Goal: Task Accomplishment & Management: Use online tool/utility

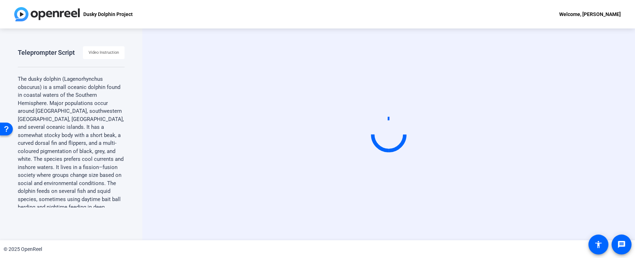
scroll to position [5, 0]
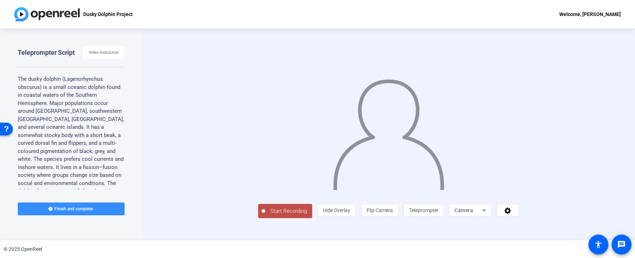
scroll to position [22, 0]
click at [473, 213] on span "Camera" at bounding box center [463, 210] width 18 height 6
click at [528, 209] on span "Screen And Camera" at bounding box center [537, 208] width 37 height 17
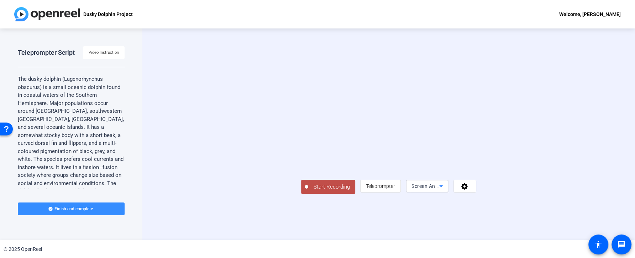
click at [445, 190] on icon at bounding box center [440, 186] width 9 height 9
click at [593, 158] on div at bounding box center [317, 129] width 635 height 258
click at [476, 195] on span at bounding box center [465, 185] width 22 height 17
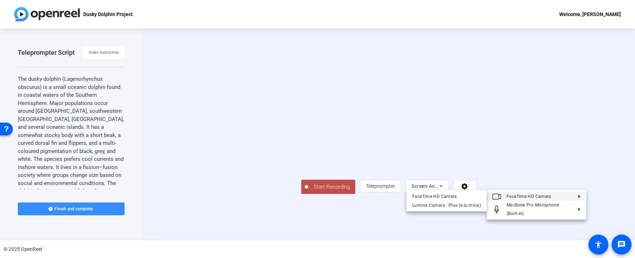
click at [602, 145] on div at bounding box center [317, 129] width 635 height 258
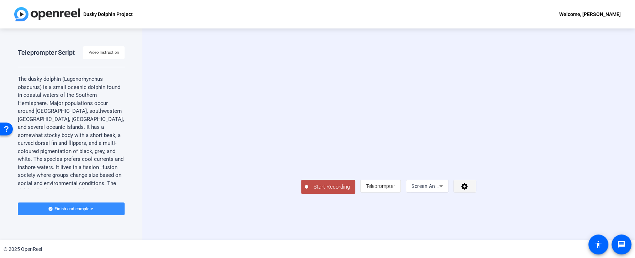
click at [476, 195] on span at bounding box center [465, 185] width 22 height 17
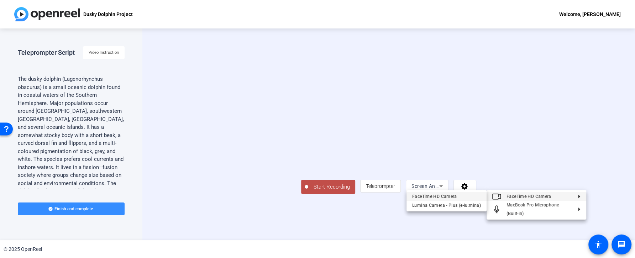
click at [471, 195] on div "FaceTime HD Camera" at bounding box center [446, 196] width 69 height 9
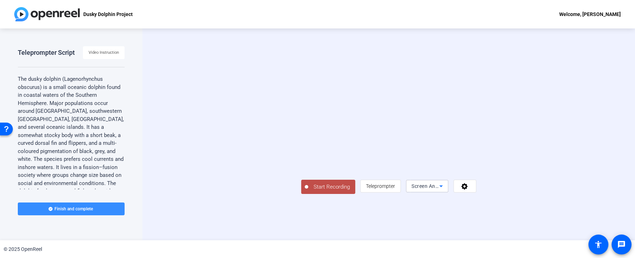
click at [458, 189] on span "Screen And Camera" at bounding box center [434, 186] width 47 height 6
click at [530, 204] on span "Screen And Camera" at bounding box center [537, 208] width 37 height 17
click at [458, 189] on span "Screen And Camera" at bounding box center [434, 186] width 47 height 6
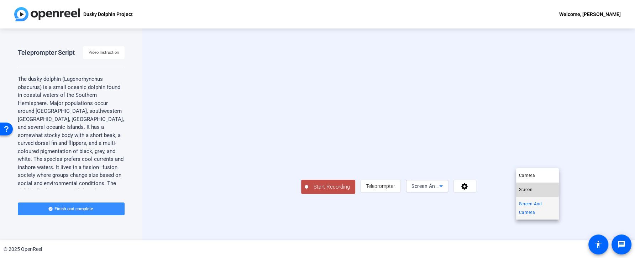
click at [536, 188] on mat-option "Screen" at bounding box center [537, 189] width 43 height 14
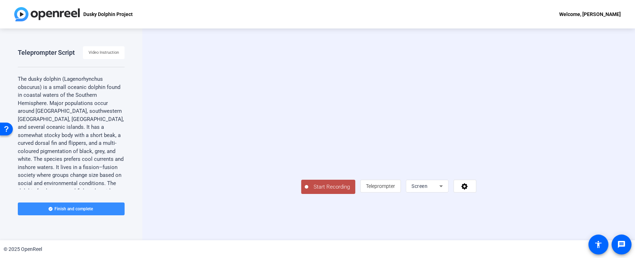
click at [445, 190] on icon at bounding box center [440, 186] width 9 height 9
click at [542, 212] on span "Screen And Camera" at bounding box center [537, 208] width 37 height 17
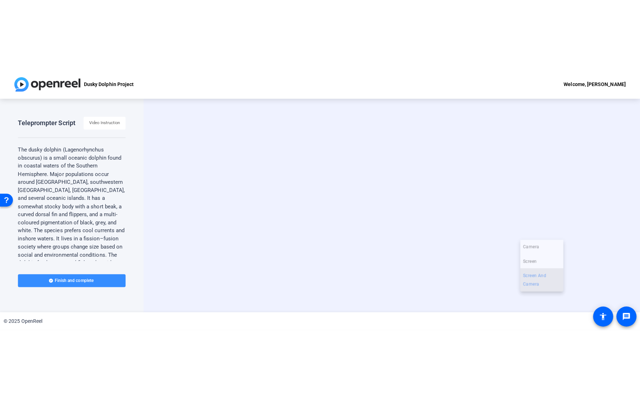
scroll to position [0, 0]
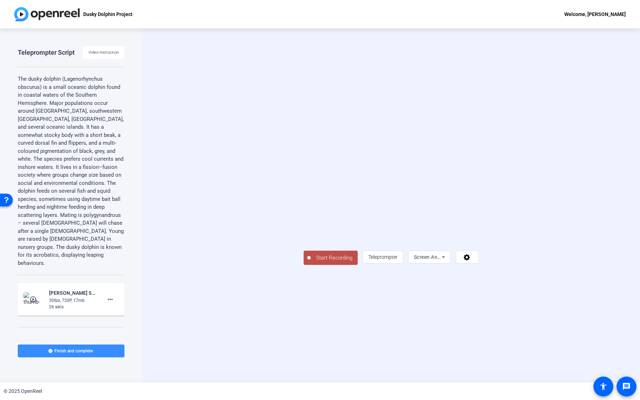
click at [461, 258] on span "Screen And Camera" at bounding box center [437, 257] width 47 height 6
click at [540, 258] on span "Screen And Camera" at bounding box center [539, 365] width 37 height 17
click at [442, 258] on div "Screen And Camera" at bounding box center [428, 257] width 28 height 9
click at [534, 258] on span "Screen" at bounding box center [528, 347] width 14 height 9
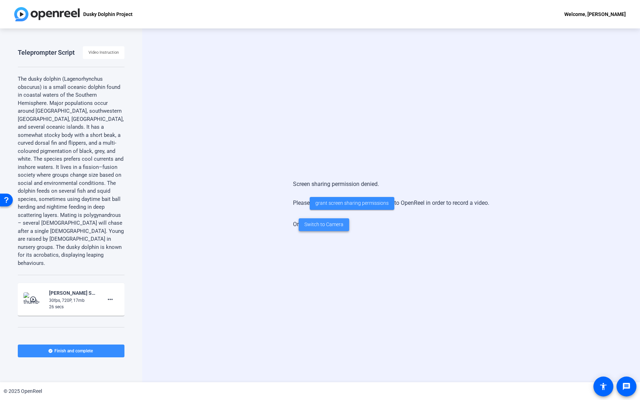
click at [333, 224] on span "Switch to Camera" at bounding box center [323, 224] width 39 height 7
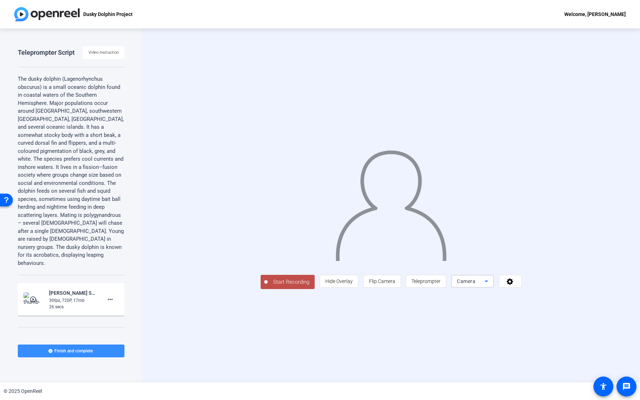
click at [476, 258] on span "Camera" at bounding box center [466, 282] width 18 height 6
click at [535, 258] on span "Screen And Camera" at bounding box center [539, 365] width 37 height 17
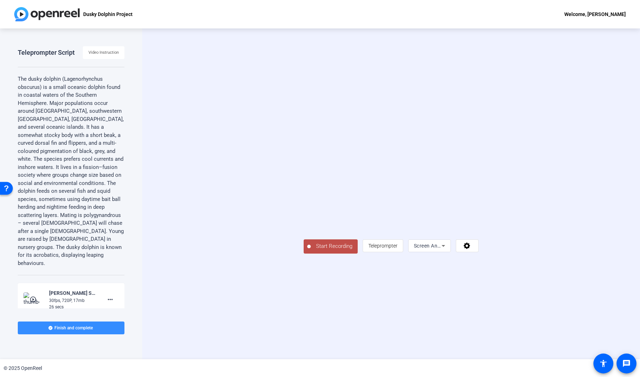
click at [475, 229] on video at bounding box center [448, 214] width 53 height 30
drag, startPoint x: 563, startPoint y: 278, endPoint x: 523, endPoint y: 261, distance: 43.7
click at [478, 232] on div at bounding box center [391, 183] width 175 height 98
click at [478, 254] on span at bounding box center [467, 245] width 22 height 17
click at [616, 258] on div at bounding box center [320, 188] width 640 height 377
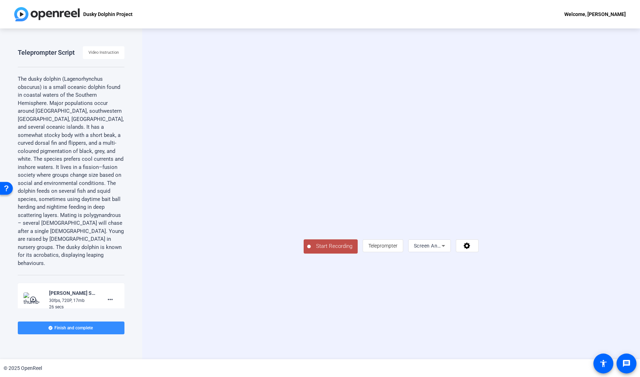
click at [301, 53] on div "Start Recording article Teleprompter Screen And Camera" at bounding box center [391, 193] width 498 height 331
click at [292, 54] on div "Start Recording article Teleprompter Screen And Camera" at bounding box center [391, 193] width 498 height 331
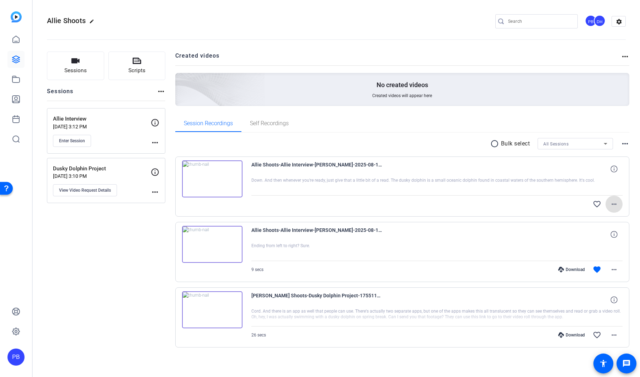
click at [18, 70] on div at bounding box center [15, 89] width 17 height 117
click at [18, 81] on icon at bounding box center [16, 79] width 9 height 9
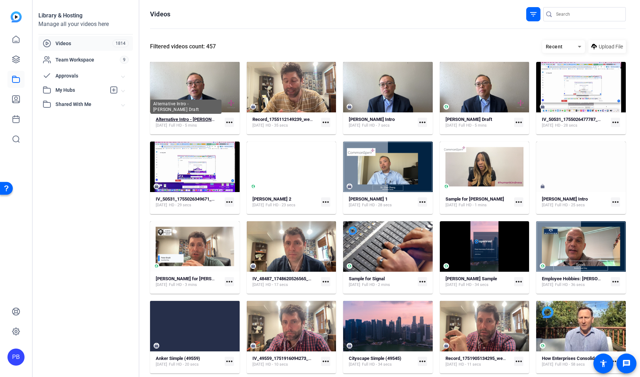
click at [168, 120] on strong "Alternative Intro - Dr. Cheng Draft" at bounding box center [198, 119] width 84 height 5
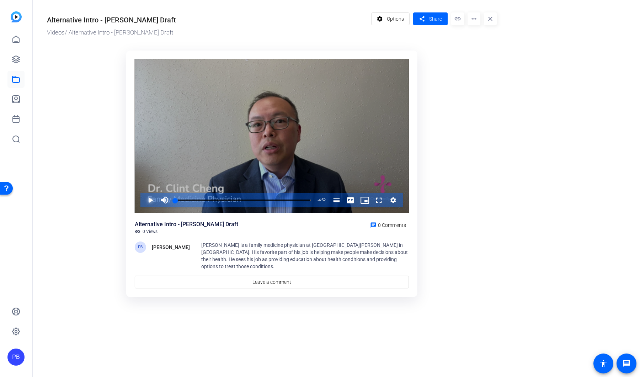
click at [143, 199] on span "Video Player" at bounding box center [143, 200] width 0 height 14
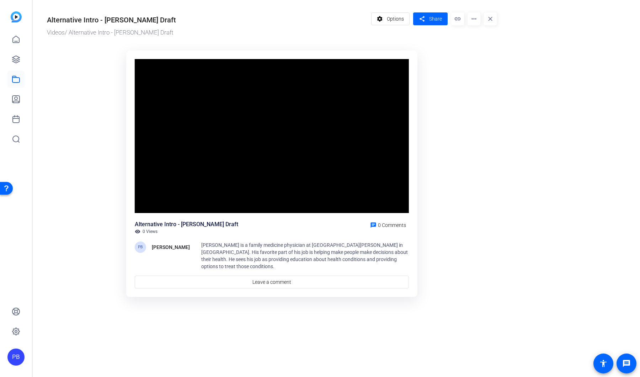
click at [150, 199] on video "Video Player" at bounding box center [272, 136] width 274 height 154
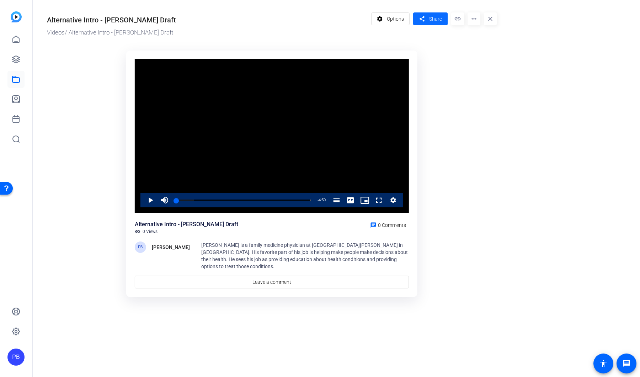
click at [440, 23] on span at bounding box center [430, 18] width 35 height 17
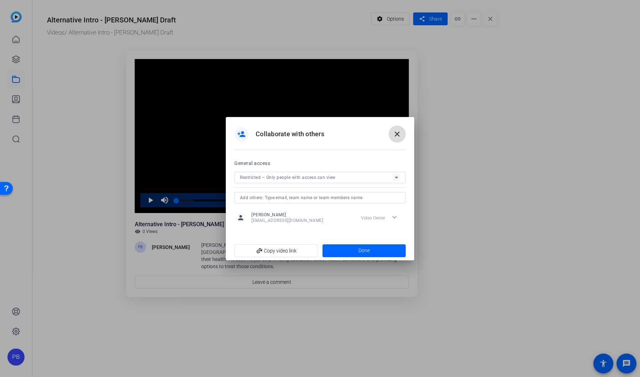
click at [397, 135] on mat-icon "close" at bounding box center [397, 134] width 9 height 9
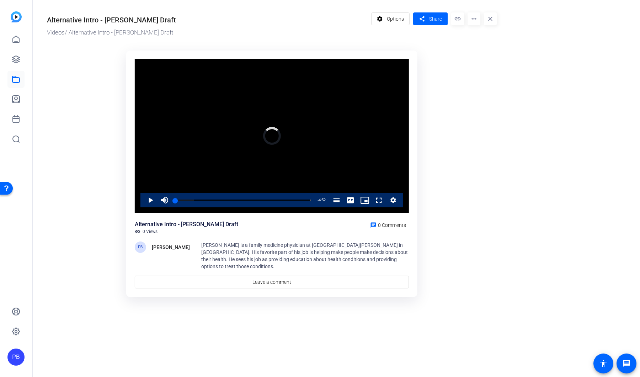
drag, startPoint x: 176, startPoint y: 201, endPoint x: 158, endPoint y: 200, distance: 17.8
click at [158, 200] on div "Play Mute Current Time 0:00 / Duration 4:52 Loaded : 13.66% 0:00 0:00 What Make…" at bounding box center [272, 200] width 263 height 14
click at [161, 201] on span "Video Player" at bounding box center [165, 200] width 14 height 14
click at [143, 201] on span "Video Player" at bounding box center [143, 200] width 0 height 14
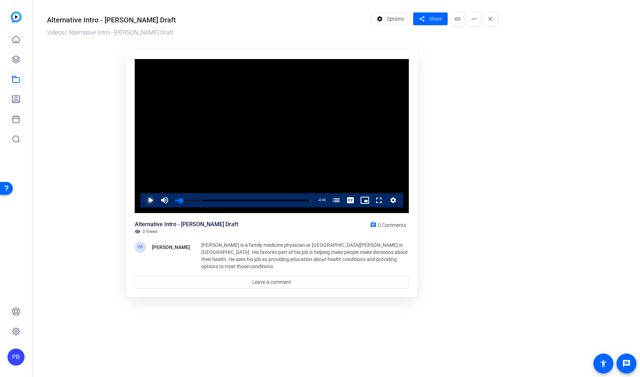
click at [143, 201] on span "Video Player" at bounding box center [143, 200] width 0 height 14
click at [206, 199] on div "Progress Bar" at bounding box center [243, 200] width 136 height 4
click at [222, 199] on div "Loaded : 31.17% 1:40 1:07 What Makes a Doctor Happy? (00:00)" at bounding box center [243, 200] width 143 height 14
click at [234, 200] on div "Loaded : 37.73% 1:58 1:40 What Makes a Doctor Happy? (00:00)" at bounding box center [243, 201] width 136 height 2
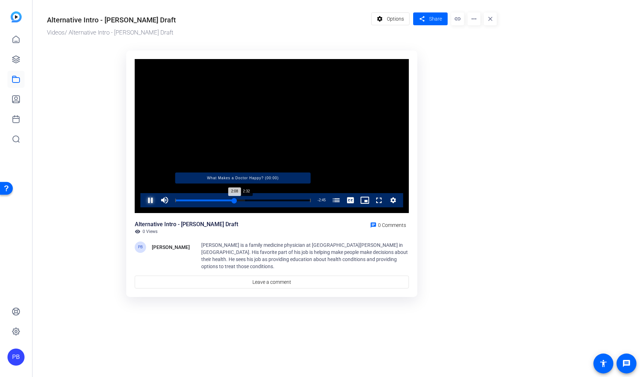
click at [246, 200] on div "Loaded : 51.41% 2:32 2:08 What Makes a Doctor Happy? (00:00)" at bounding box center [243, 201] width 136 height 2
click at [260, 200] on div "Loaded : 65.10% 3:02 2:34 What Makes a Doctor Happy? (00:00)" at bounding box center [243, 201] width 136 height 2
click at [271, 201] on div "Progress Bar" at bounding box center [243, 200] width 136 height 4
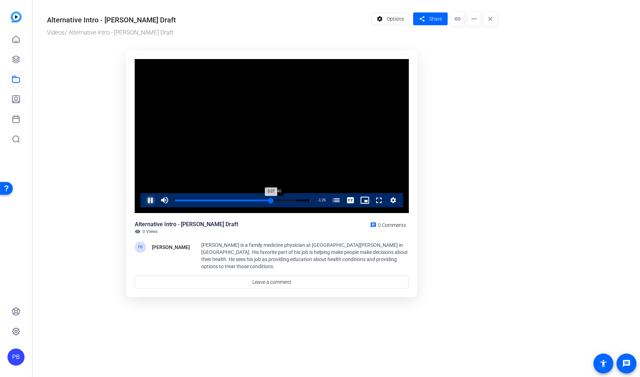
click at [277, 202] on div "Loaded : 89.18% 3:40 3:27 What Makes a Doctor Happy? (00:00)" at bounding box center [243, 200] width 143 height 14
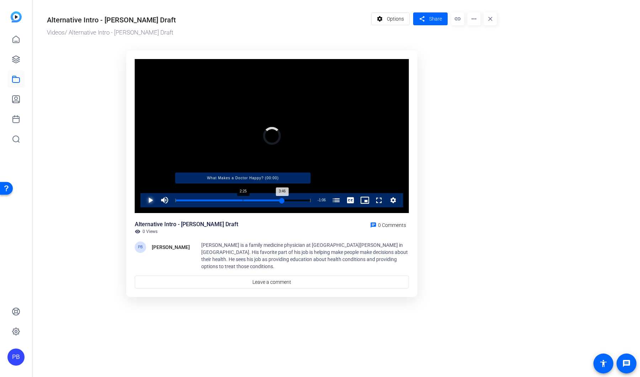
drag, startPoint x: 278, startPoint y: 201, endPoint x: 243, endPoint y: 202, distance: 35.6
click at [243, 201] on div "Loaded : 0.00% 2:25 3:46 What Makes a Doctor Happy? (00:00)" at bounding box center [243, 201] width 136 height 2
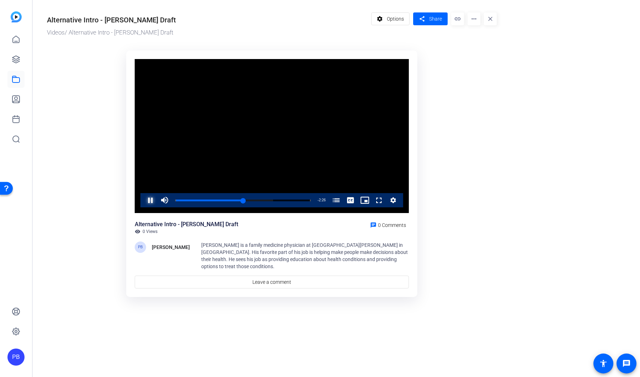
click at [143, 202] on span "Video Player" at bounding box center [143, 200] width 0 height 14
click at [394, 21] on span "Options" at bounding box center [395, 19] width 17 height 14
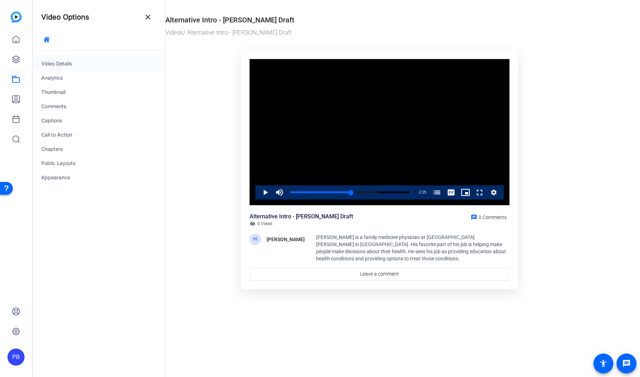
click at [84, 64] on div "Video Details" at bounding box center [99, 64] width 132 height 14
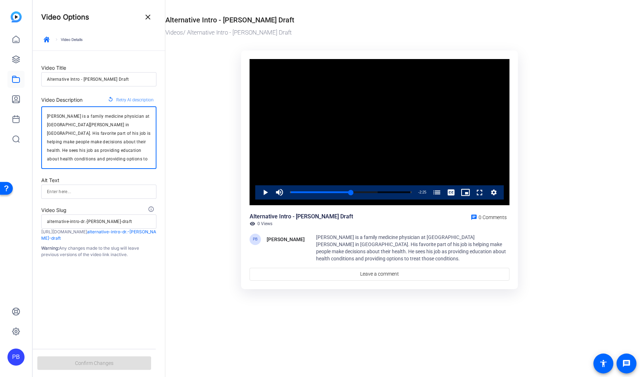
drag, startPoint x: 139, startPoint y: 159, endPoint x: 38, endPoint y: 111, distance: 111.7
click at [38, 111] on form "Video Title Alternative Intro - Dr. Cheng Draft Video Description replay Retry …" at bounding box center [99, 154] width 132 height 207
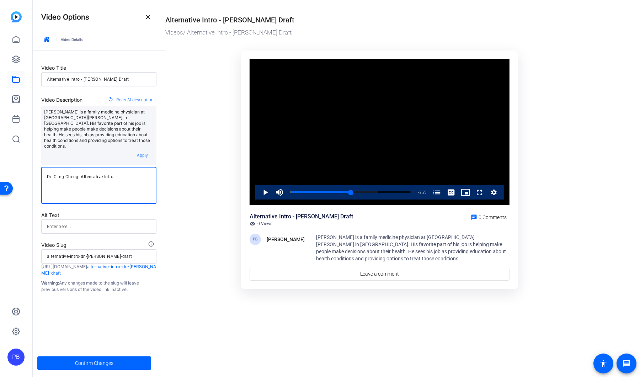
click at [87, 173] on textarea "Dr. Cling Cheng -Altenrative Intro" at bounding box center [99, 186] width 104 height 26
click at [137, 175] on textarea "Dr. Cling Cheng -Alternative Intro" at bounding box center [99, 186] width 104 height 26
type textarea "Dr. Cling Cheng -Alternative Intro"
click at [101, 363] on span "Confirm Changes" at bounding box center [94, 363] width 38 height 14
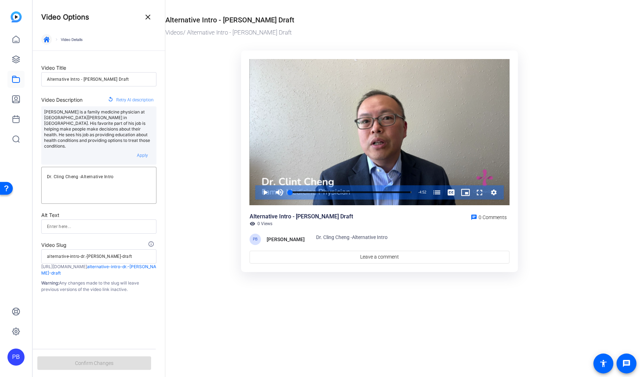
click at [47, 37] on icon "button" at bounding box center [47, 40] width 6 height 6
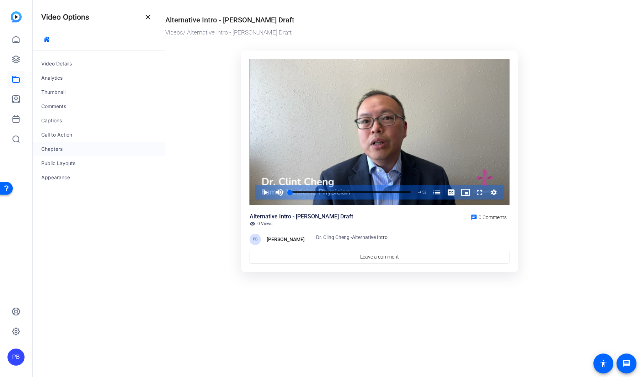
click at [64, 151] on div "Chapters" at bounding box center [99, 149] width 132 height 14
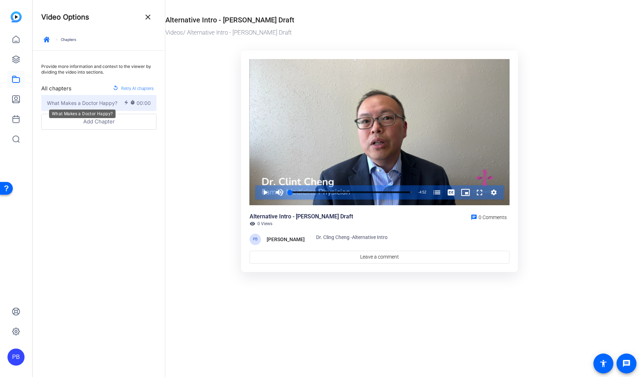
click at [106, 104] on span "What Makes a Doctor Happy?" at bounding box center [82, 102] width 70 height 7
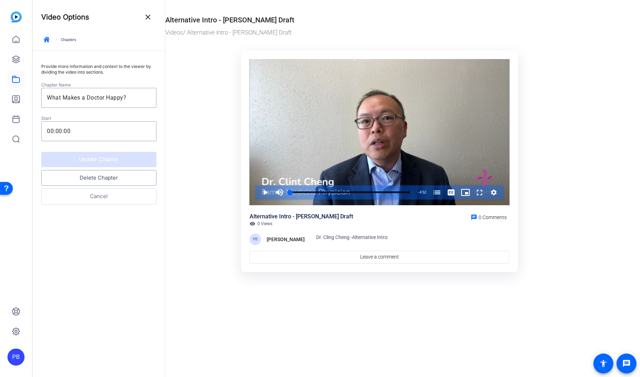
click at [108, 184] on button "Delete Chapter" at bounding box center [98, 178] width 115 height 16
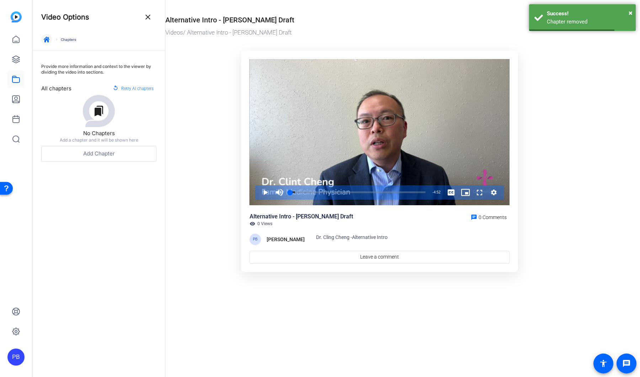
click at [49, 40] on icon "button" at bounding box center [47, 40] width 6 height 6
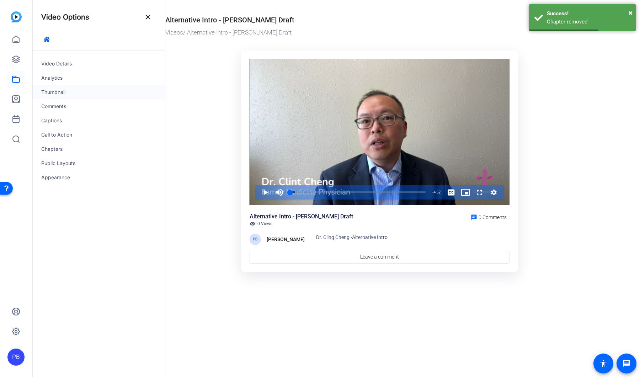
click at [76, 95] on div "Thumbnail" at bounding box center [99, 92] width 132 height 14
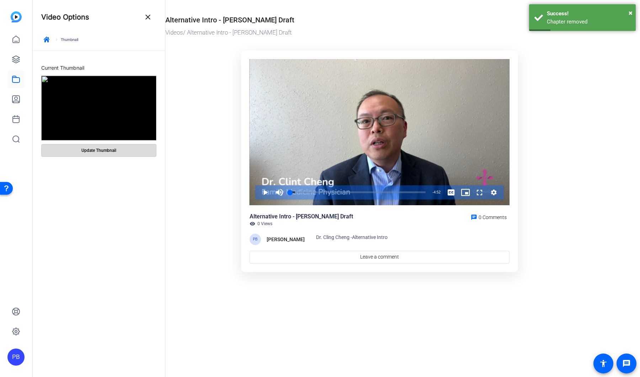
click at [119, 150] on span at bounding box center [99, 150] width 115 height 17
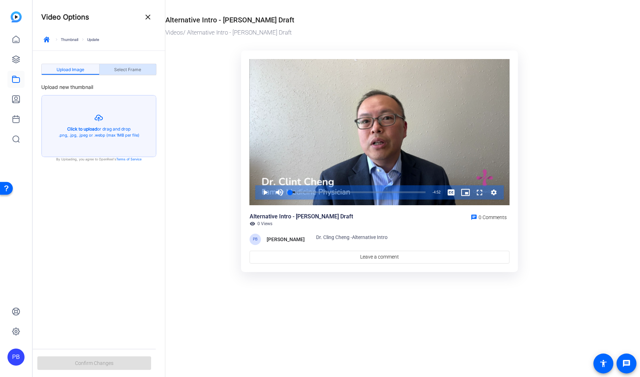
click at [139, 72] on span "Select Frame" at bounding box center [127, 70] width 27 height 4
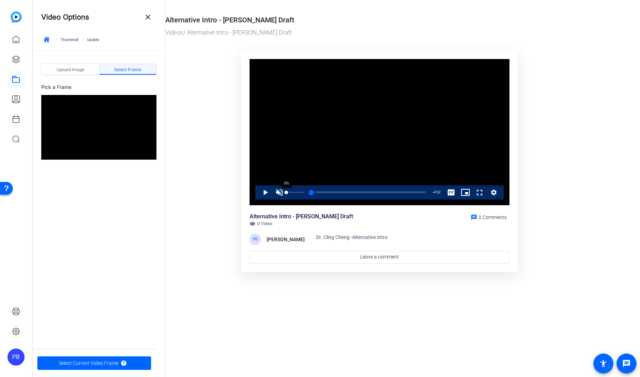
drag, startPoint x: 291, startPoint y: 192, endPoint x: 284, endPoint y: 192, distance: 7.1
click at [284, 192] on div "Play Unmute 0% Current Time 0:00 / Duration 4:52 Loaded : 3.81% 0:00 0:00 Strea…" at bounding box center [379, 192] width 249 height 14
drag, startPoint x: 309, startPoint y: 193, endPoint x: 288, endPoint y: 193, distance: 21.3
click at [290, 193] on div "Loaded : 0.00% 0:00 0:16" at bounding box center [358, 192] width 136 height 2
click at [258, 192] on span "Video Player" at bounding box center [258, 192] width 0 height 14
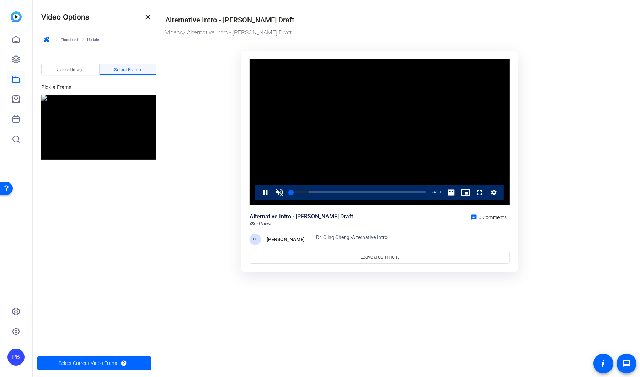
click at [263, 192] on video "Video Player" at bounding box center [380, 132] width 260 height 146
click at [258, 194] on span "Video Player" at bounding box center [258, 192] width 0 height 14
click at [277, 195] on span "Video Player" at bounding box center [279, 192] width 14 height 14
click at [108, 365] on span "Select Current Video Frame" at bounding box center [89, 363] width 60 height 14
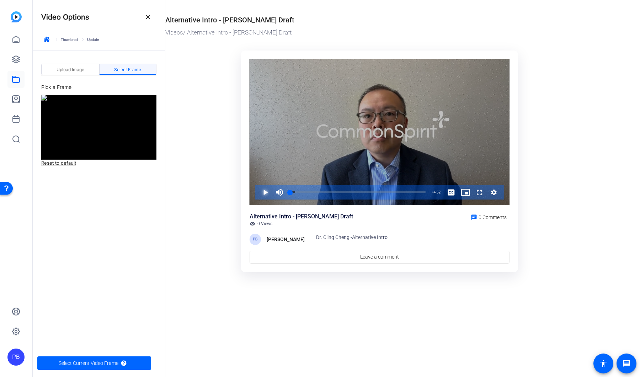
click at [258, 194] on span "Video Player" at bounding box center [258, 192] width 0 height 14
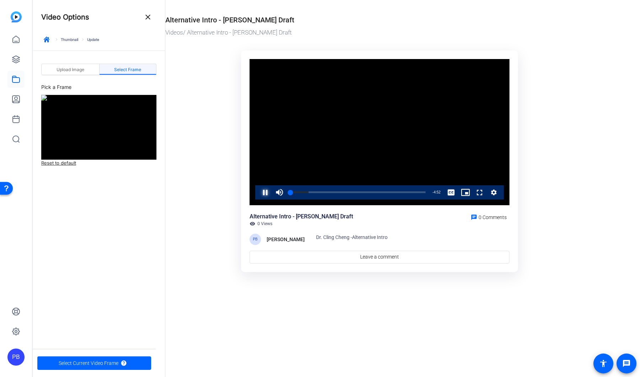
click at [258, 194] on span "Video Player" at bounding box center [258, 192] width 0 height 14
click at [258, 193] on span "Video Player" at bounding box center [258, 192] width 0 height 14
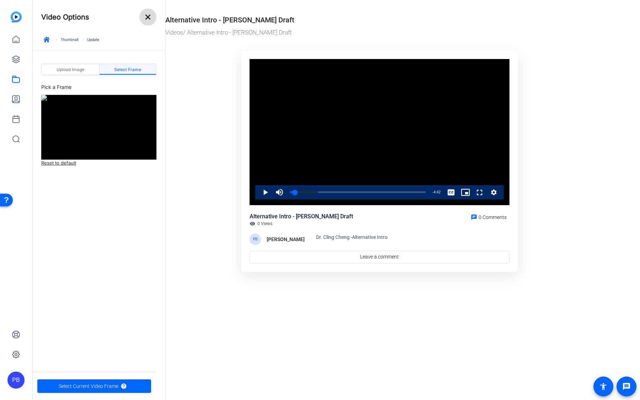
click at [149, 20] on mat-icon "close" at bounding box center [148, 17] width 9 height 9
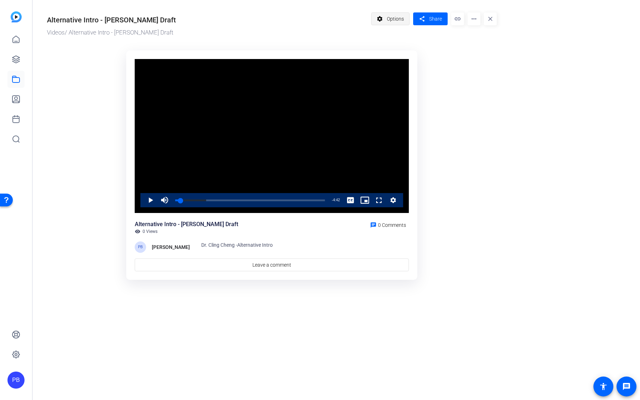
click at [387, 25] on span at bounding box center [391, 18] width 38 height 17
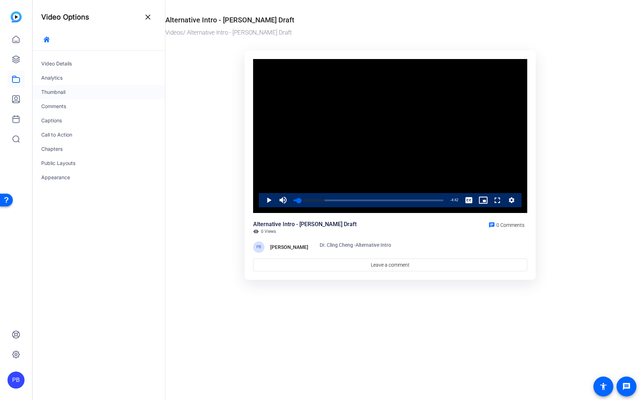
click at [66, 96] on div "Thumbnail" at bounding box center [99, 92] width 132 height 14
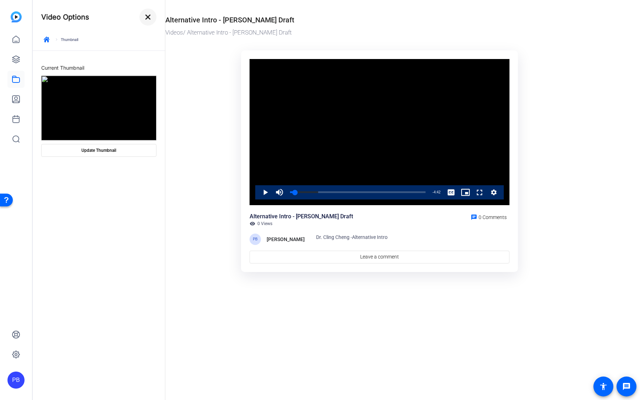
click at [147, 19] on mat-icon "close" at bounding box center [148, 17] width 9 height 9
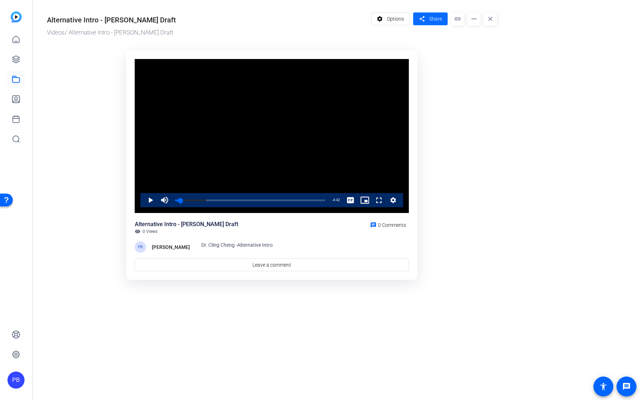
click at [438, 22] on span "Share" at bounding box center [435, 18] width 13 height 7
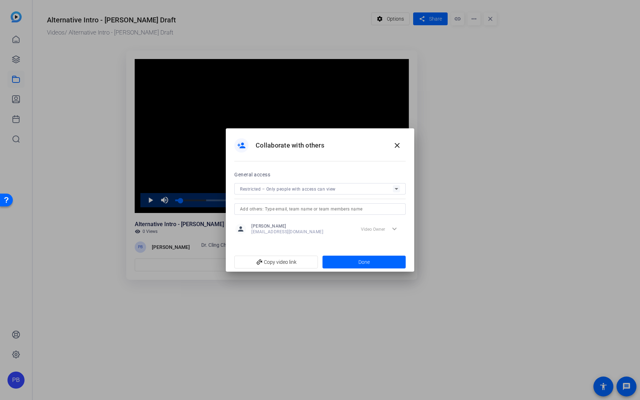
click at [266, 191] on span "Restricted – Only people with access can view" at bounding box center [288, 189] width 96 height 5
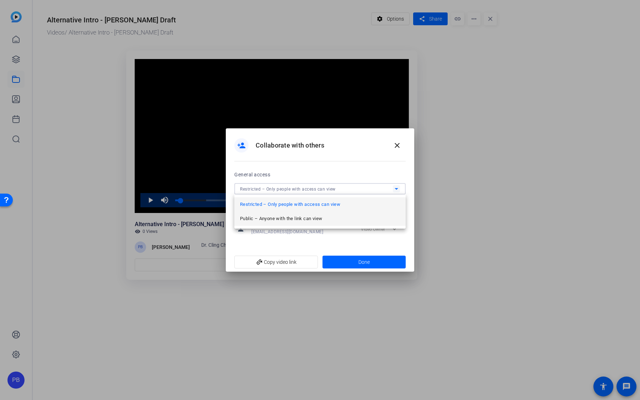
click at [263, 222] on span "Public – Anyone with the link can view" at bounding box center [281, 218] width 82 height 9
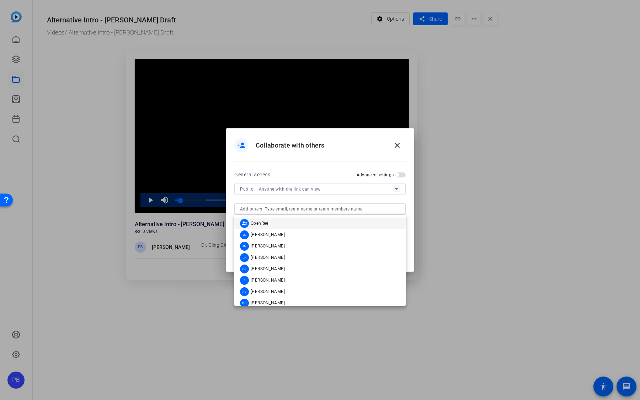
click at [298, 209] on input "text" at bounding box center [320, 209] width 160 height 9
click at [423, 192] on div at bounding box center [320, 200] width 640 height 400
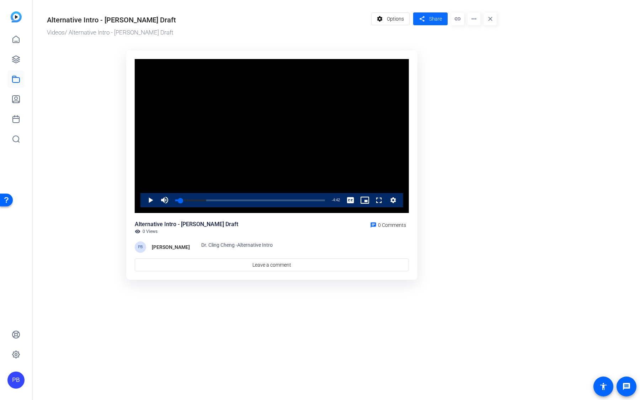
click at [428, 17] on span at bounding box center [430, 18] width 35 height 17
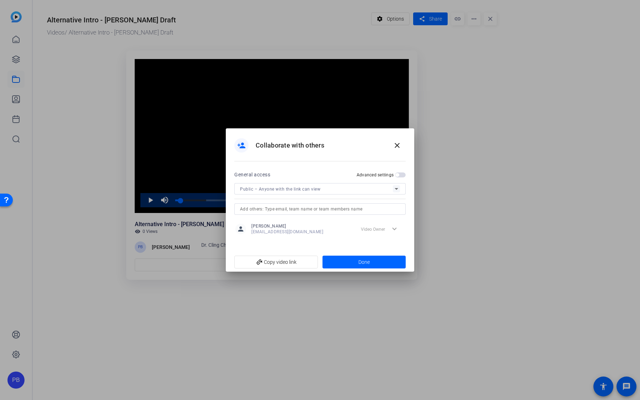
click at [398, 174] on span "button" at bounding box center [398, 175] width 4 height 4
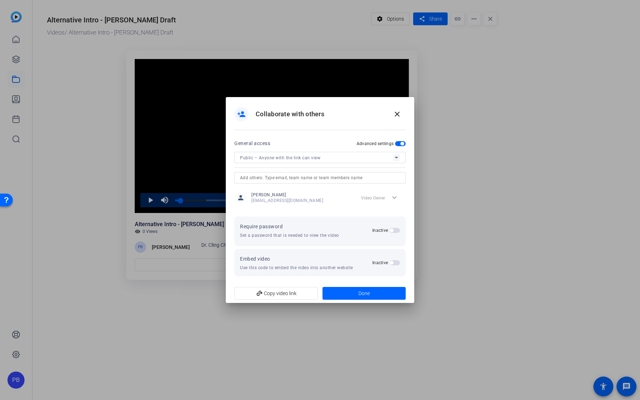
click at [394, 232] on span "button" at bounding box center [394, 230] width 11 height 5
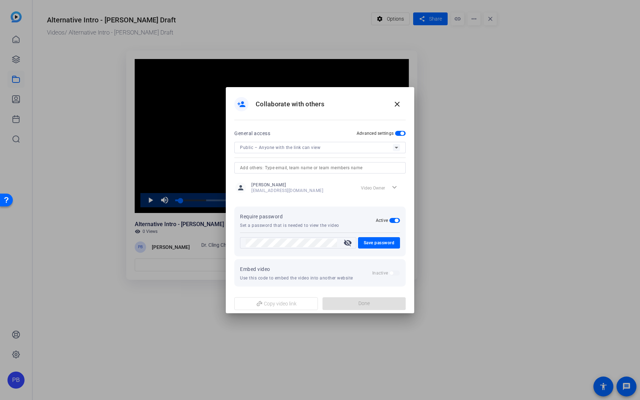
click at [352, 245] on mat-icon "visibility_off" at bounding box center [347, 243] width 17 height 9
click at [375, 243] on span "Save password" at bounding box center [379, 243] width 31 height 9
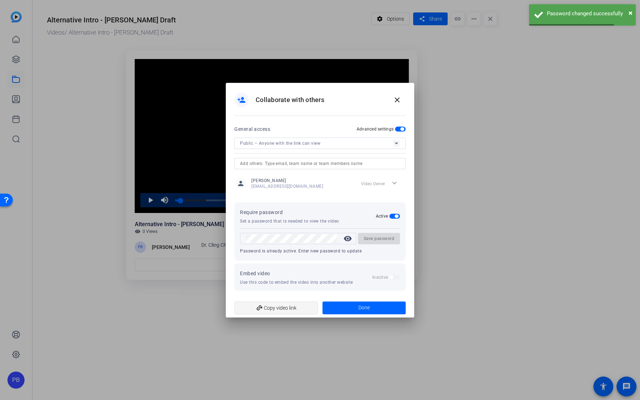
click at [296, 307] on span "add_link Copy video link" at bounding box center [276, 308] width 72 height 14
click at [345, 304] on span at bounding box center [365, 308] width 84 height 17
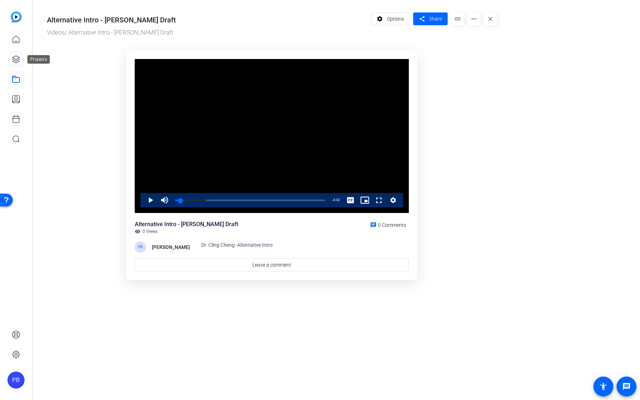
click at [16, 59] on icon at bounding box center [15, 59] width 7 height 7
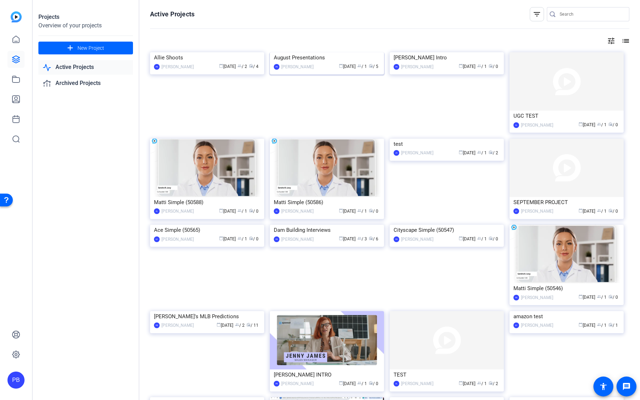
click at [310, 52] on img at bounding box center [327, 52] width 114 height 0
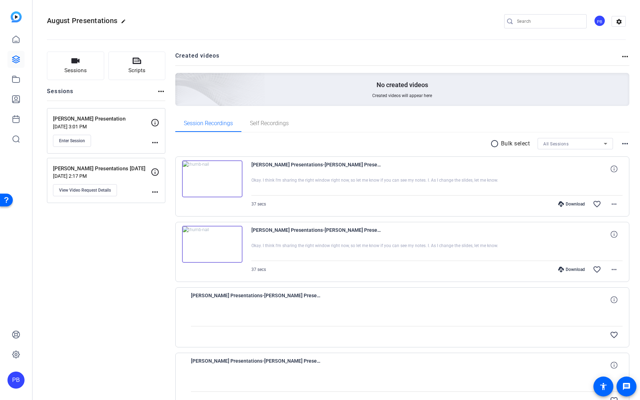
click at [223, 177] on img at bounding box center [212, 178] width 60 height 37
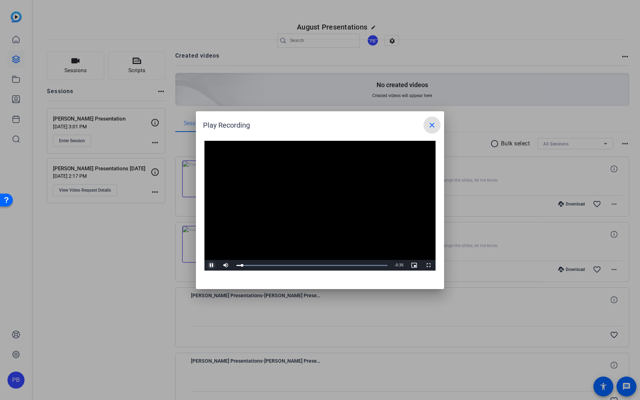
click at [211, 265] on span "Video Player" at bounding box center [212, 265] width 14 height 0
click at [238, 250] on video "Video Player" at bounding box center [320, 206] width 231 height 130
click at [210, 265] on span "Video Player" at bounding box center [212, 265] width 14 height 0
click at [431, 130] on span at bounding box center [432, 125] width 17 height 17
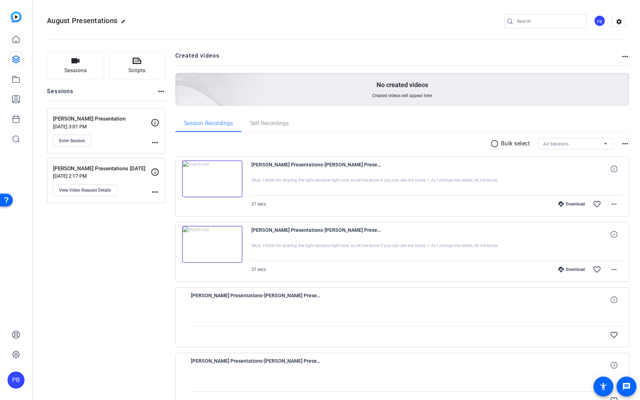
click at [216, 241] on img at bounding box center [212, 244] width 60 height 37
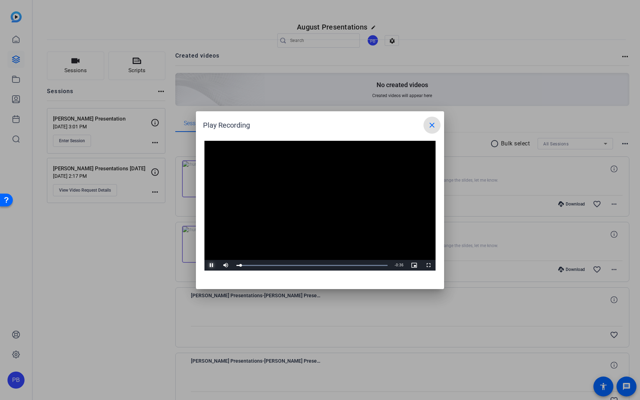
click at [213, 265] on span "Video Player" at bounding box center [212, 265] width 14 height 0
click at [431, 124] on mat-icon "close" at bounding box center [432, 125] width 9 height 9
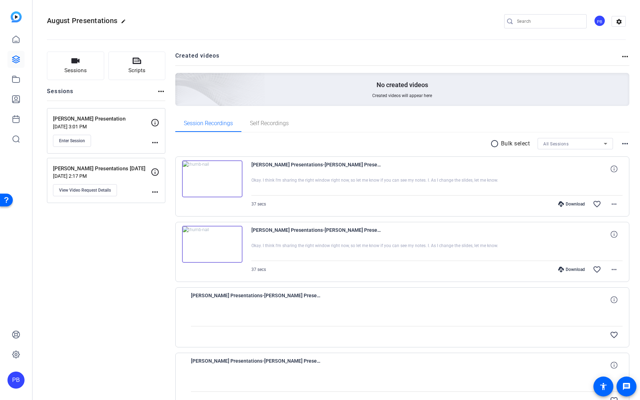
click at [230, 179] on img at bounding box center [212, 178] width 60 height 37
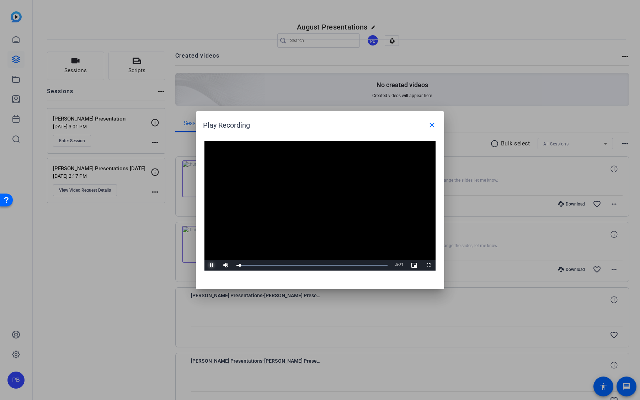
click at [212, 265] on span "Video Player" at bounding box center [212, 265] width 14 height 0
click at [260, 280] on div "Video Player is loading. Play Video Play Mute Current Time 0:00 / Duration 0:37…" at bounding box center [320, 211] width 248 height 155
click at [207, 265] on span "Video Player" at bounding box center [212, 265] width 14 height 0
click at [259, 267] on div "Loaded : 100.00% 0:05 0:02" at bounding box center [312, 265] width 158 height 11
click at [283, 266] on div "Loaded : 100.00% 0:11 0:11" at bounding box center [312, 265] width 158 height 11
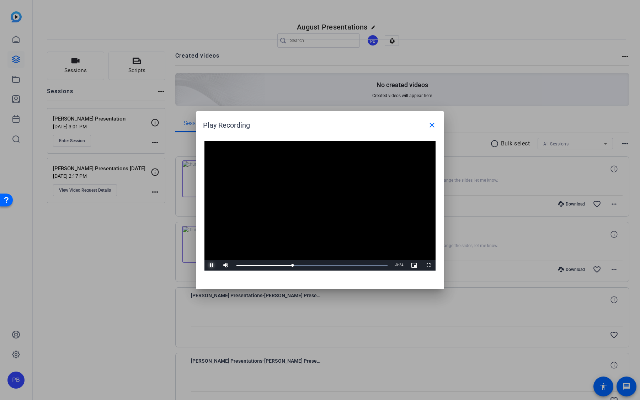
click at [210, 265] on span "Video Player" at bounding box center [212, 265] width 14 height 0
click at [433, 127] on mat-icon "close" at bounding box center [432, 125] width 9 height 9
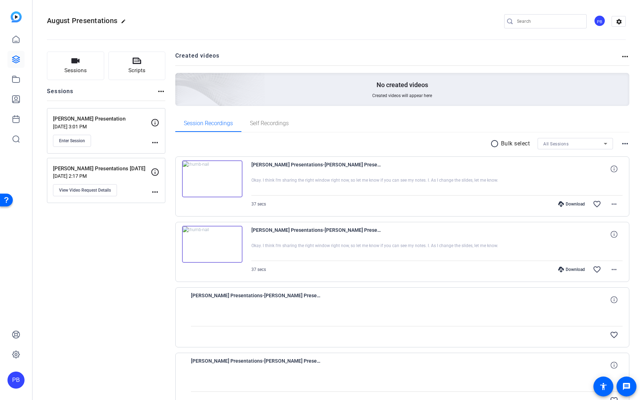
click at [205, 243] on img at bounding box center [212, 244] width 60 height 37
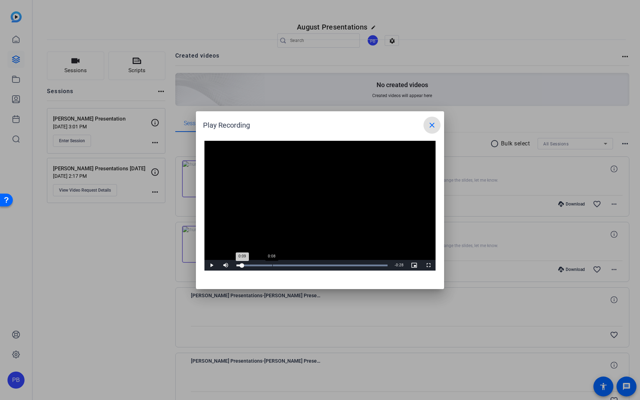
click at [274, 263] on div "Loaded : 100.00% 0:08 0:09" at bounding box center [312, 265] width 158 height 11
click at [298, 263] on div "Loaded : 100.00% 0:14 0:09" at bounding box center [312, 265] width 158 height 11
click at [330, 264] on div "Loaded : 100.00% 0:23 0:23" at bounding box center [312, 265] width 158 height 11
click at [433, 127] on mat-icon "close" at bounding box center [432, 125] width 9 height 9
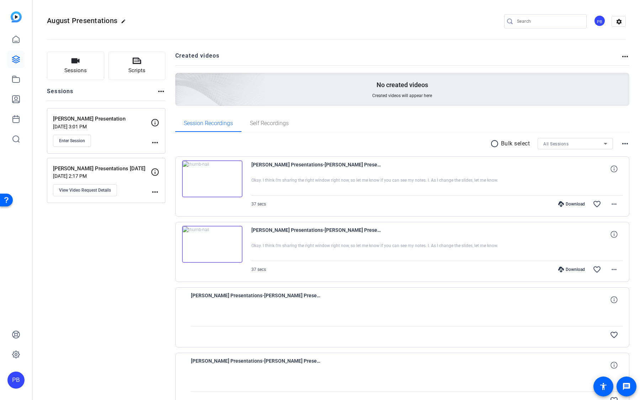
click at [215, 185] on img at bounding box center [212, 178] width 60 height 37
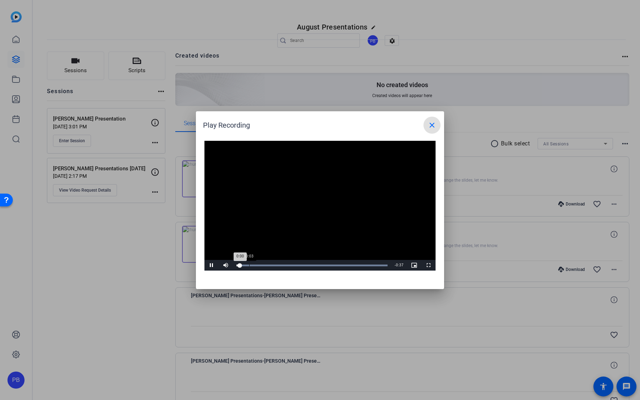
click at [250, 265] on div "Loaded : 100.00% 0:03 0:00" at bounding box center [312, 266] width 151 height 2
click at [269, 265] on div "0:07" at bounding box center [269, 266] width 0 height 2
click at [341, 266] on div "Loaded : 100.00% 0:25 0:20" at bounding box center [312, 266] width 151 height 2
click at [356, 266] on div "Loaded : 100.00% 0:28 0:26" at bounding box center [312, 266] width 151 height 2
click at [369, 266] on div "Loaded : 100.00% 0:32 0:29" at bounding box center [312, 266] width 151 height 2
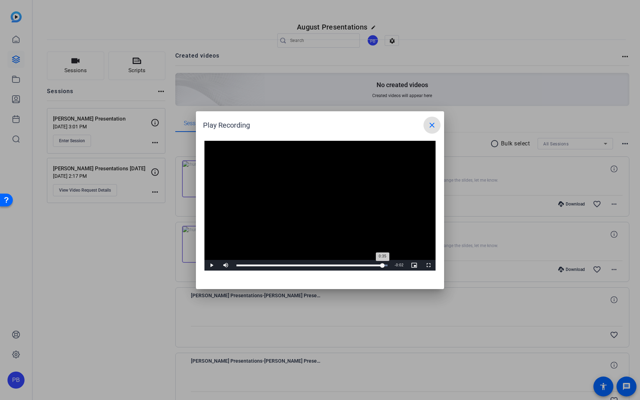
click at [382, 266] on div "Loaded : 100.00% 0:35 0:35" at bounding box center [312, 266] width 151 height 2
click at [433, 125] on mat-icon "close" at bounding box center [432, 125] width 9 height 9
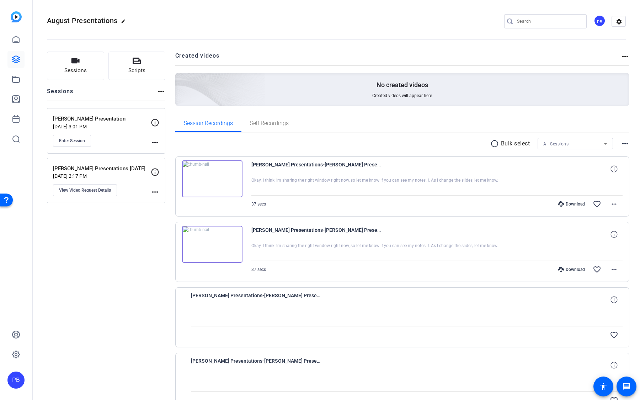
click at [221, 176] on img at bounding box center [212, 178] width 60 height 37
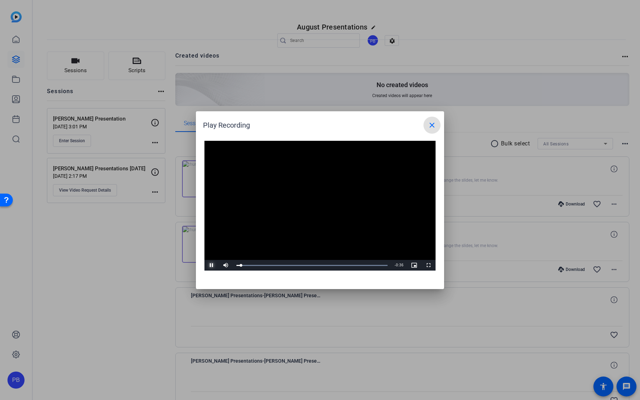
click at [211, 265] on span "Video Player" at bounding box center [212, 265] width 14 height 0
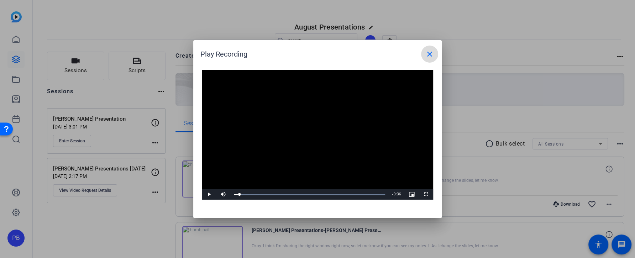
click at [429, 55] on mat-icon "close" at bounding box center [429, 54] width 9 height 9
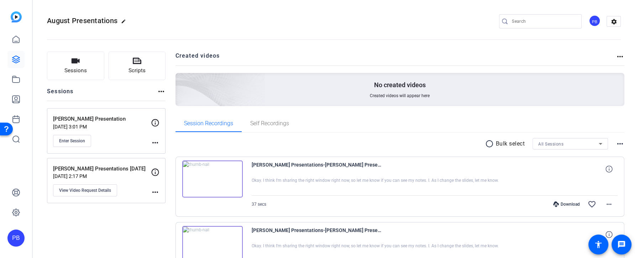
scroll to position [127, 0]
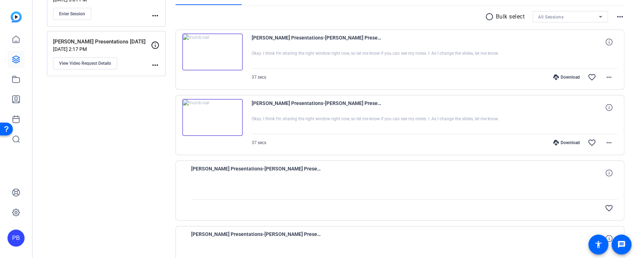
click at [213, 52] on img at bounding box center [212, 51] width 60 height 37
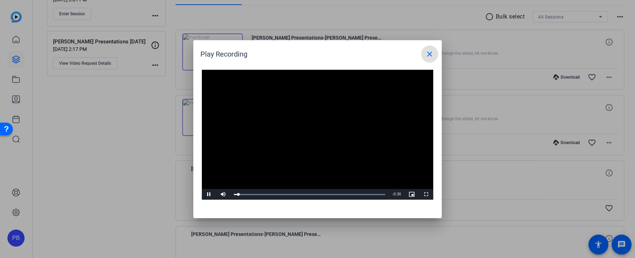
click at [429, 57] on mat-icon "close" at bounding box center [429, 54] width 9 height 9
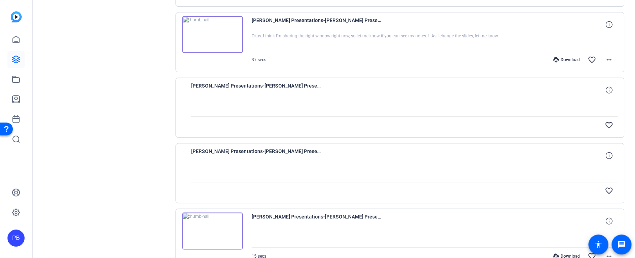
scroll to position [250, 0]
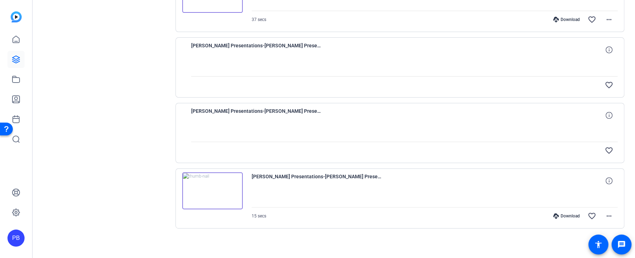
click at [249, 59] on div at bounding box center [404, 67] width 426 height 18
click at [243, 115] on span "Cynthia-August Presentations-Cynthia Presentations August 2025-1755110253052-we…" at bounding box center [257, 115] width 132 height 17
click at [214, 177] on img at bounding box center [212, 190] width 60 height 37
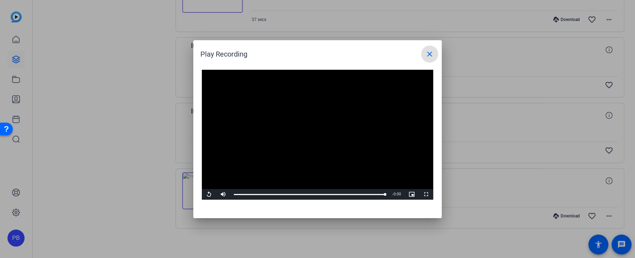
click at [428, 56] on mat-icon "close" at bounding box center [429, 54] width 9 height 9
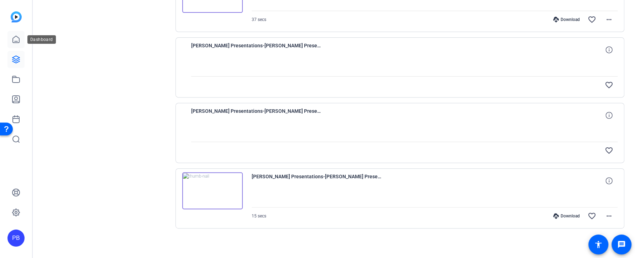
click at [15, 42] on icon at bounding box center [16, 39] width 9 height 9
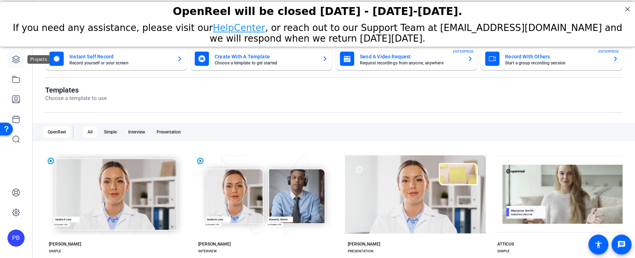
click at [19, 59] on icon at bounding box center [15, 59] width 7 height 7
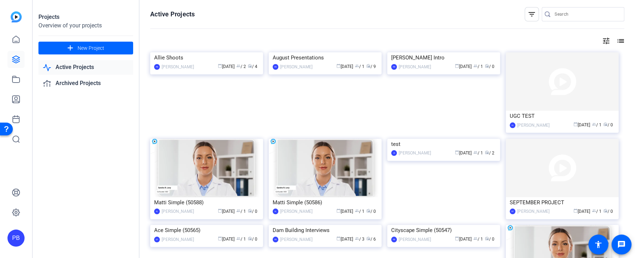
click at [296, 52] on img at bounding box center [325, 52] width 113 height 0
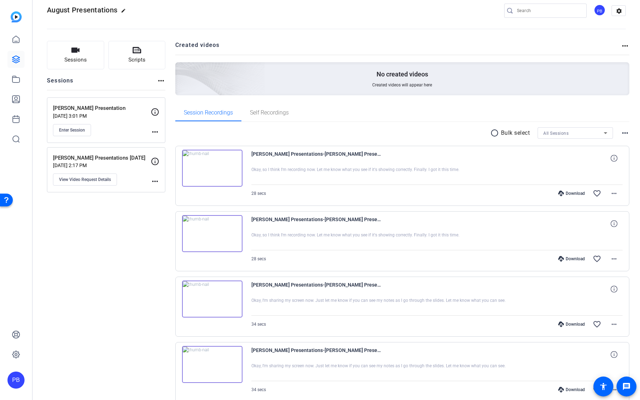
scroll to position [78, 0]
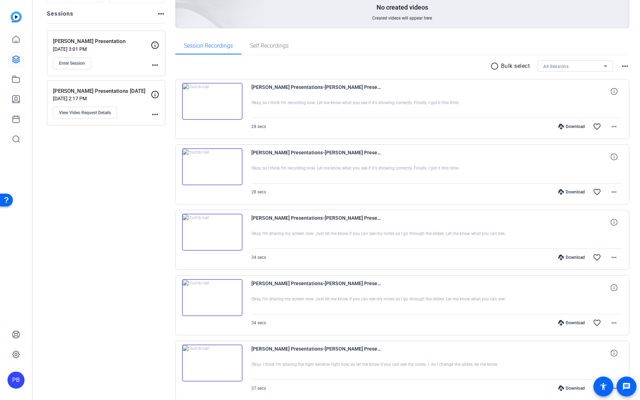
click at [211, 100] on img at bounding box center [212, 101] width 60 height 37
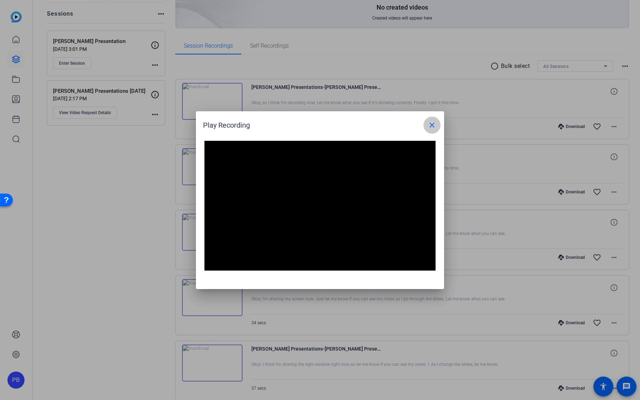
click at [434, 122] on mat-icon "close" at bounding box center [432, 125] width 9 height 9
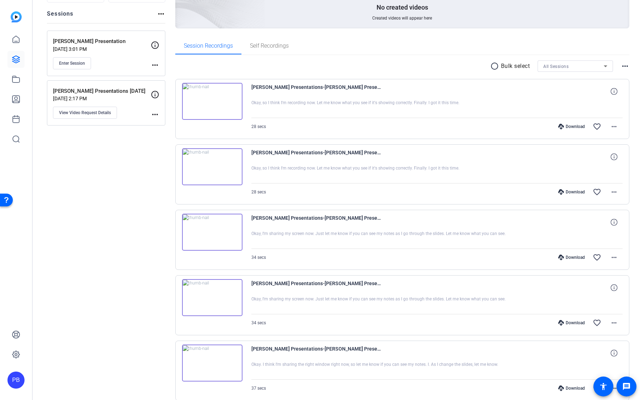
click at [213, 170] on img at bounding box center [212, 166] width 60 height 37
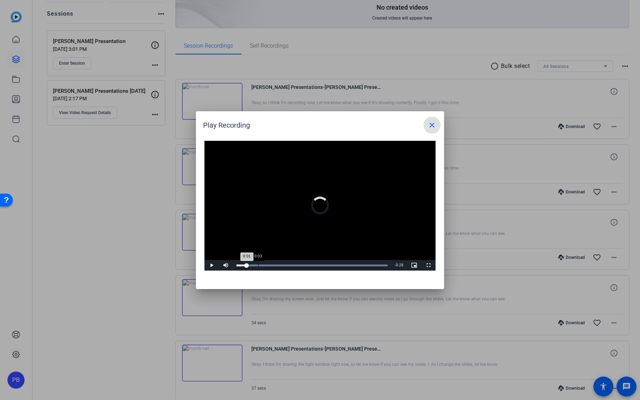
click at [258, 267] on div "Loaded : 100.00% 0:03 0:01" at bounding box center [312, 265] width 158 height 11
click at [211, 265] on span "Video Player" at bounding box center [212, 265] width 14 height 0
click at [430, 127] on mat-icon "close" at bounding box center [432, 125] width 9 height 9
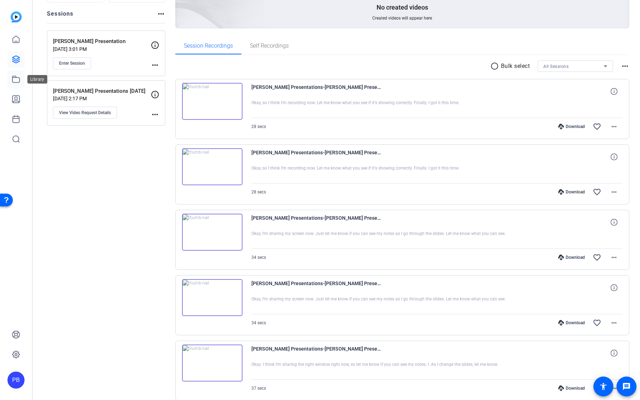
click at [15, 80] on icon at bounding box center [16, 79] width 9 height 9
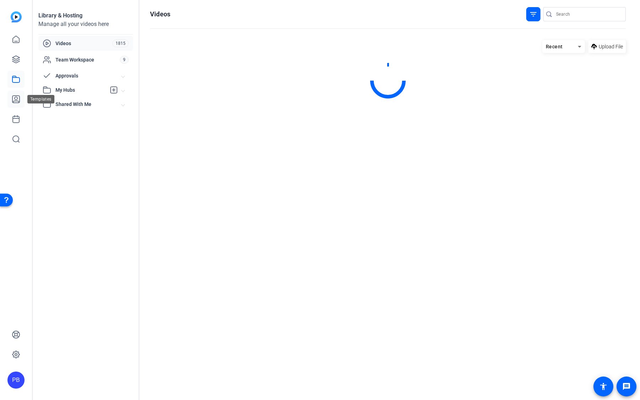
click at [16, 97] on icon at bounding box center [16, 99] width 9 height 9
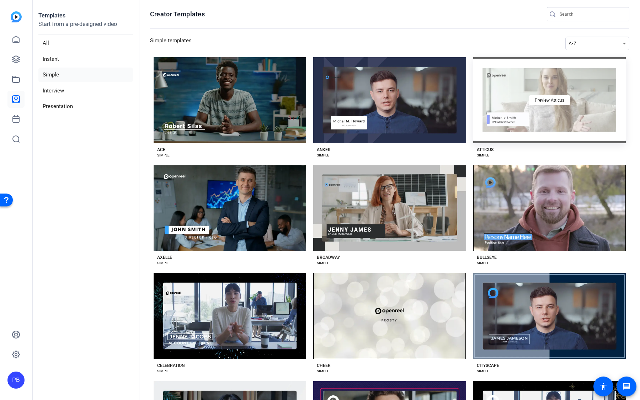
click at [529, 114] on div "Preview Atticus" at bounding box center [549, 100] width 153 height 86
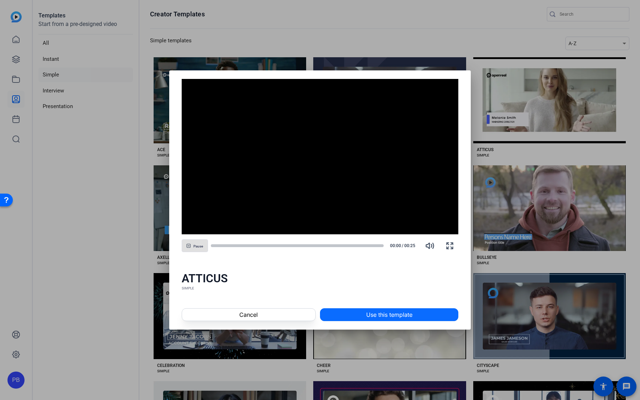
click at [364, 316] on span at bounding box center [389, 314] width 138 height 17
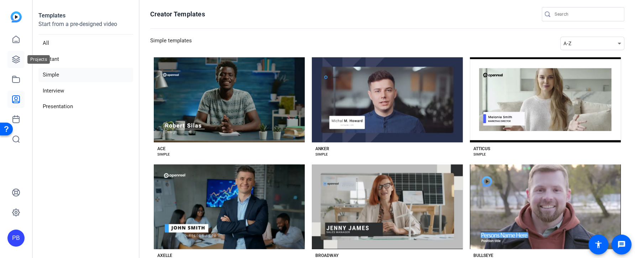
click at [17, 60] on icon at bounding box center [15, 59] width 7 height 7
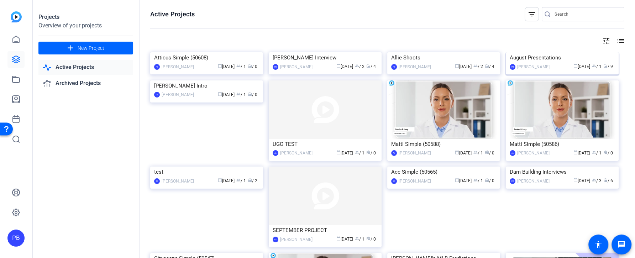
click at [532, 52] on img at bounding box center [561, 52] width 113 height 0
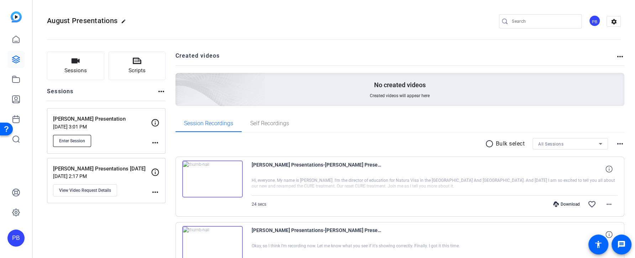
click at [73, 138] on span "Enter Session" at bounding box center [72, 141] width 26 height 6
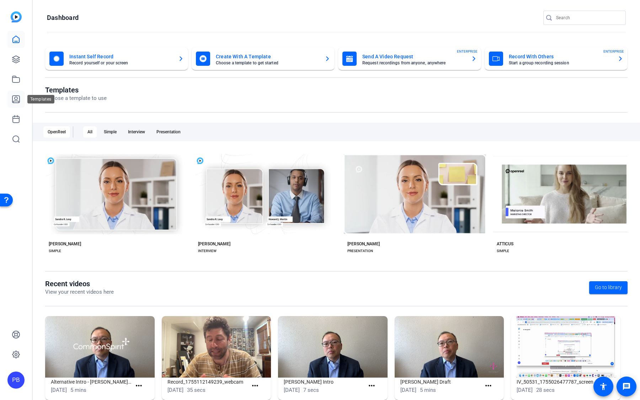
click at [17, 97] on icon at bounding box center [15, 99] width 7 height 7
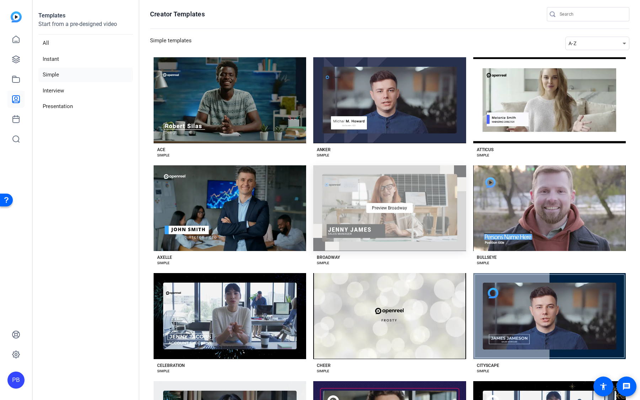
scroll to position [60, 0]
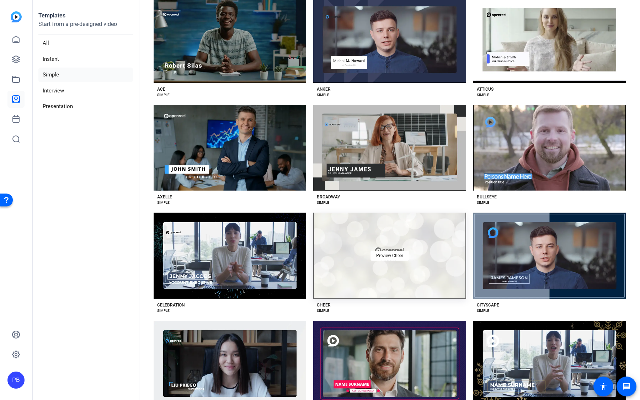
click at [353, 258] on div "Preview Cheer" at bounding box center [389, 256] width 153 height 86
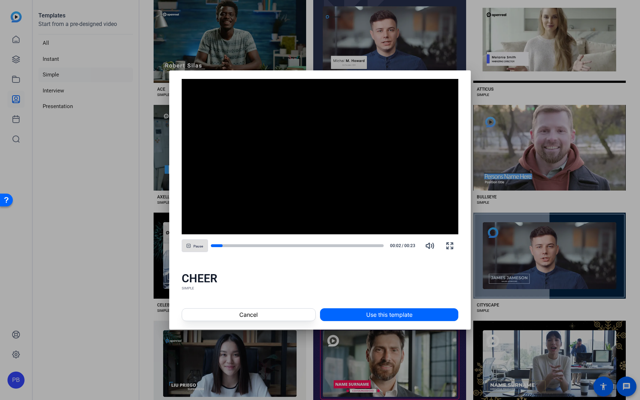
click at [294, 258] on div "Cancel Use this template" at bounding box center [320, 315] width 302 height 30
click at [293, 258] on span at bounding box center [248, 314] width 133 height 17
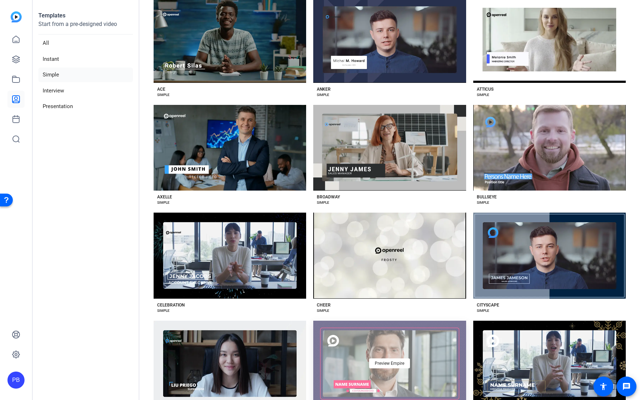
click at [349, 258] on div "Preview Empire" at bounding box center [389, 364] width 153 height 86
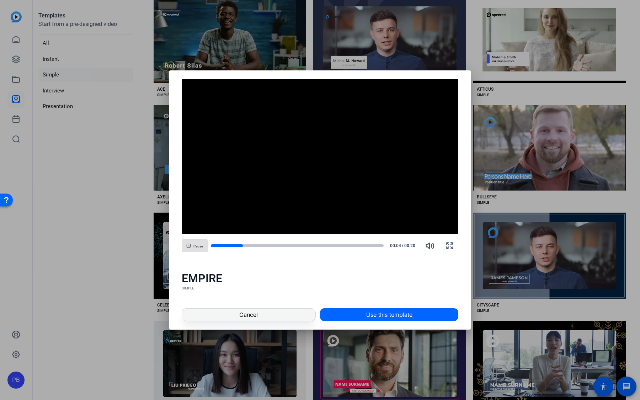
click at [287, 258] on span at bounding box center [248, 314] width 133 height 17
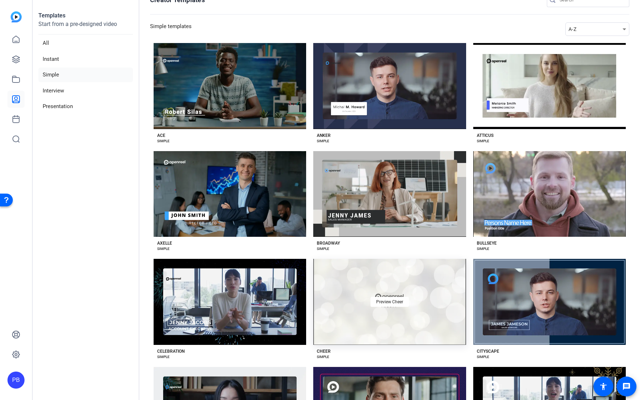
scroll to position [0, 0]
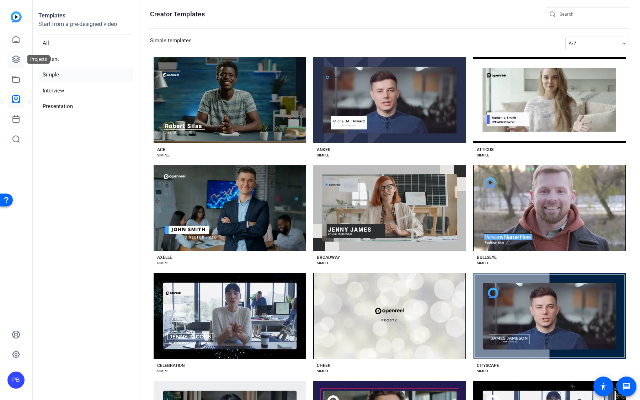
click at [18, 62] on icon at bounding box center [15, 59] width 7 height 7
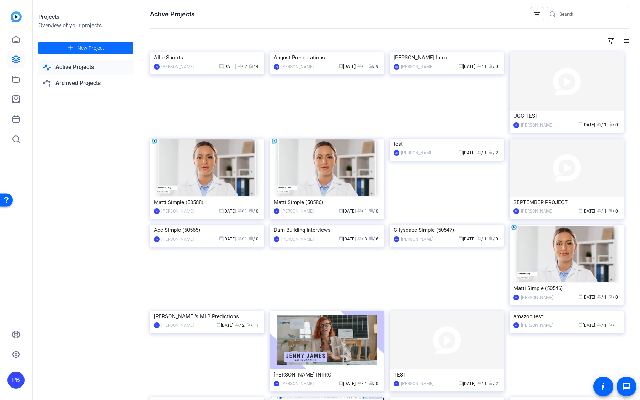
click at [123, 50] on span at bounding box center [85, 47] width 95 height 17
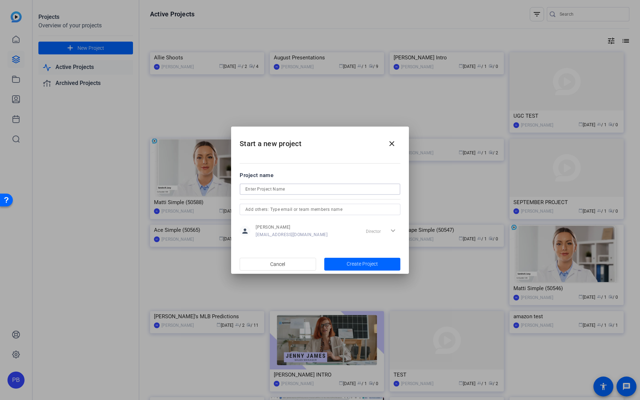
click at [270, 187] on input at bounding box center [319, 189] width 149 height 9
type input "Jeff Interview"
click at [366, 258] on span "Create Project" at bounding box center [362, 263] width 31 height 7
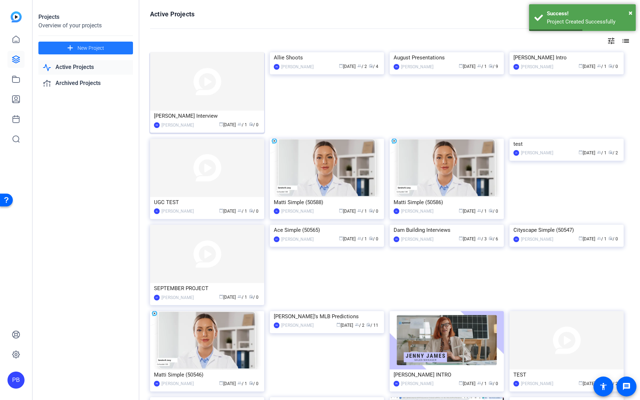
click at [221, 99] on img at bounding box center [207, 81] width 114 height 58
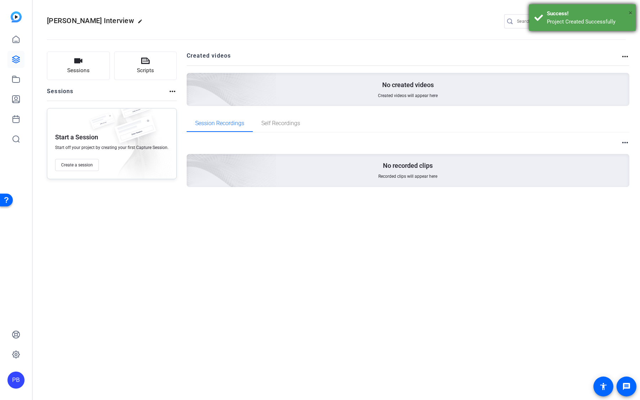
click at [630, 12] on span "×" at bounding box center [631, 13] width 4 height 9
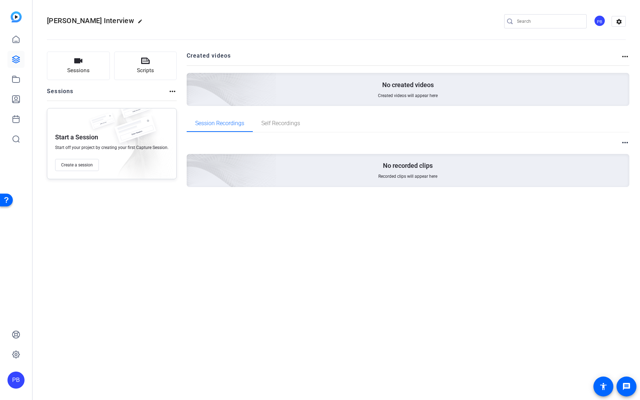
click at [600, 27] on openreel-divider-bar at bounding box center [336, 38] width 579 height 22
click at [600, 19] on div "PB" at bounding box center [600, 21] width 12 height 12
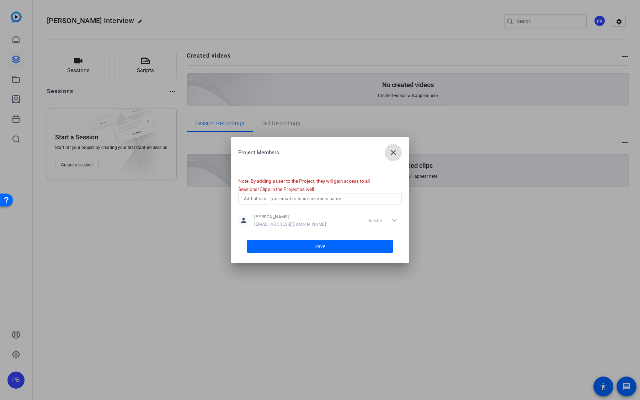
click at [328, 192] on div "Project Members close Note: By adding a user to the Project, they will gain acc…" at bounding box center [320, 200] width 178 height 126
click at [323, 207] on div at bounding box center [320, 209] width 164 height 8
click at [334, 195] on input "text" at bounding box center [320, 199] width 152 height 9
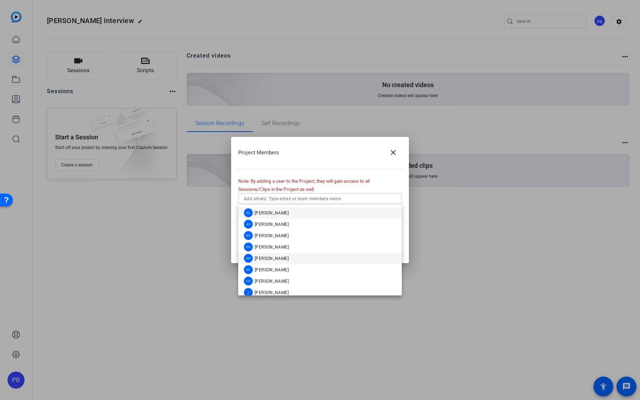
click at [296, 258] on mat-option "EM Erica Manganaro" at bounding box center [320, 258] width 164 height 11
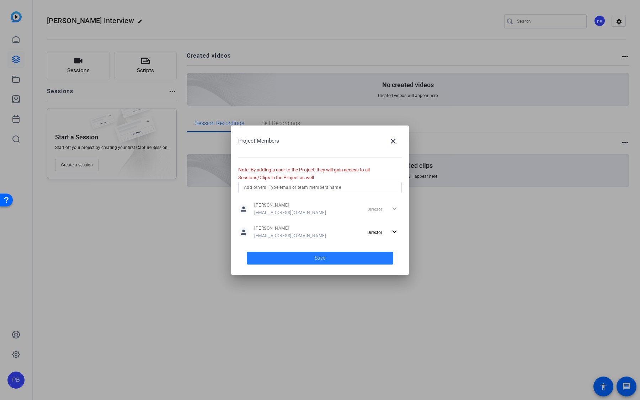
click at [358, 257] on span at bounding box center [320, 258] width 147 height 17
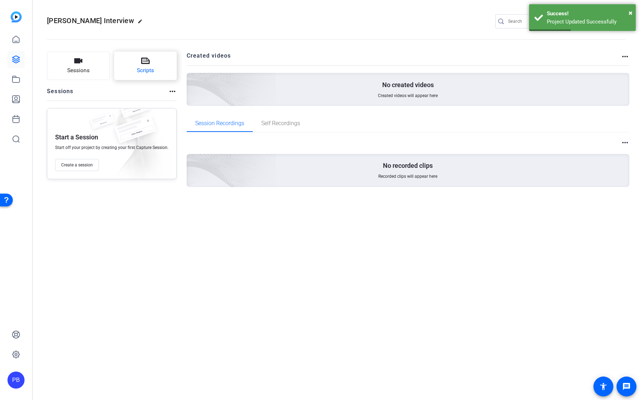
click at [156, 75] on button "Scripts" at bounding box center [145, 66] width 63 height 28
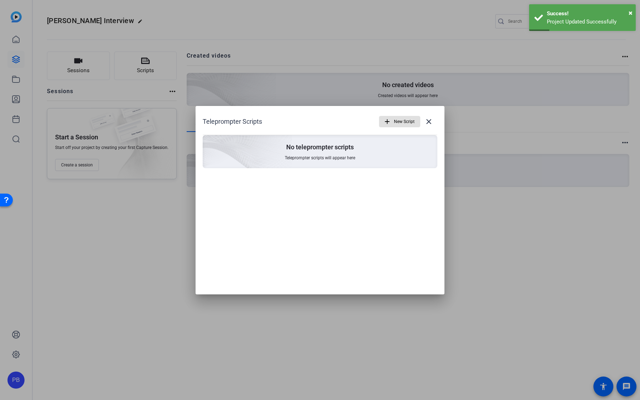
click at [386, 121] on mat-icon "add" at bounding box center [387, 122] width 8 height 8
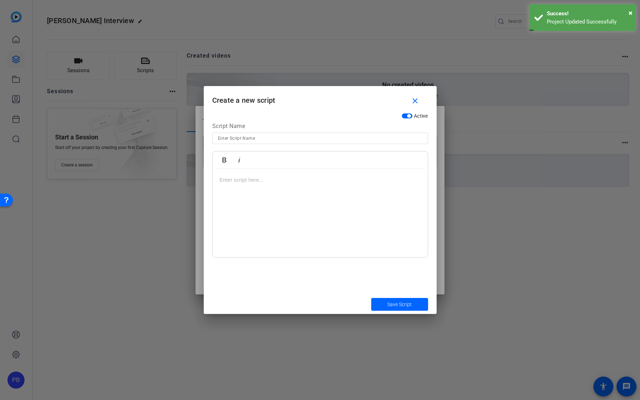
click at [267, 186] on div at bounding box center [320, 213] width 215 height 89
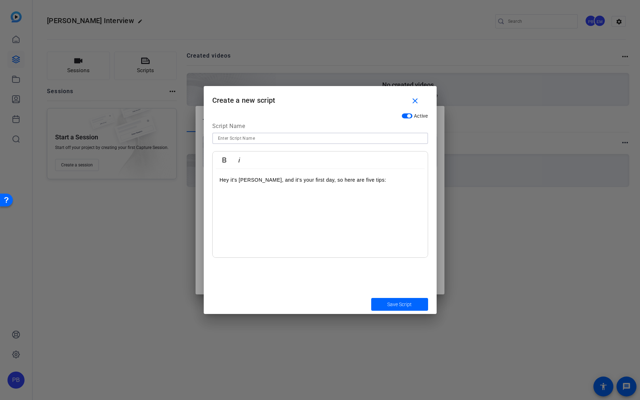
click at [261, 138] on input at bounding box center [320, 138] width 205 height 9
type input "F"
type input "Jeff Script"
click at [397, 258] on span "Save Script" at bounding box center [399, 304] width 25 height 7
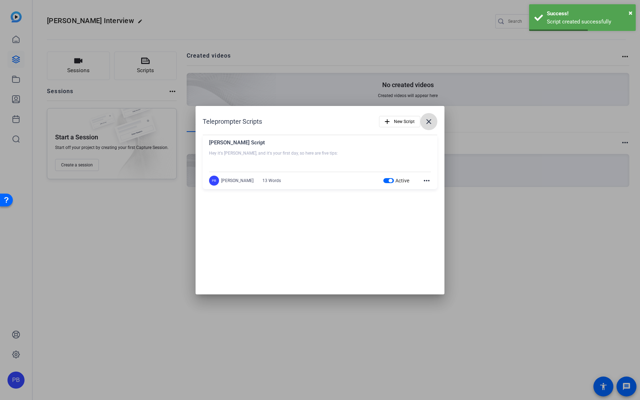
click at [428, 121] on mat-icon "close" at bounding box center [429, 121] width 9 height 9
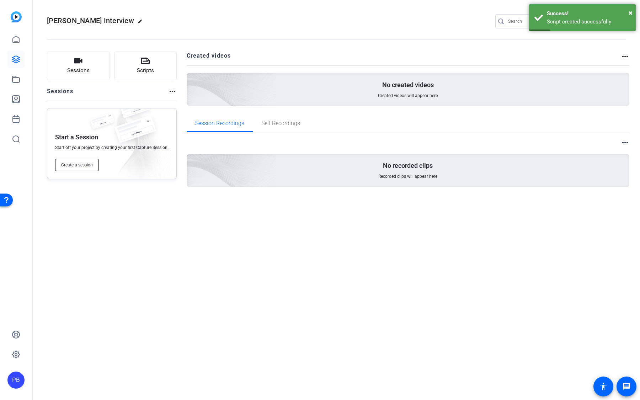
click at [86, 165] on span "Create a session" at bounding box center [77, 165] width 32 height 6
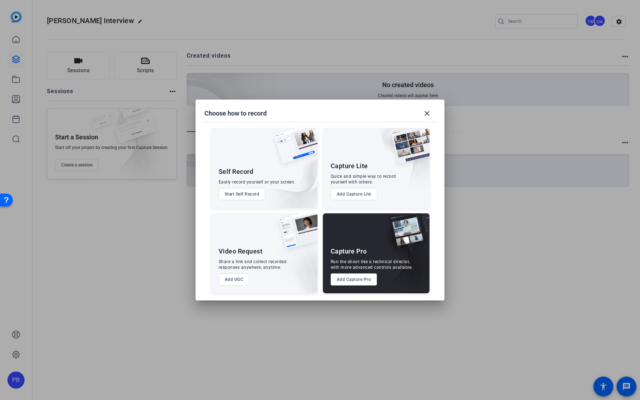
click at [257, 195] on button "Start Self Record" at bounding box center [242, 194] width 47 height 12
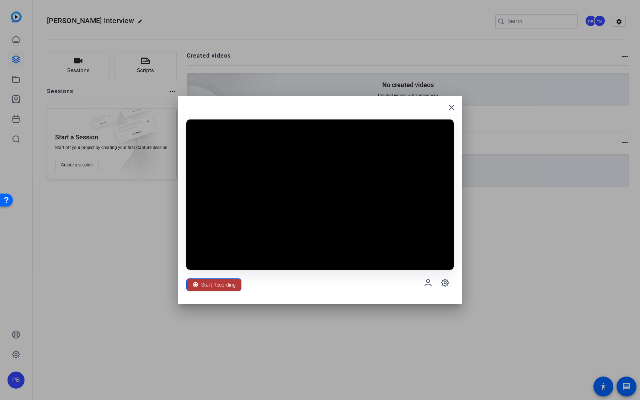
click at [222, 258] on span "Start Recording" at bounding box center [218, 285] width 35 height 14
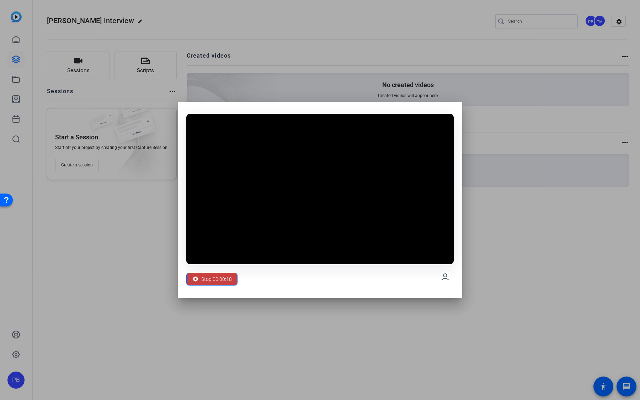
click at [214, 258] on span "Stop 00:00:18" at bounding box center [216, 279] width 31 height 14
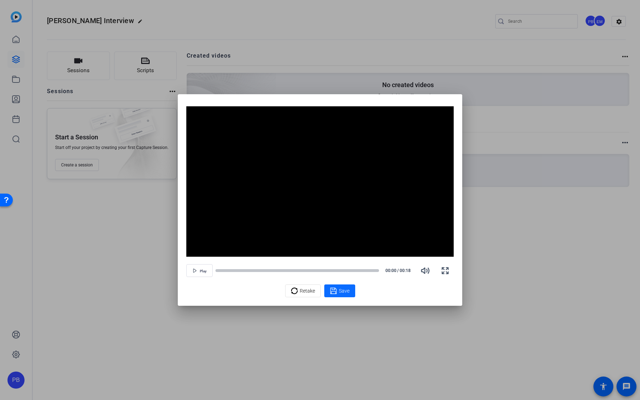
click at [337, 258] on span at bounding box center [339, 290] width 31 height 17
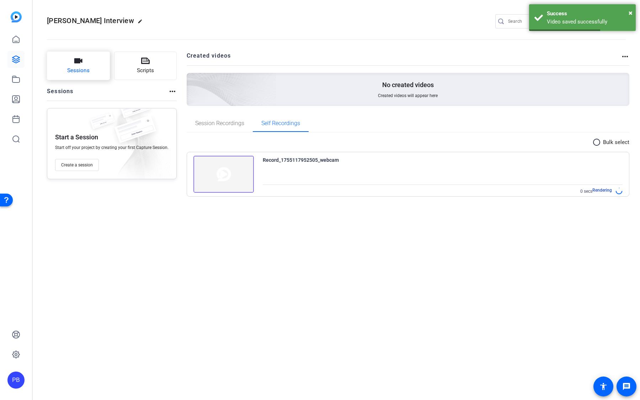
click at [86, 79] on button "Sessions" at bounding box center [78, 66] width 63 height 28
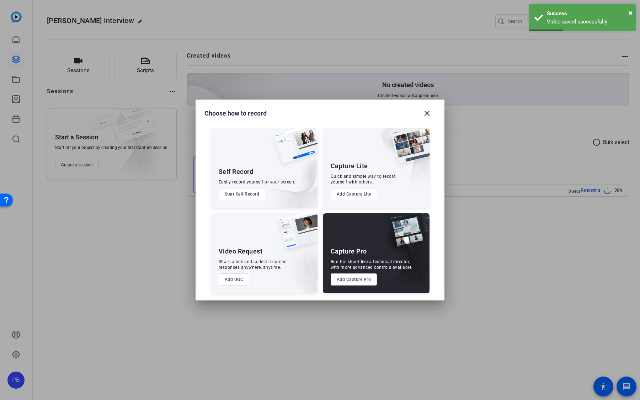
click at [239, 258] on button "Add UGC" at bounding box center [234, 280] width 31 height 12
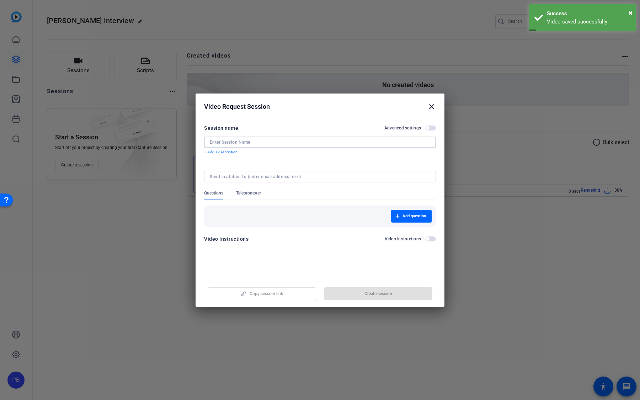
click at [277, 144] on input at bounding box center [320, 142] width 221 height 6
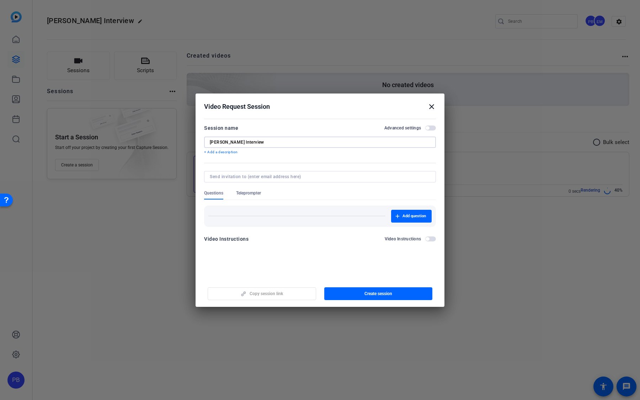
type input "Jeff Interview"
click at [250, 193] on span "Teleprompter" at bounding box center [248, 193] width 25 height 6
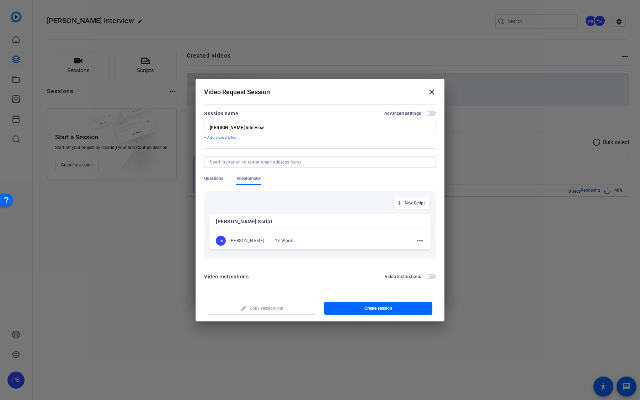
click at [323, 227] on div "Jeff Script PB Peter Bradt 13 Words more_horiz" at bounding box center [320, 232] width 221 height 36
click at [218, 181] on span "Questions" at bounding box center [213, 179] width 19 height 9
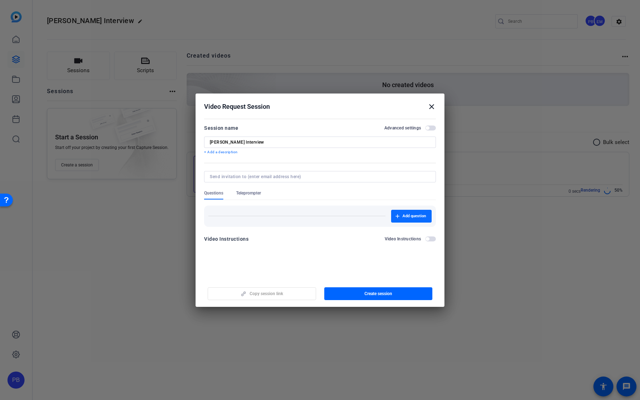
click at [411, 215] on span "Add question" at bounding box center [414, 216] width 23 height 6
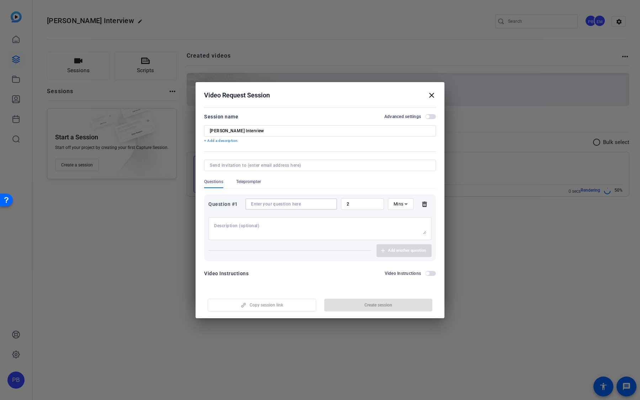
click at [312, 206] on input at bounding box center [291, 204] width 80 height 6
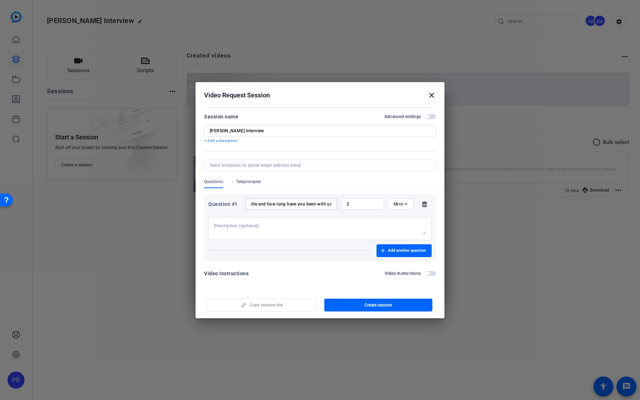
scroll to position [0, 50]
type input "Whats' your name and title and how long have you been with us?"
click at [401, 249] on span "Add another question" at bounding box center [407, 251] width 38 height 6
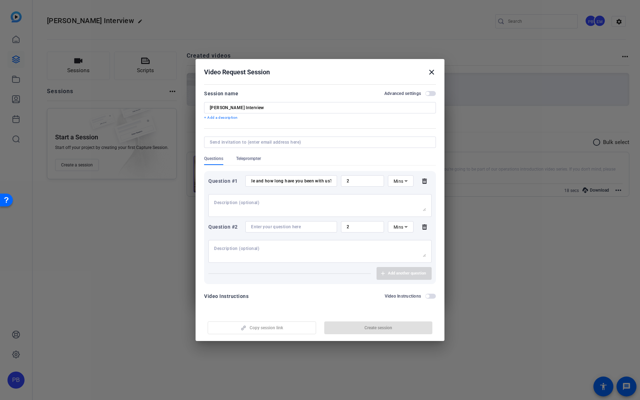
scroll to position [0, 0]
click at [305, 233] on div "Question #2 2 Mins" at bounding box center [319, 242] width 223 height 42
click at [305, 229] on input at bounding box center [291, 227] width 80 height 6
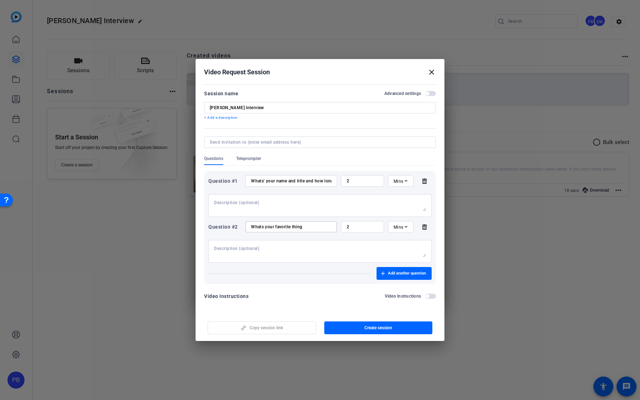
type input "Whats your favorite thing"
drag, startPoint x: 359, startPoint y: 228, endPoint x: 324, endPoint y: 223, distance: 34.9
click at [325, 223] on div "Question #2 Whats your favorite thing 2 Mins" at bounding box center [319, 226] width 223 height 11
type input "5"
click at [430, 258] on span "button" at bounding box center [430, 296] width 11 height 5
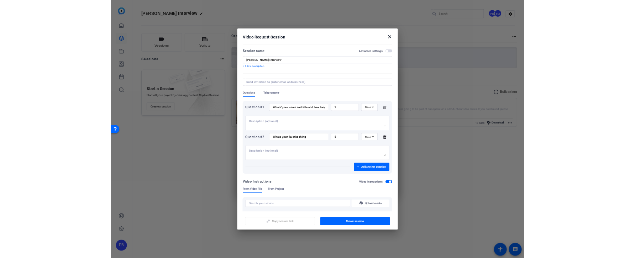
scroll to position [173, 0]
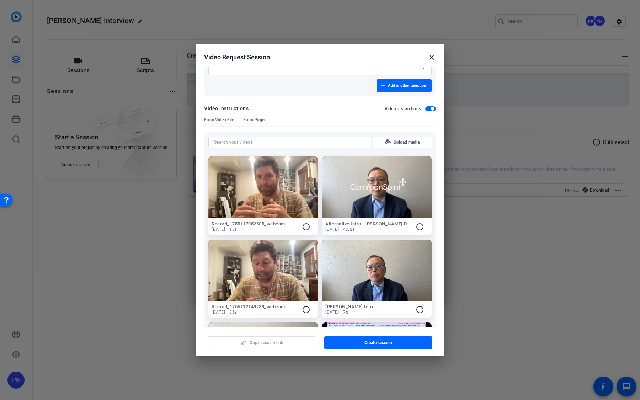
click at [302, 224] on mat-icon "radio_button_unchecked" at bounding box center [306, 227] width 9 height 9
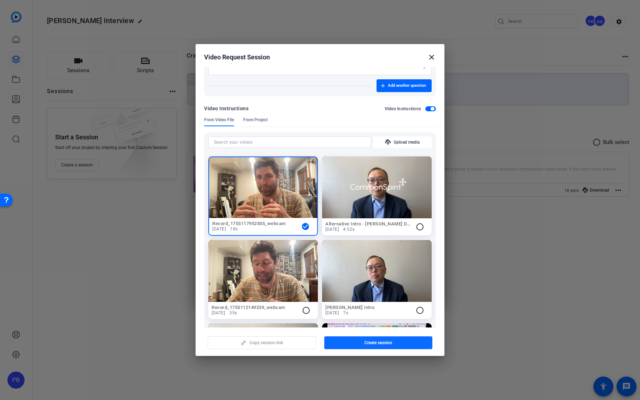
click at [372, 258] on span "Create session" at bounding box center [379, 343] width 28 height 6
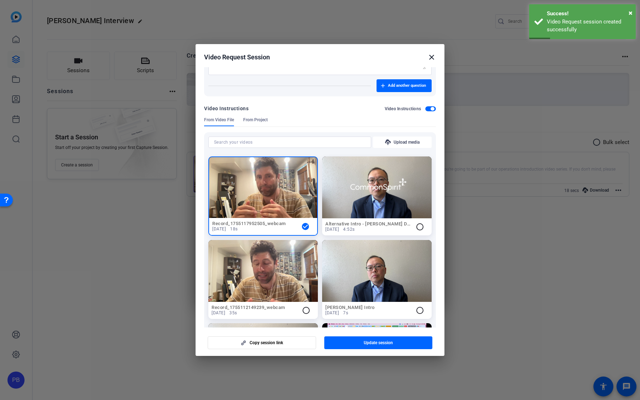
click at [432, 59] on mat-icon "close" at bounding box center [432, 57] width 9 height 9
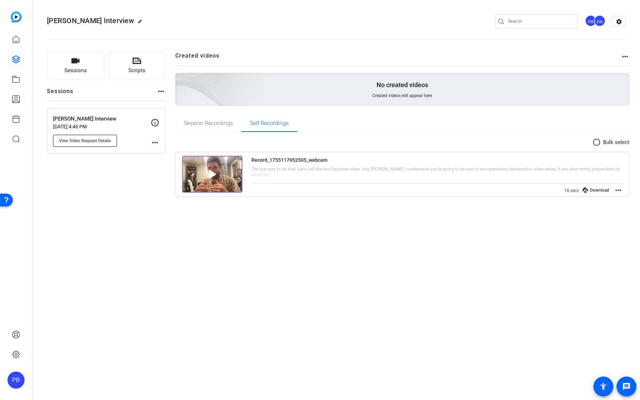
click at [93, 144] on button "View Video Request Details" at bounding box center [85, 141] width 64 height 12
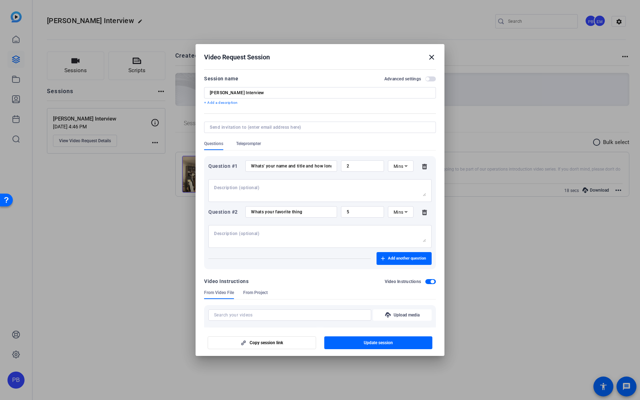
click at [255, 91] on input "Jeff Interview" at bounding box center [320, 93] width 221 height 6
drag, startPoint x: 255, startPoint y: 92, endPoint x: 249, endPoint y: 92, distance: 5.7
click at [249, 92] on input "Jeff Interview" at bounding box center [320, 93] width 221 height 6
drag, startPoint x: 250, startPoint y: 92, endPoint x: 157, endPoint y: 85, distance: 93.5
click at [157, 85] on div "Video Request Session close Session name Advanced settings Jeff Interview + Add…" at bounding box center [320, 200] width 640 height 400
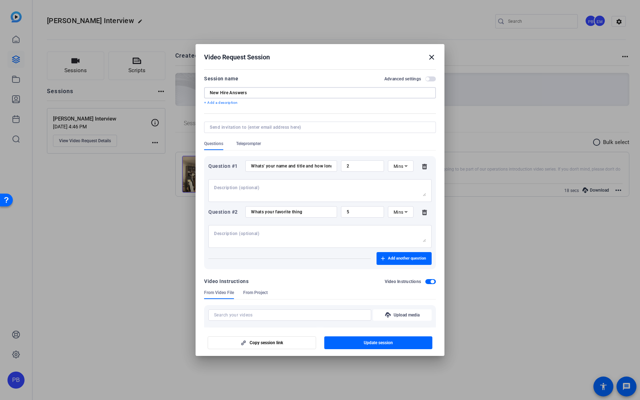
type input "New Hire Answers"
click at [433, 57] on mat-icon "close" at bounding box center [432, 57] width 9 height 9
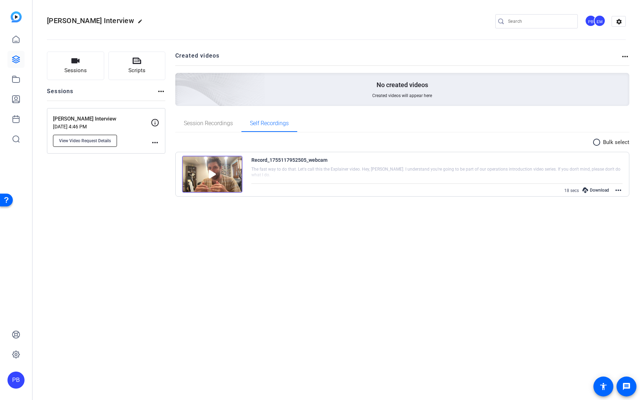
click at [91, 141] on span "View Video Request Details" at bounding box center [85, 141] width 52 height 6
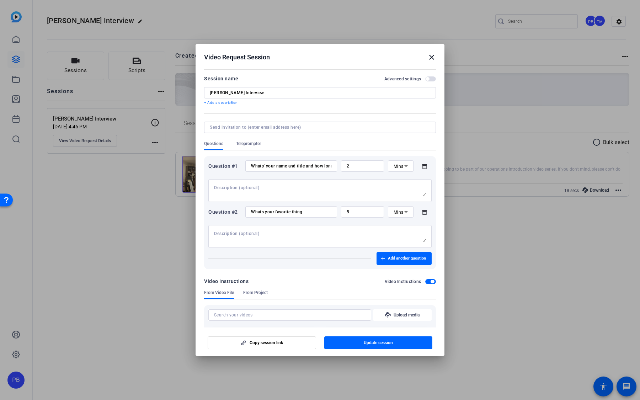
click at [435, 59] on mat-icon "close" at bounding box center [432, 57] width 9 height 9
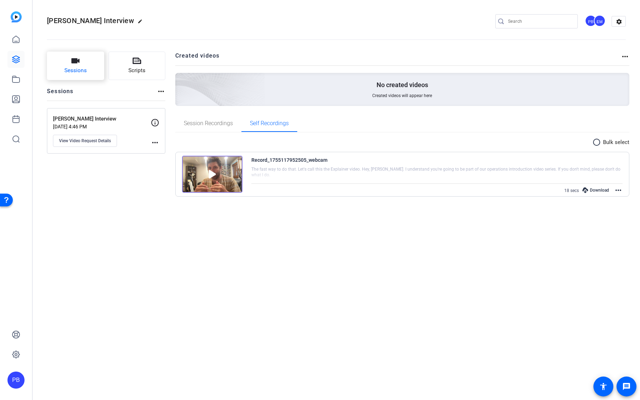
click at [90, 76] on button "Sessions" at bounding box center [75, 66] width 57 height 28
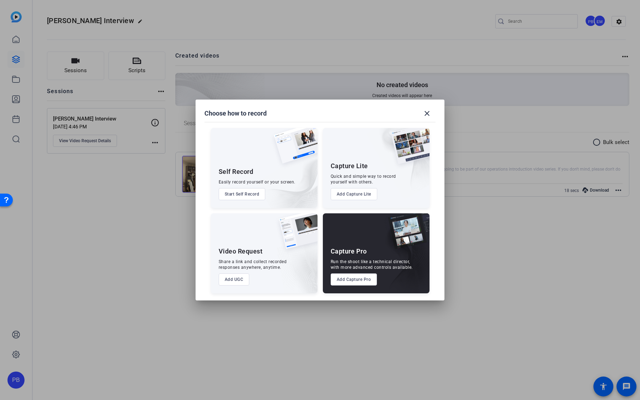
click at [359, 258] on button "Add Capture Pro" at bounding box center [354, 280] width 47 height 12
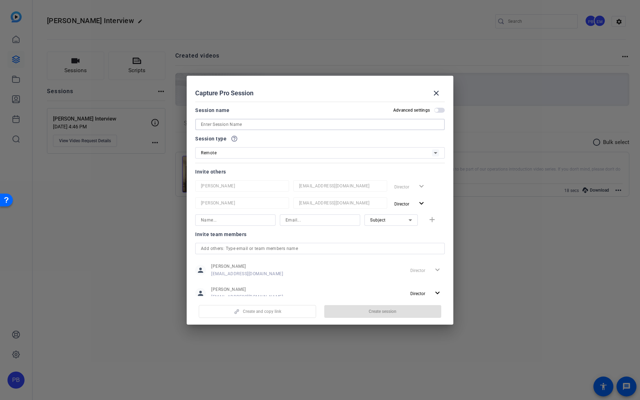
click at [281, 126] on input at bounding box center [320, 124] width 238 height 9
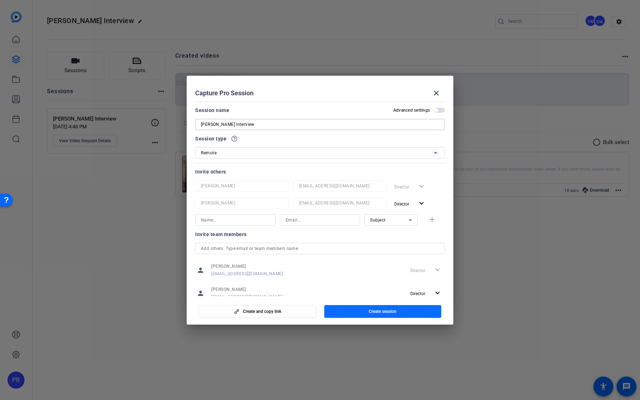
type input "Jeff Interview"
click at [374, 258] on span "Create session" at bounding box center [383, 312] width 28 height 6
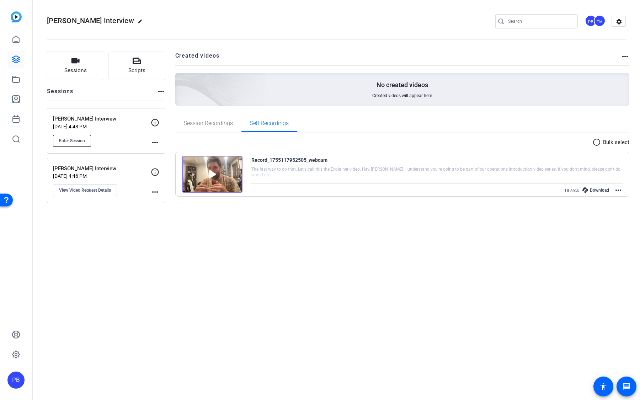
click at [79, 139] on span "Enter Session" at bounding box center [72, 141] width 26 height 6
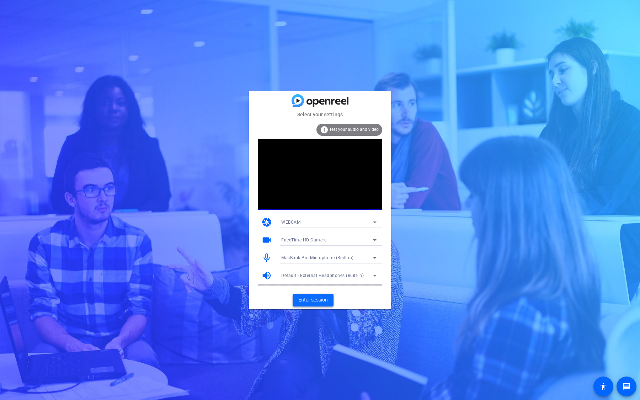
click at [318, 299] on span "Enter session" at bounding box center [313, 299] width 30 height 7
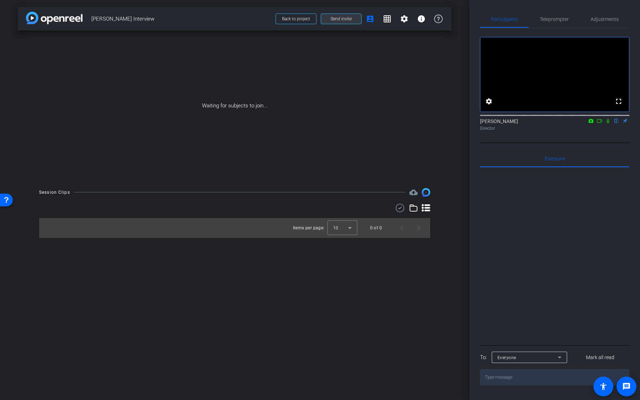
click at [341, 22] on span at bounding box center [341, 18] width 40 height 17
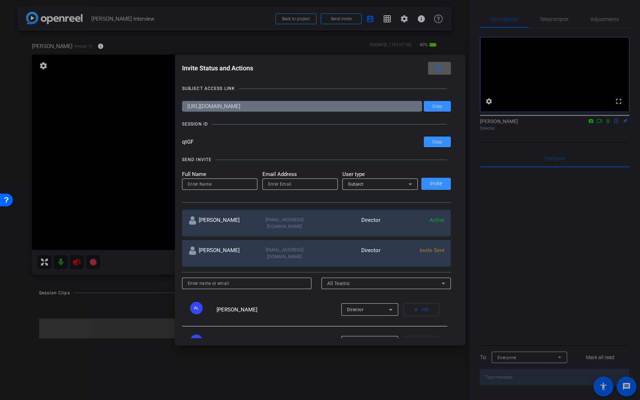
click at [434, 70] on mat-icon "close" at bounding box center [438, 68] width 9 height 9
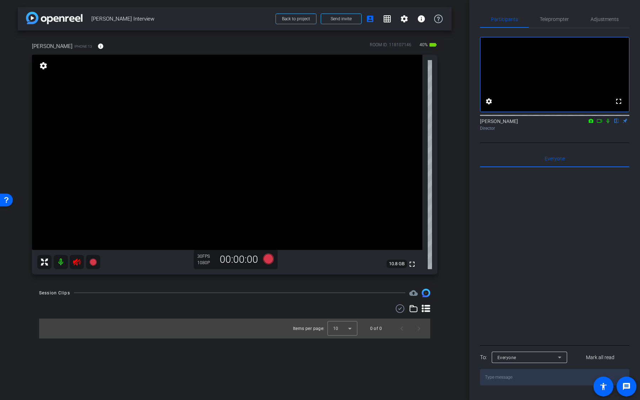
click at [56, 264] on mat-icon at bounding box center [61, 262] width 14 height 14
click at [603, 21] on span "Adjustments" at bounding box center [605, 19] width 28 height 5
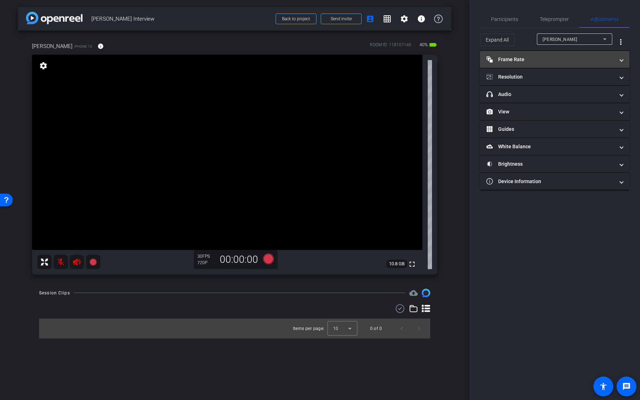
click at [543, 58] on mat-panel-title "Frame Rate Frame Rate" at bounding box center [551, 59] width 128 height 7
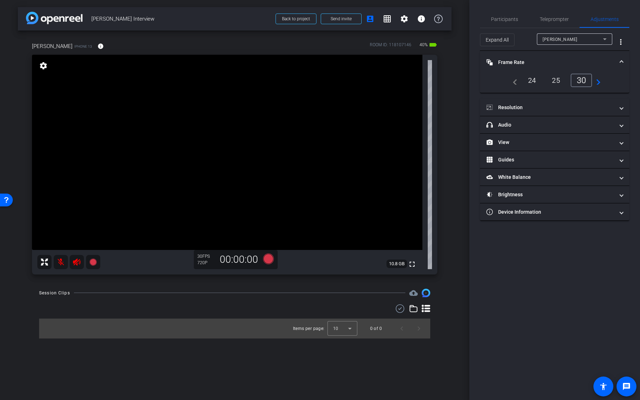
click at [531, 80] on div "24" at bounding box center [532, 80] width 19 height 12
click at [538, 107] on mat-panel-title "Resolution" at bounding box center [551, 107] width 128 height 7
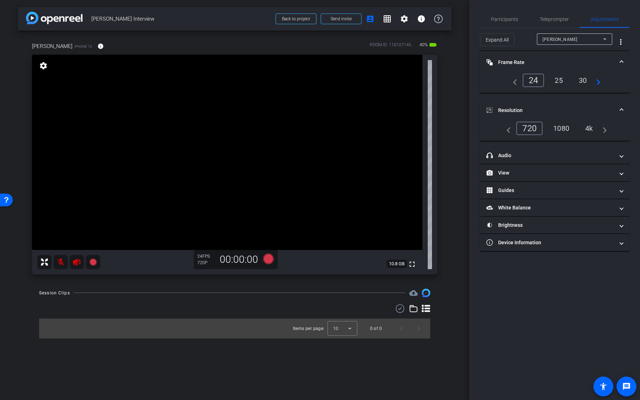
click at [568, 127] on div "1080" at bounding box center [561, 128] width 27 height 12
click at [590, 130] on div "4k" at bounding box center [590, 128] width 18 height 12
click at [568, 159] on mat-expansion-panel-header "headphone icon Audio" at bounding box center [554, 155] width 149 height 17
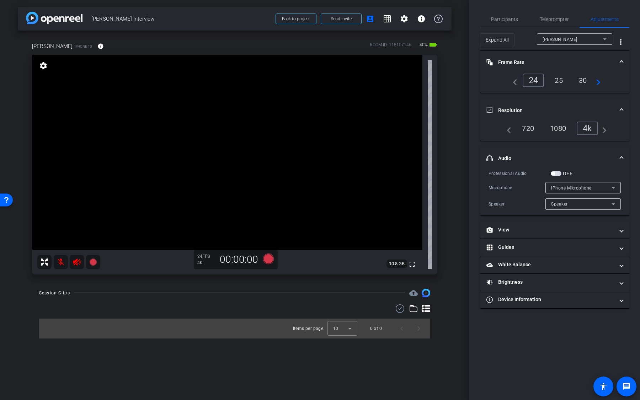
click at [558, 175] on span "button" at bounding box center [556, 173] width 11 height 5
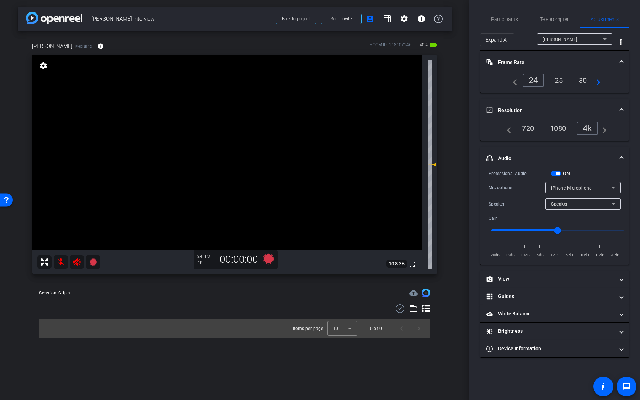
click at [558, 175] on span "button" at bounding box center [556, 173] width 11 height 5
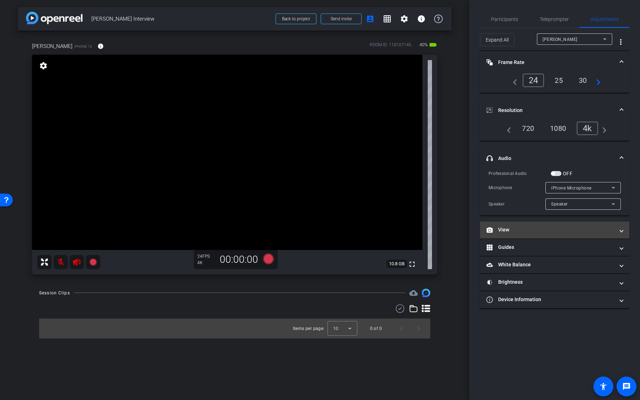
click at [549, 226] on mat-panel-title "View" at bounding box center [551, 229] width 128 height 7
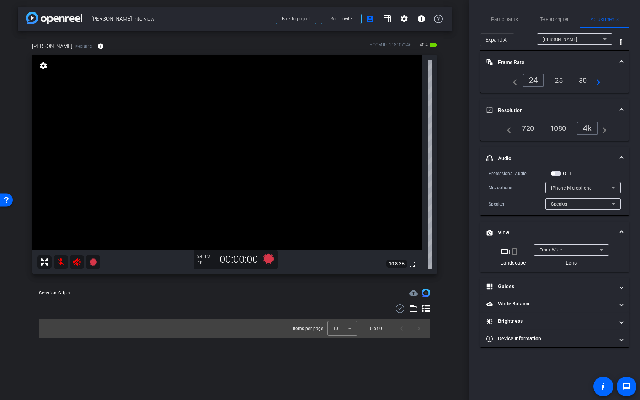
click at [553, 251] on span "Front Wide" at bounding box center [551, 250] width 23 height 5
click at [554, 261] on span "Back Wide" at bounding box center [550, 263] width 23 height 9
click at [148, 180] on video at bounding box center [227, 152] width 391 height 195
click at [389, 23] on mat-icon "grid_on" at bounding box center [387, 19] width 9 height 9
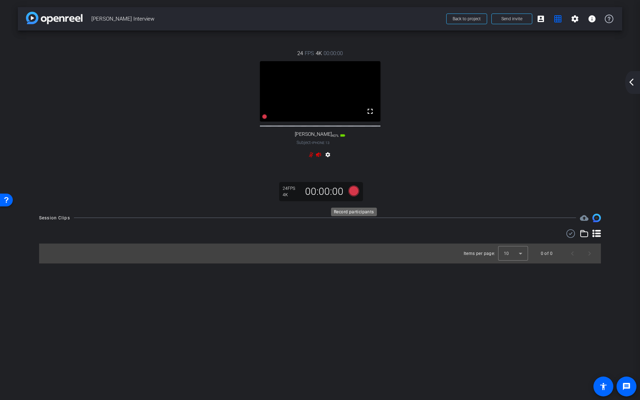
click at [355, 196] on icon at bounding box center [354, 190] width 11 height 11
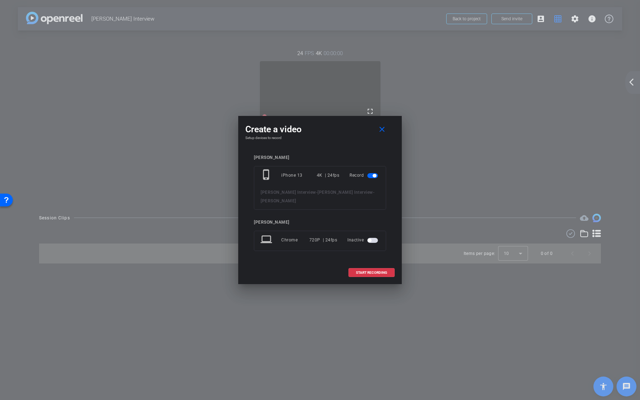
click at [372, 238] on span "button" at bounding box center [372, 240] width 11 height 5
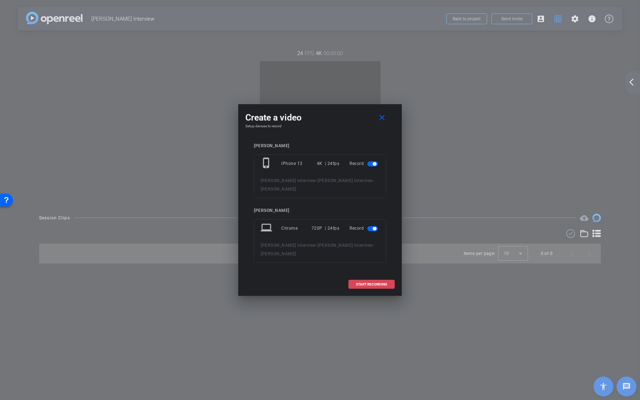
click at [380, 276] on span at bounding box center [372, 284] width 46 height 17
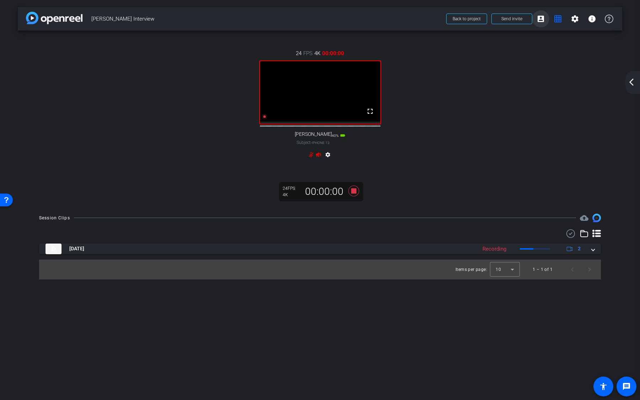
click at [541, 24] on span at bounding box center [540, 18] width 17 height 17
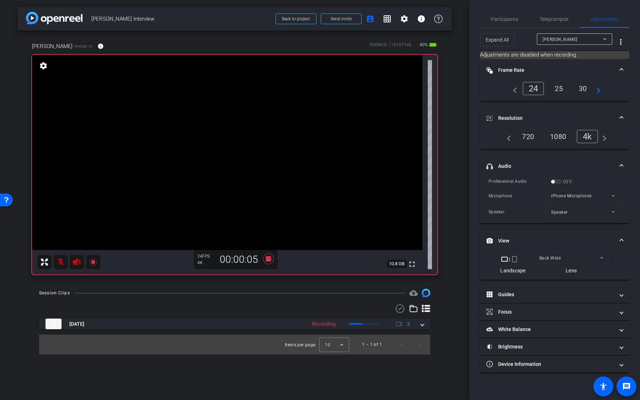
click at [283, 160] on video at bounding box center [227, 152] width 391 height 195
click at [164, 123] on video at bounding box center [227, 152] width 391 height 195
click at [267, 259] on icon at bounding box center [268, 259] width 11 height 11
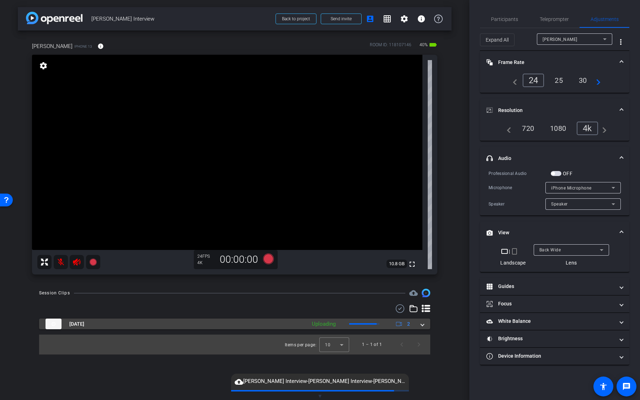
click at [345, 326] on mat-panel-description "Uploading 2" at bounding box center [361, 324] width 107 height 11
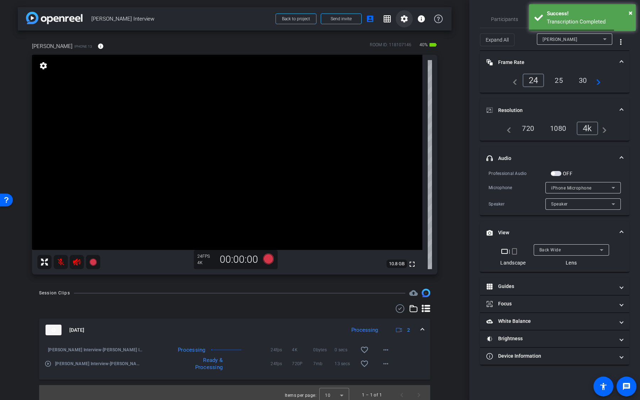
click at [405, 21] on mat-icon "settings" at bounding box center [404, 19] width 9 height 9
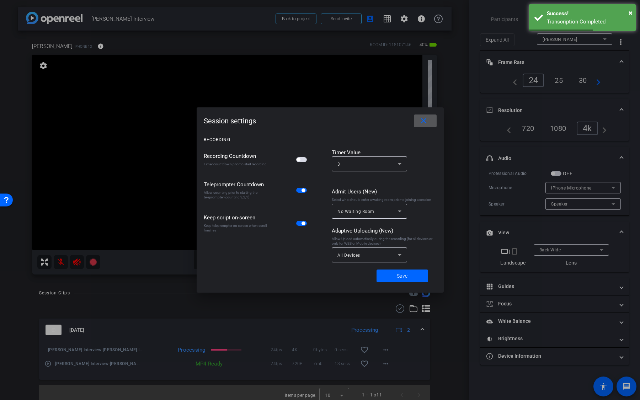
click at [367, 251] on div "All Devices" at bounding box center [368, 255] width 60 height 9
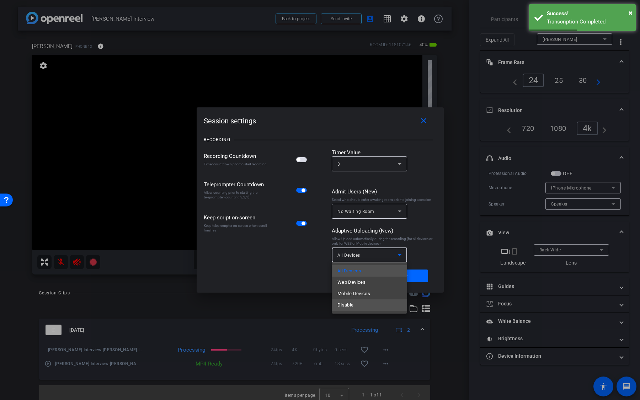
click at [360, 302] on mat-option "Disable" at bounding box center [369, 305] width 75 height 11
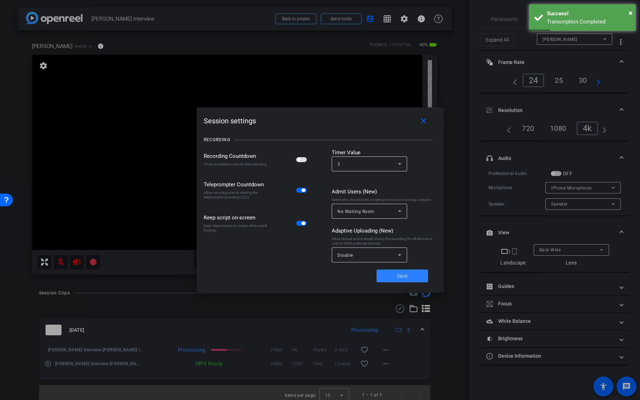
click at [404, 276] on span "Save" at bounding box center [402, 275] width 11 height 7
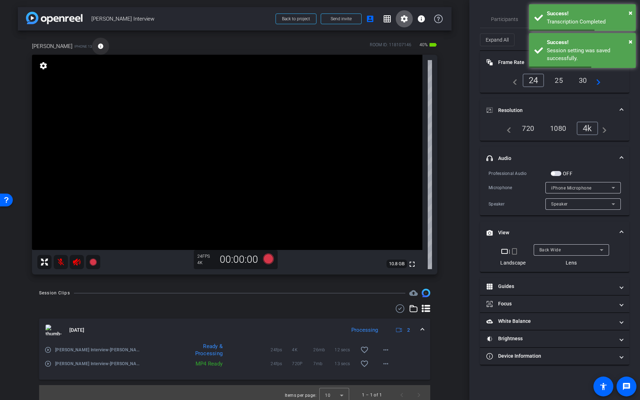
click at [97, 46] on mat-icon "info" at bounding box center [100, 46] width 6 height 6
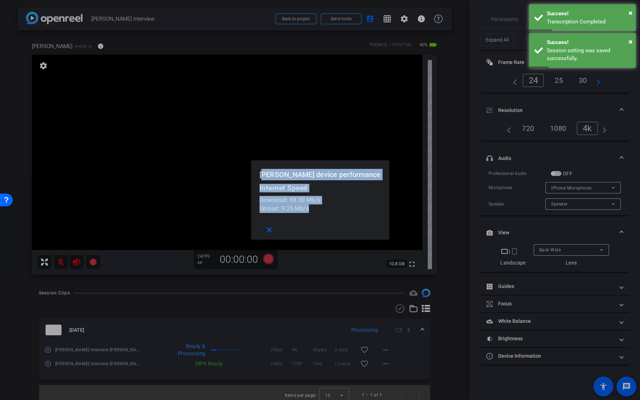
drag, startPoint x: 339, startPoint y: 208, endPoint x: 281, endPoint y: 179, distance: 64.9
click at [0, 0] on openreel-performance-screen-popup "pete device performance Internet Speed Download: 68.30 Mb/s Upload: 9.25 Mb/s c…" at bounding box center [0, 0] width 0 height 0
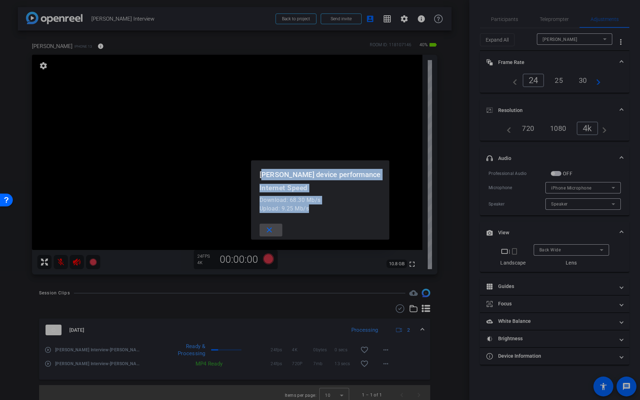
click at [274, 227] on mat-icon "close" at bounding box center [269, 230] width 9 height 9
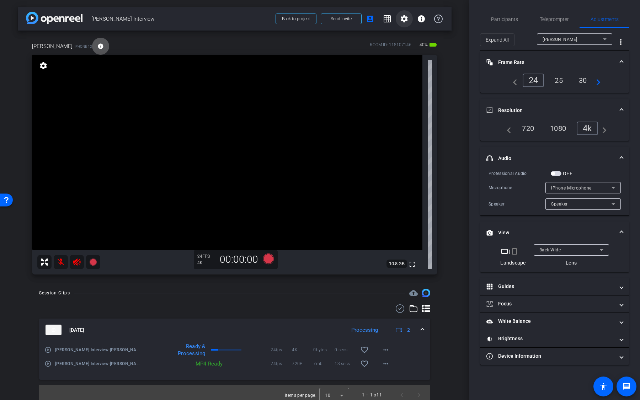
click at [406, 17] on mat-icon "settings" at bounding box center [404, 19] width 9 height 9
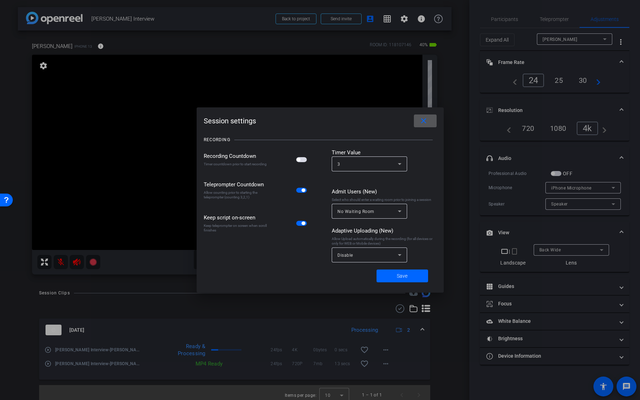
click at [434, 121] on span at bounding box center [425, 120] width 23 height 17
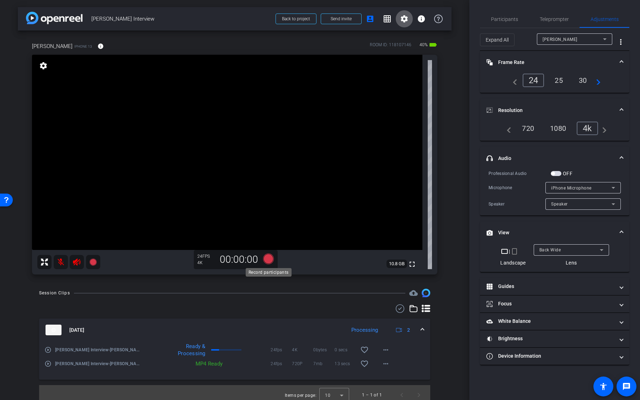
click at [267, 260] on icon at bounding box center [268, 259] width 11 height 11
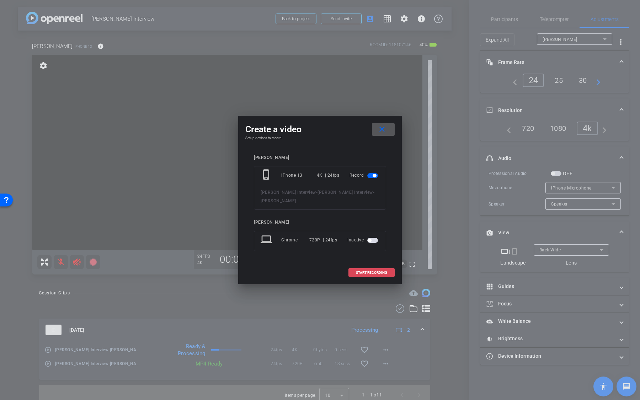
click at [355, 265] on span at bounding box center [372, 272] width 46 height 17
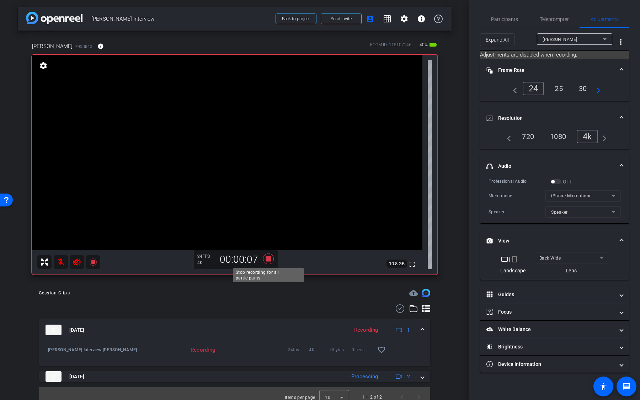
click at [270, 259] on icon at bounding box center [268, 259] width 11 height 11
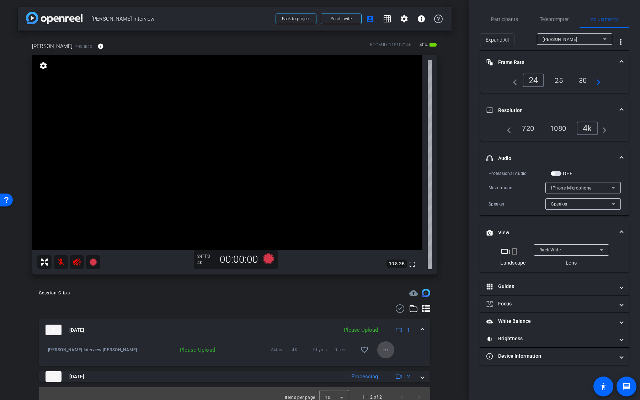
click at [385, 351] on mat-icon "more_horiz" at bounding box center [386, 350] width 9 height 9
click at [387, 363] on span "Upload" at bounding box center [397, 365] width 28 height 9
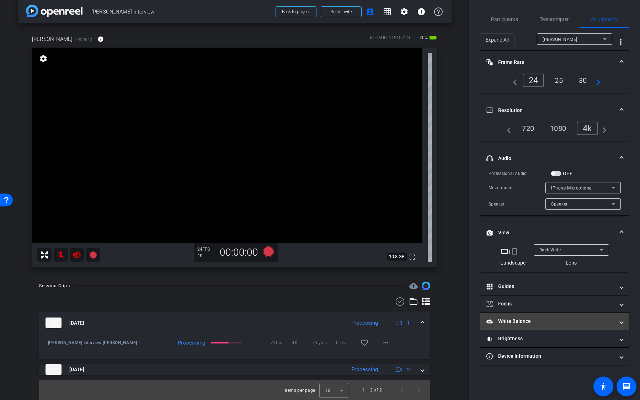
click at [535, 321] on mat-panel-title "White Balance White Balance" at bounding box center [551, 321] width 128 height 7
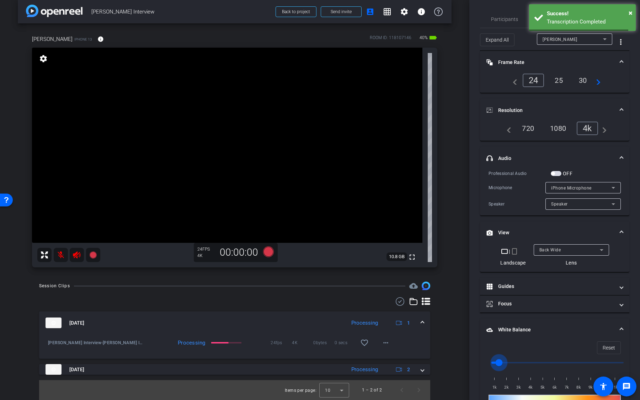
drag, startPoint x: 490, startPoint y: 361, endPoint x: 508, endPoint y: 361, distance: 17.8
click at [504, 361] on input "range" at bounding box center [557, 363] width 147 height 16
drag, startPoint x: 508, startPoint y: 361, endPoint x: 528, endPoint y: 361, distance: 19.9
click at [526, 361] on input "range" at bounding box center [557, 363] width 147 height 16
drag, startPoint x: 525, startPoint y: 360, endPoint x: 505, endPoint y: 359, distance: 19.6
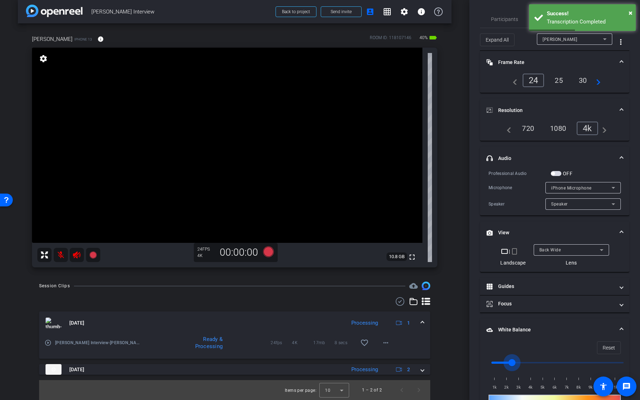
click at [505, 359] on input "range" at bounding box center [557, 363] width 147 height 16
drag, startPoint x: 505, startPoint y: 359, endPoint x: 554, endPoint y: 359, distance: 48.4
type input "5500"
click at [554, 359] on input "range" at bounding box center [557, 363] width 147 height 16
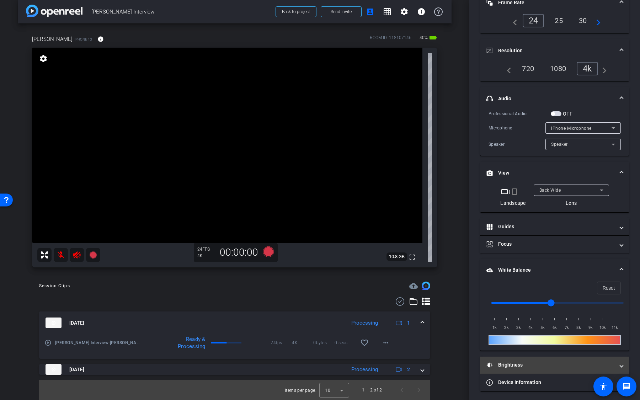
click at [528, 361] on mat-panel-title "Brightness" at bounding box center [551, 364] width 128 height 7
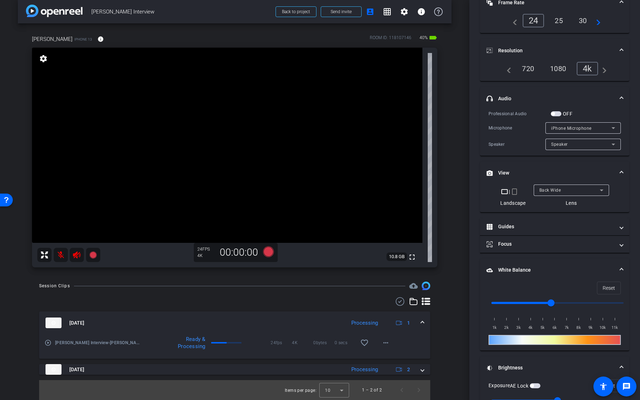
scroll to position [133, 0]
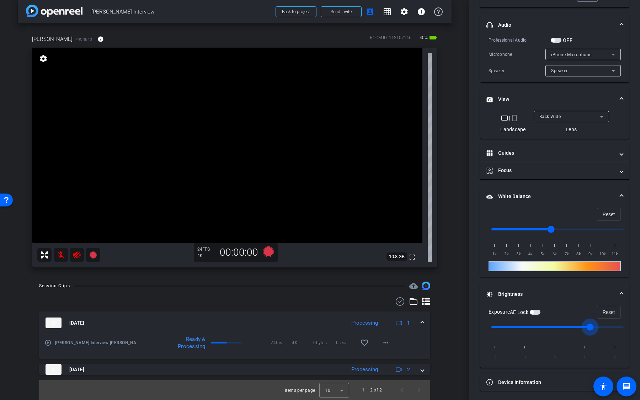
type input "1"
drag, startPoint x: 559, startPoint y: 326, endPoint x: 590, endPoint y: 326, distance: 31.7
click at [590, 326] on input "range" at bounding box center [557, 327] width 147 height 16
click at [606, 208] on span "Reset" at bounding box center [609, 215] width 12 height 14
type input "1000"
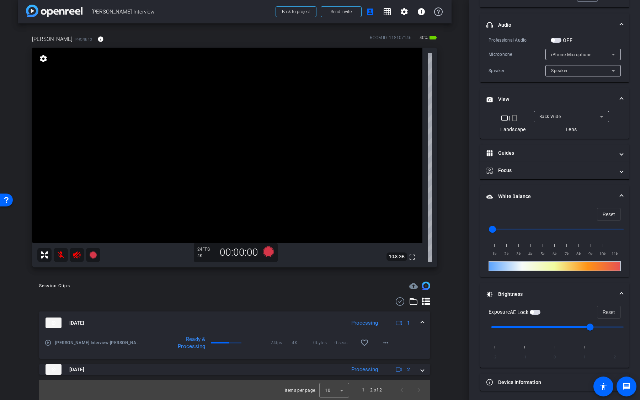
scroll to position [0, 0]
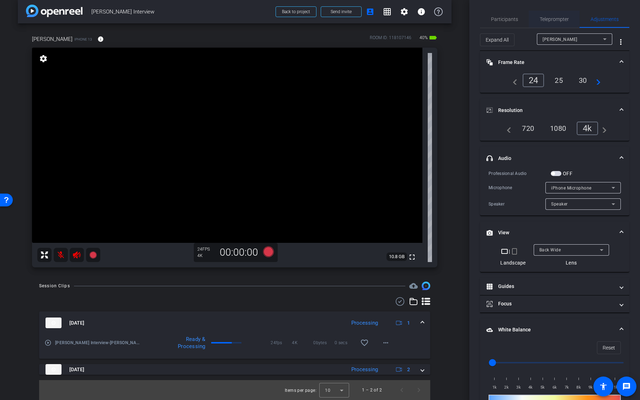
click at [556, 17] on span "Teleprompter" at bounding box center [554, 19] width 29 height 5
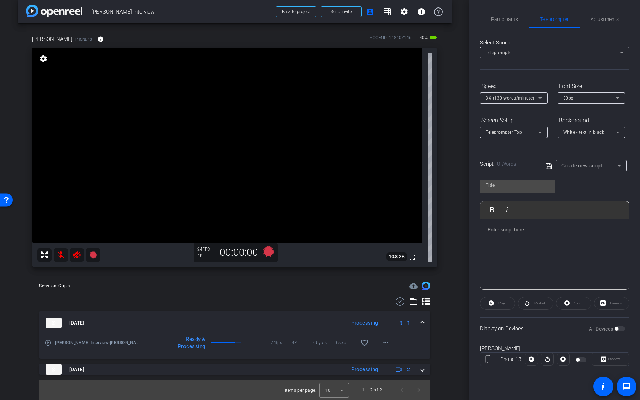
click at [600, 165] on span "Create new script" at bounding box center [583, 166] width 42 height 6
click at [588, 190] on mat-option "Jeff Script" at bounding box center [591, 190] width 71 height 11
type input "Jeff Script"
click at [619, 329] on span "button" at bounding box center [620, 329] width 11 height 5
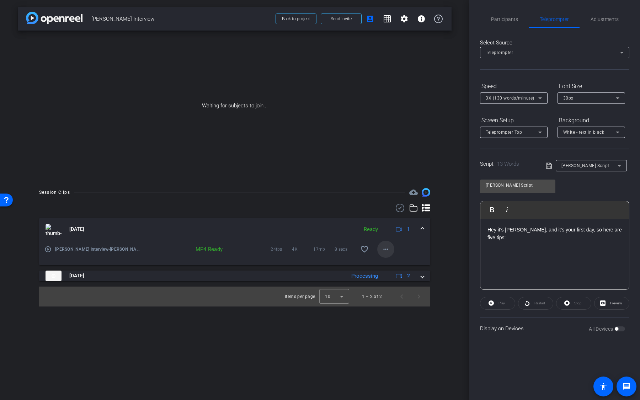
click at [386, 249] on mat-icon "more_horiz" at bounding box center [386, 249] width 9 height 9
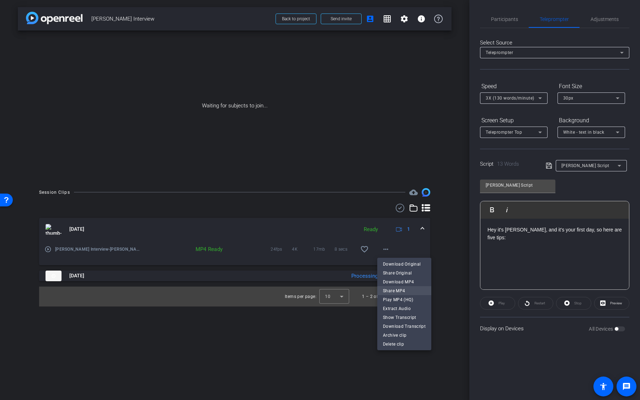
click at [404, 291] on span "Share MP4" at bounding box center [404, 290] width 43 height 9
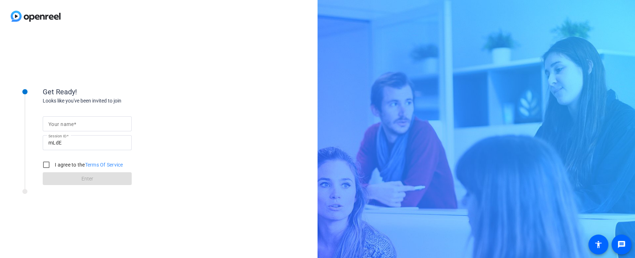
click at [90, 127] on input "Your name" at bounding box center [87, 124] width 78 height 9
type input "P"
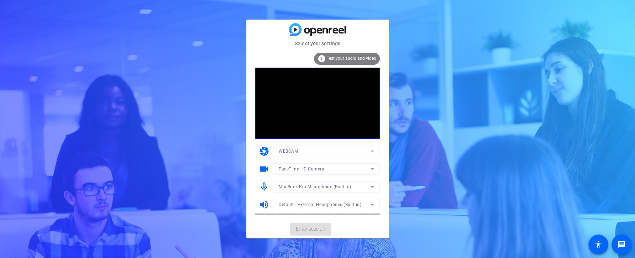
click at [319, 229] on mat-card-actions "Enter session" at bounding box center [317, 229] width 142 height 18
click at [313, 230] on span "Enter session" at bounding box center [311, 228] width 30 height 7
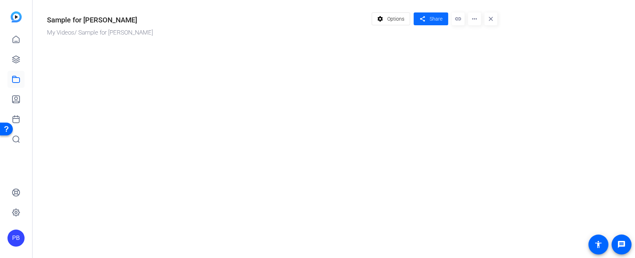
click at [429, 24] on span at bounding box center [430, 18] width 35 height 17
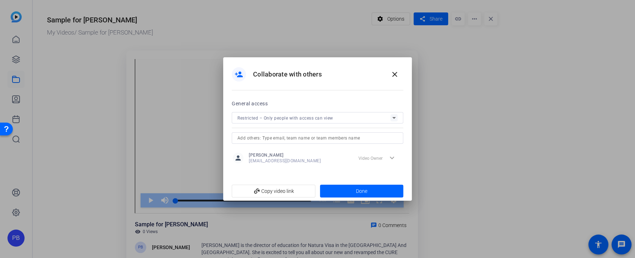
click at [329, 120] on span "Restricted – Only people with access can view" at bounding box center [285, 118] width 96 height 5
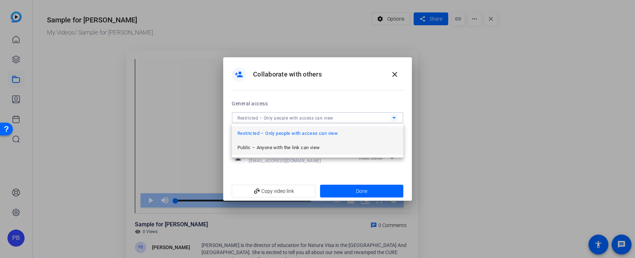
click at [306, 148] on span "Public – Anyone with the link can view" at bounding box center [278, 147] width 82 height 9
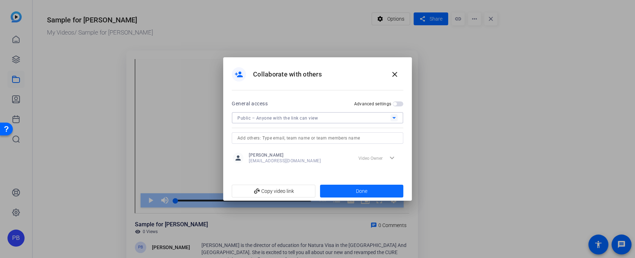
click at [331, 189] on span at bounding box center [362, 190] width 84 height 17
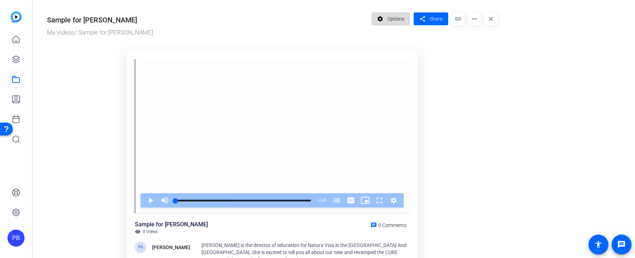
click at [401, 15] on span "Options" at bounding box center [395, 19] width 17 height 14
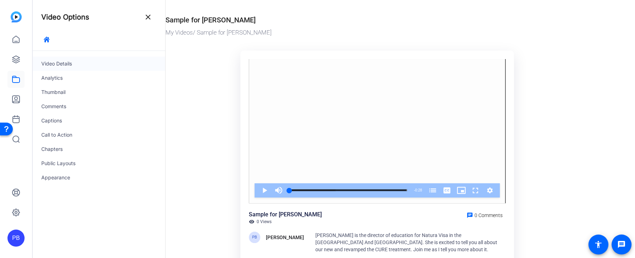
click at [88, 67] on div "Video Details" at bounding box center [99, 64] width 132 height 14
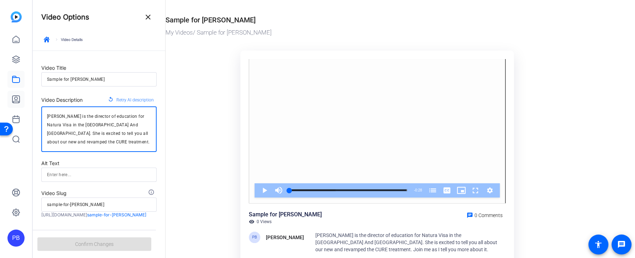
drag, startPoint x: 143, startPoint y: 144, endPoint x: 15, endPoint y: 98, distance: 136.3
click at [15, 98] on mat-sidenav-container "PB Video Options close keyboard_arrow_right Video Details Video Title Sample fo…" at bounding box center [317, 129] width 635 height 258
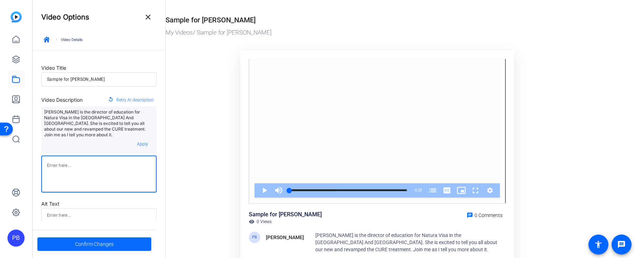
click at [115, 244] on span at bounding box center [94, 243] width 114 height 17
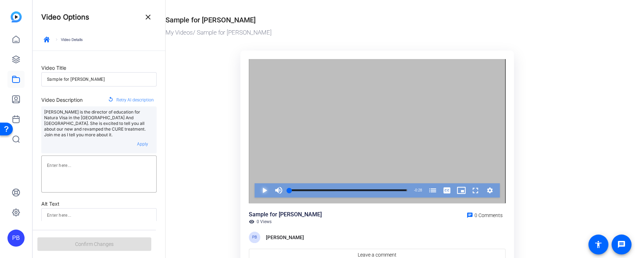
click at [257, 191] on span "Video Player" at bounding box center [257, 190] width 0 height 14
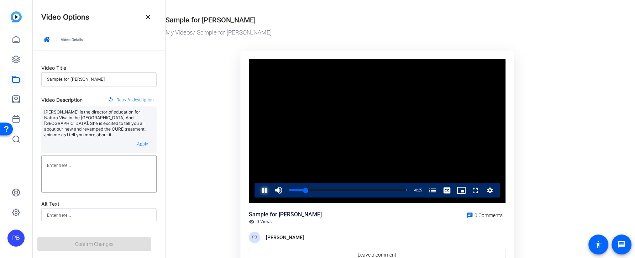
click at [257, 193] on span "Video Player" at bounding box center [257, 190] width 0 height 14
click at [47, 41] on icon "button" at bounding box center [47, 40] width 6 height 6
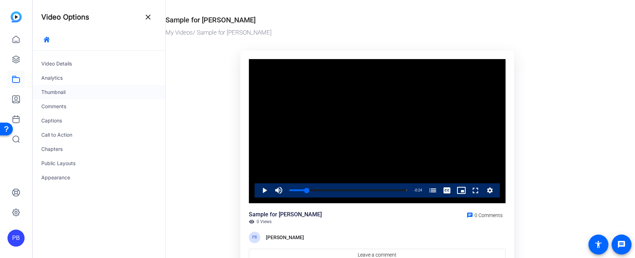
click at [79, 92] on div "Thumbnail" at bounding box center [99, 92] width 132 height 14
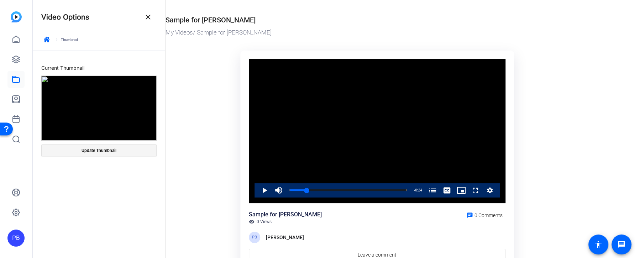
click at [107, 153] on span "Update Thumbnail" at bounding box center [98, 151] width 35 height 6
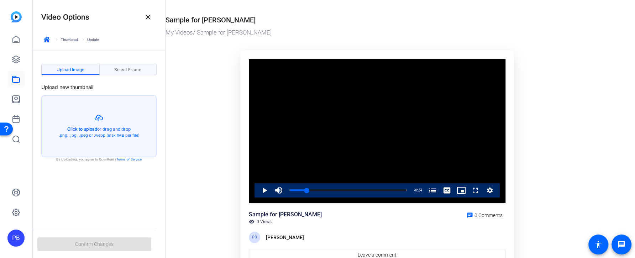
click at [139, 71] on span "Select Frame" at bounding box center [127, 70] width 27 height 4
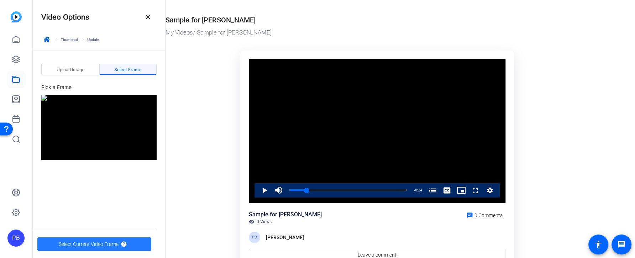
click at [115, 240] on span "Select Current Video Frame" at bounding box center [89, 244] width 60 height 14
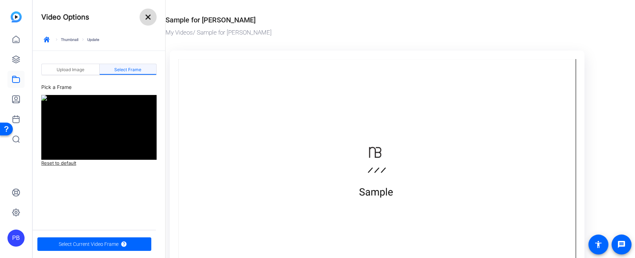
click at [147, 19] on mat-icon "close" at bounding box center [148, 17] width 9 height 9
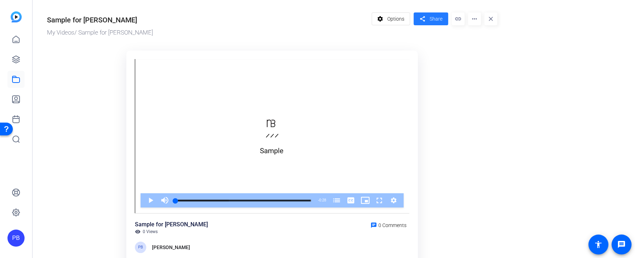
click at [437, 18] on span "Share" at bounding box center [435, 18] width 13 height 7
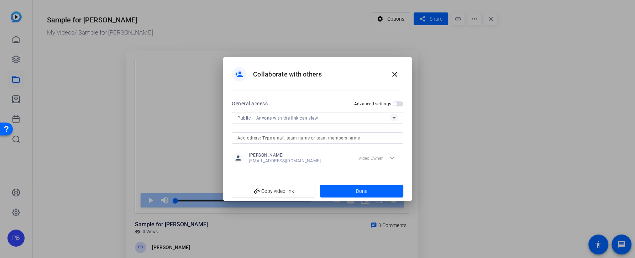
click at [357, 119] on div "Public – Anyone with the link can view" at bounding box center [313, 117] width 153 height 9
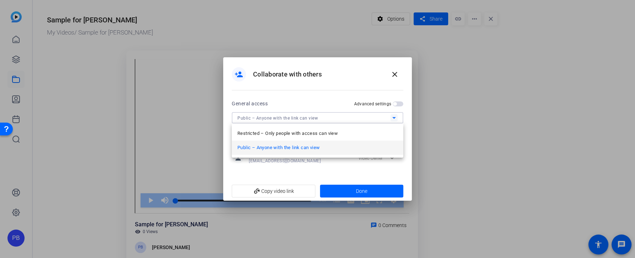
click at [353, 92] on div at bounding box center [317, 129] width 635 height 258
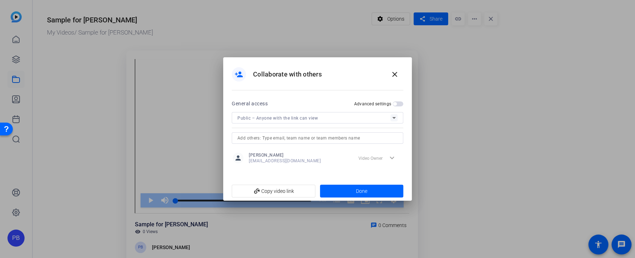
click at [391, 104] on h2 "Advanced settings" at bounding box center [372, 104] width 37 height 6
click at [392, 104] on button "Advanced settings" at bounding box center [397, 103] width 11 height 5
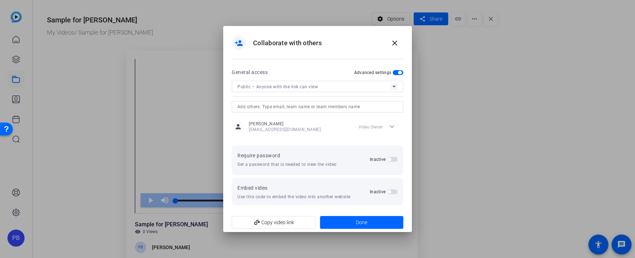
click at [394, 161] on span "button" at bounding box center [392, 159] width 11 height 5
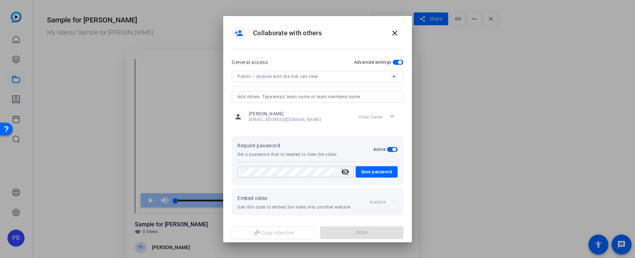
click at [346, 172] on mat-icon "visibility_off" at bounding box center [344, 172] width 17 height 9
click at [367, 174] on span "Save password" at bounding box center [376, 172] width 31 height 9
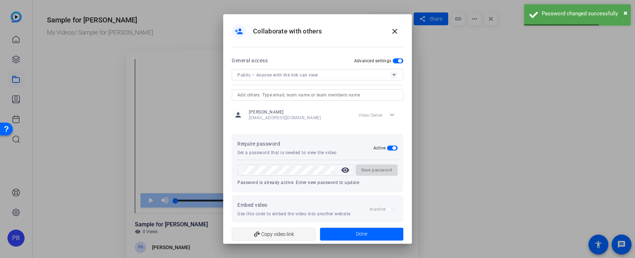
click at [303, 228] on span "add_link Copy video link" at bounding box center [273, 234] width 72 height 14
click at [343, 229] on span at bounding box center [362, 234] width 84 height 17
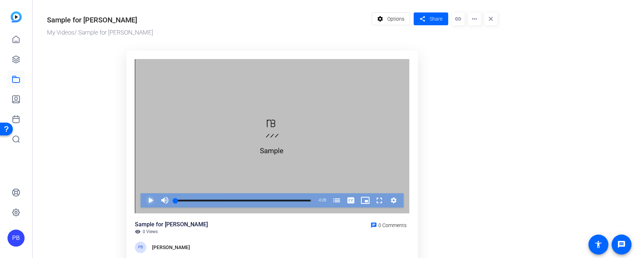
click at [143, 200] on span "Video Player" at bounding box center [143, 200] width 0 height 14
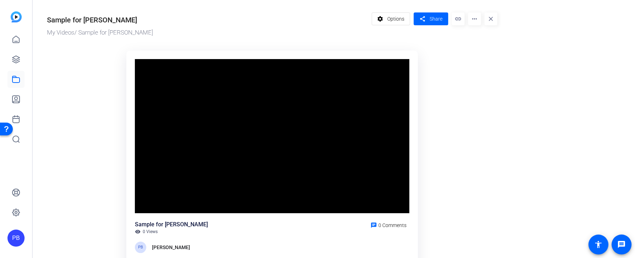
click at [149, 200] on div "Video Player is loading. Play Video Pause Mute Current Time 0:02 / Duration 0:2…" at bounding box center [272, 136] width 274 height 154
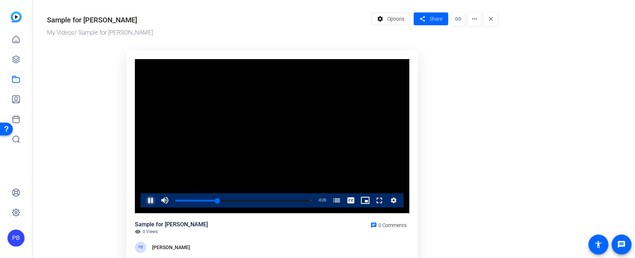
click at [143, 200] on span "Video Player" at bounding box center [143, 200] width 0 height 14
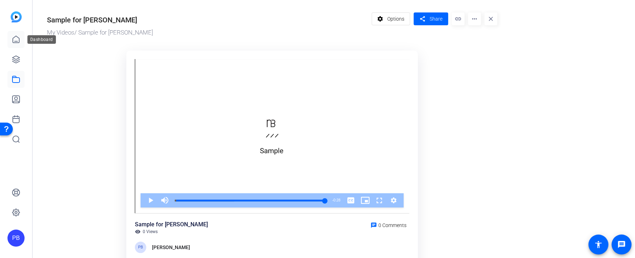
click at [20, 39] on icon at bounding box center [16, 39] width 9 height 9
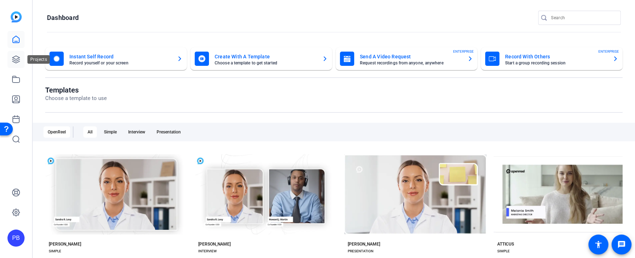
click at [10, 57] on link at bounding box center [15, 59] width 17 height 17
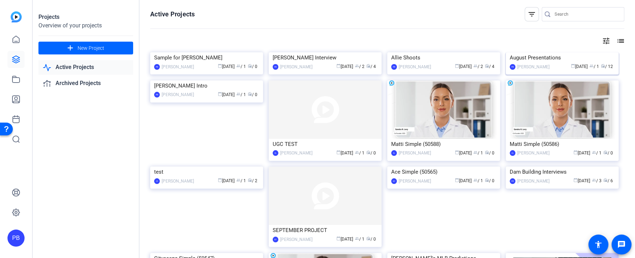
click at [556, 52] on img at bounding box center [561, 52] width 113 height 0
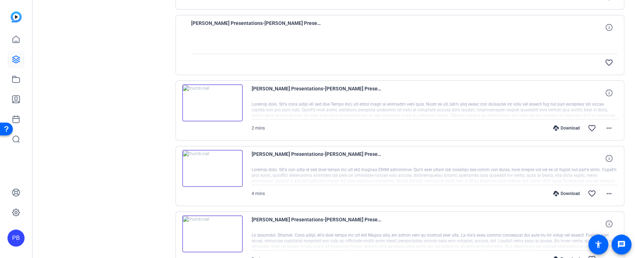
scroll to position [218, 0]
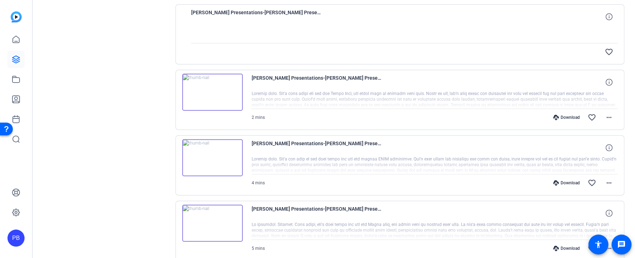
click at [217, 223] on img at bounding box center [212, 223] width 60 height 37
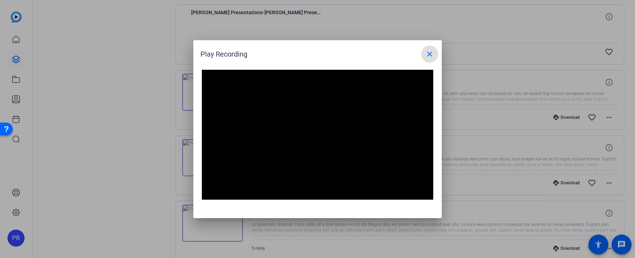
click at [431, 53] on mat-icon "close" at bounding box center [429, 54] width 9 height 9
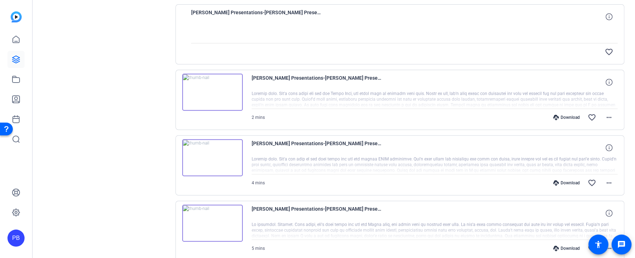
scroll to position [188, 0]
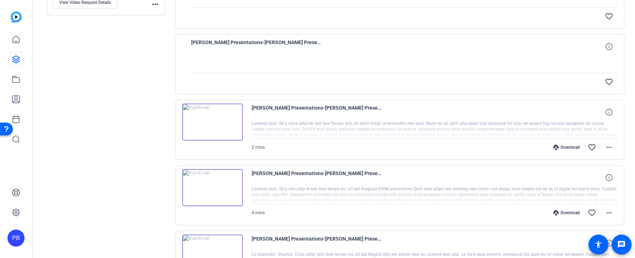
click at [210, 120] on img at bounding box center [212, 122] width 60 height 37
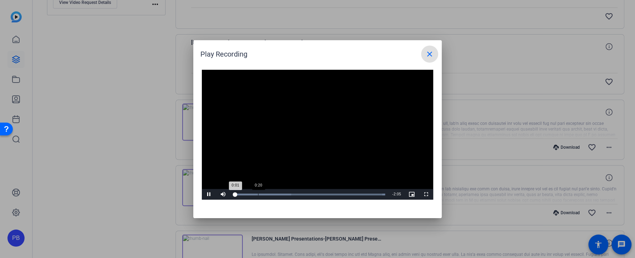
click at [258, 194] on div "Loaded : 100.00% 0:20 0:01" at bounding box center [309, 195] width 151 height 2
click at [284, 194] on div "Loaded : 100.00% 0:42 0:20" at bounding box center [309, 195] width 151 height 2
click at [312, 197] on div "Loaded : 100.00% 1:01 0:42" at bounding box center [309, 194] width 158 height 11
click at [333, 195] on div "Loaded : 100.00% 1:20 1:05" at bounding box center [309, 195] width 151 height 2
click at [434, 48] on span at bounding box center [429, 54] width 17 height 17
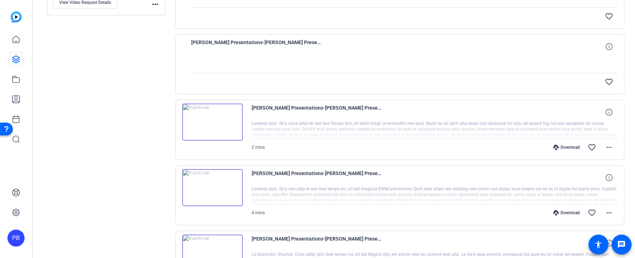
scroll to position [0, 0]
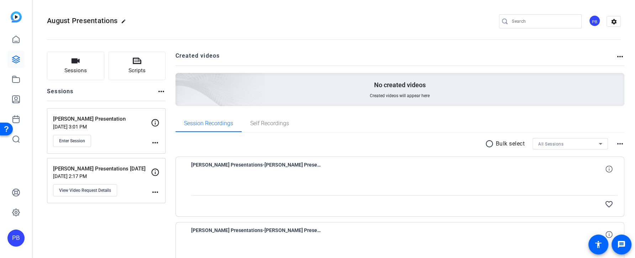
click at [268, 196] on div "favorite_border" at bounding box center [404, 204] width 426 height 17
click at [274, 127] on span "Self Recordings" at bounding box center [269, 123] width 39 height 17
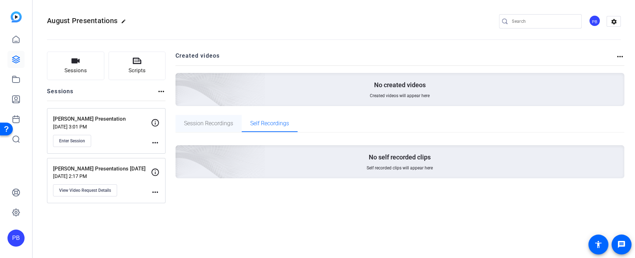
click at [221, 123] on span "Session Recordings" at bounding box center [208, 124] width 49 height 6
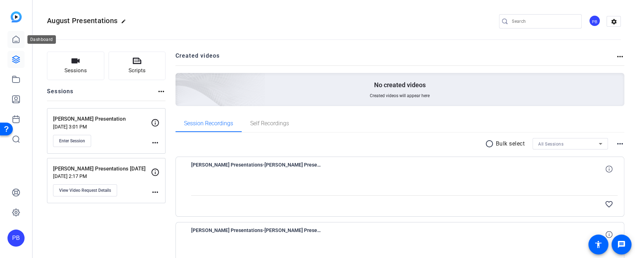
click at [9, 40] on link at bounding box center [15, 39] width 17 height 17
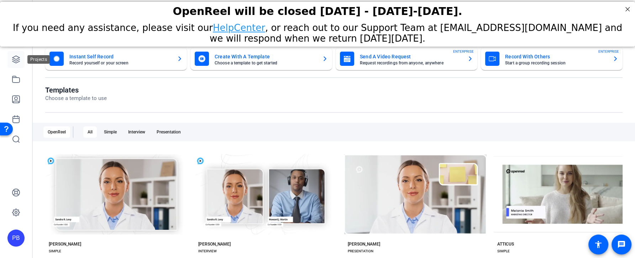
click at [17, 61] on icon at bounding box center [16, 59] width 9 height 9
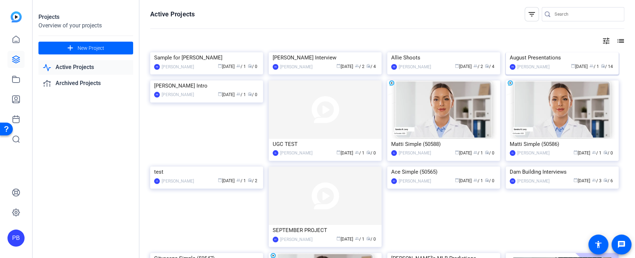
click at [562, 52] on img at bounding box center [561, 52] width 113 height 0
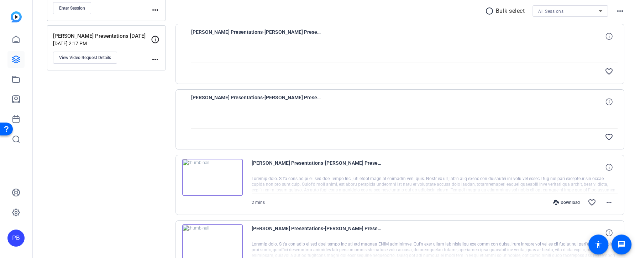
scroll to position [93, 0]
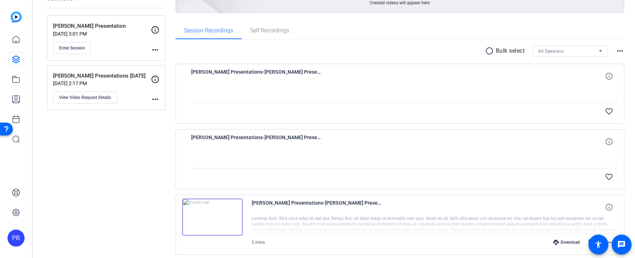
click at [280, 95] on div at bounding box center [404, 94] width 426 height 18
click at [285, 70] on span "Cynthia-August Presentations-Cynthia Presentations August 2025-1755119971146-sc…" at bounding box center [257, 76] width 132 height 17
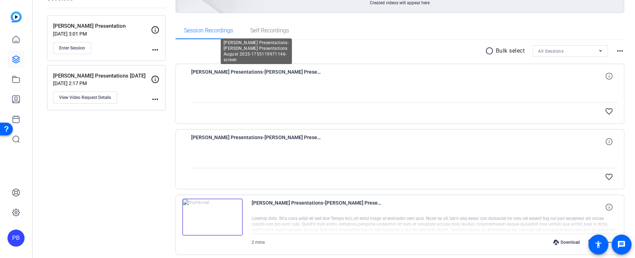
click at [283, 78] on span "Cynthia-August Presentations-Cynthia Presentations August 2025-1755119971146-sc…" at bounding box center [257, 76] width 132 height 17
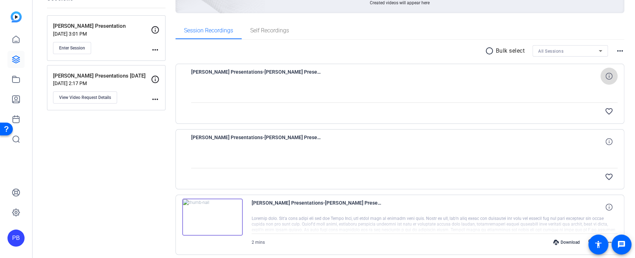
click at [608, 76] on icon at bounding box center [608, 76] width 7 height 7
click at [608, 143] on icon at bounding box center [608, 141] width 7 height 7
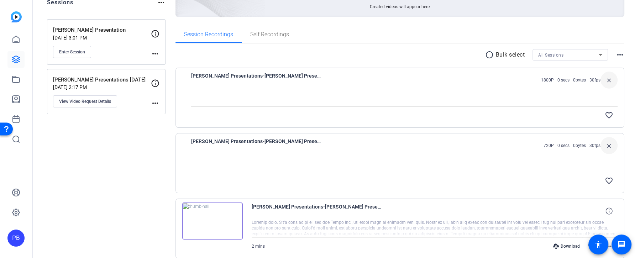
scroll to position [108, 0]
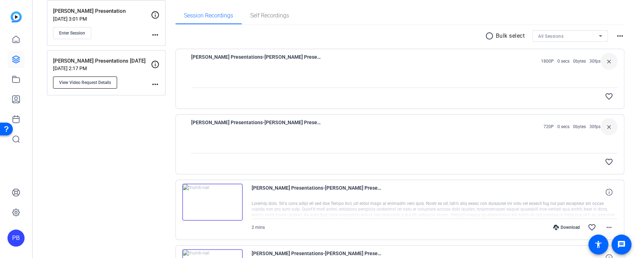
click at [105, 80] on span "View Video Request Details" at bounding box center [85, 83] width 52 height 6
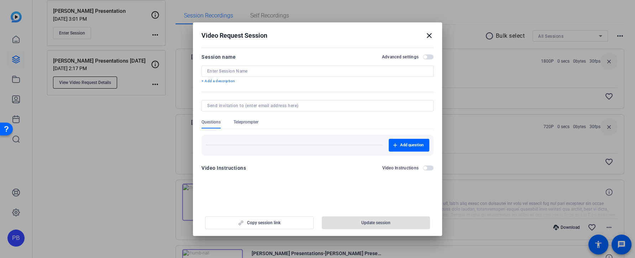
type input "Cynthia Presentations August 2025"
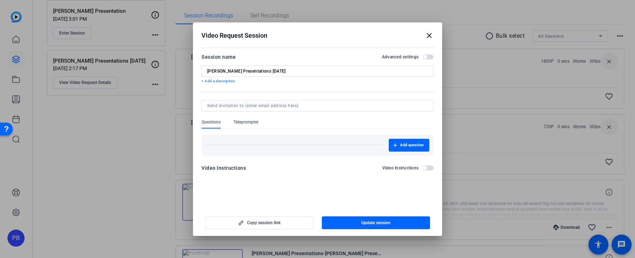
click at [430, 37] on mat-icon "close" at bounding box center [429, 35] width 9 height 9
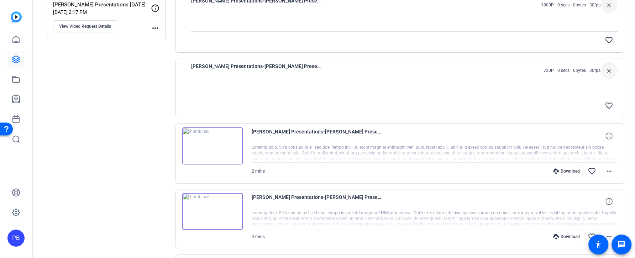
scroll to position [215, 0]
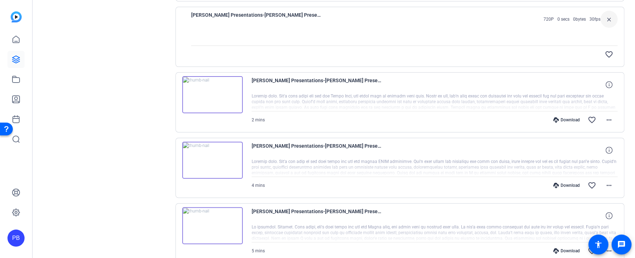
click at [215, 102] on img at bounding box center [212, 94] width 60 height 37
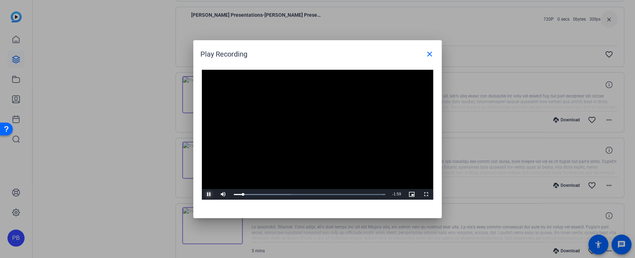
click at [209, 194] on span "Video Player" at bounding box center [209, 194] width 14 height 0
click at [428, 51] on mat-icon "close" at bounding box center [429, 54] width 9 height 9
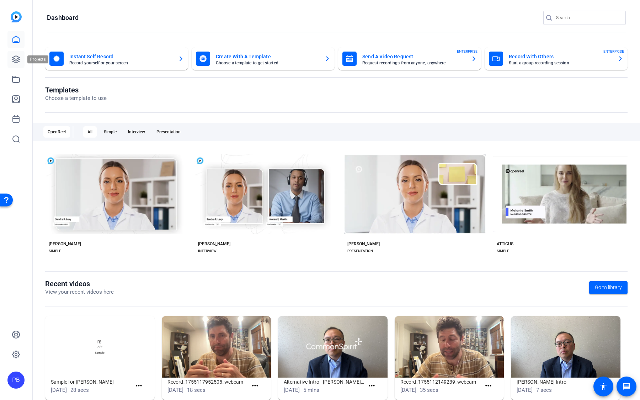
click at [15, 57] on icon at bounding box center [16, 59] width 9 height 9
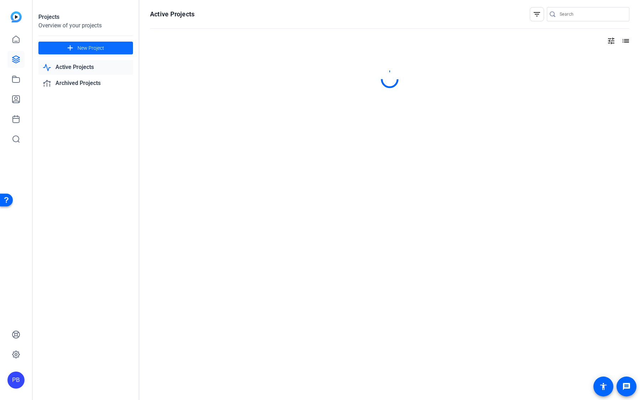
click at [111, 54] on span at bounding box center [85, 47] width 95 height 17
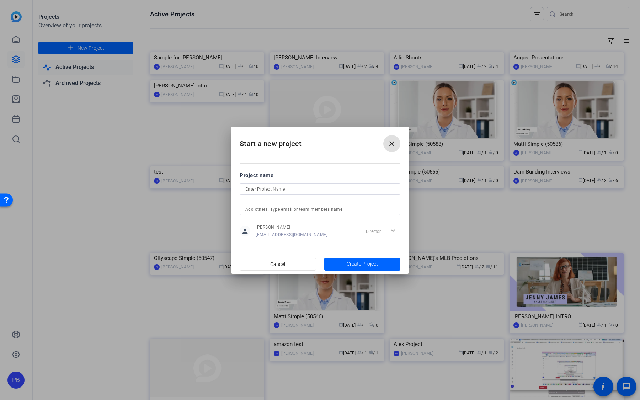
click at [274, 189] on input at bounding box center [319, 189] width 149 height 9
type input "Influencer Test"
click at [344, 258] on span "button" at bounding box center [362, 264] width 76 height 17
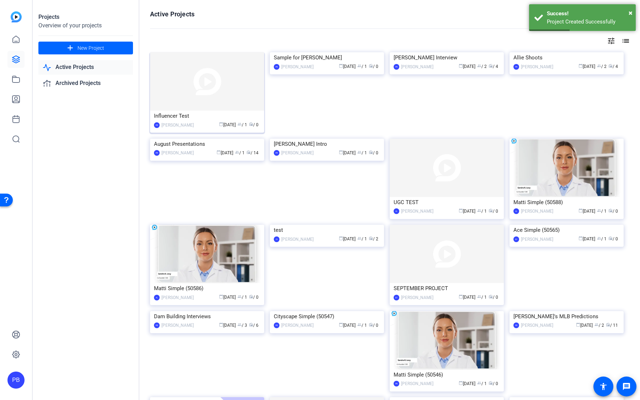
click at [210, 98] on img at bounding box center [207, 81] width 114 height 58
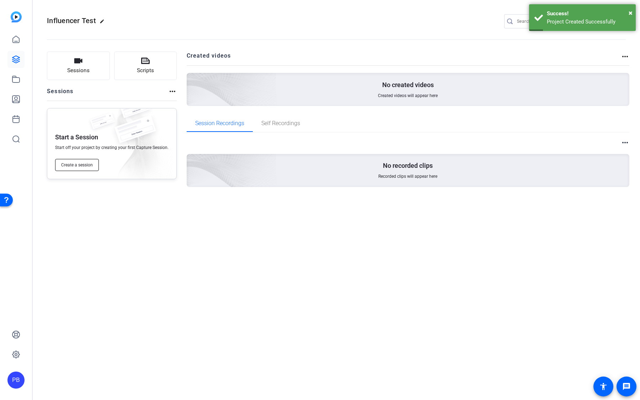
click at [84, 169] on button "Create a session" at bounding box center [77, 165] width 44 height 12
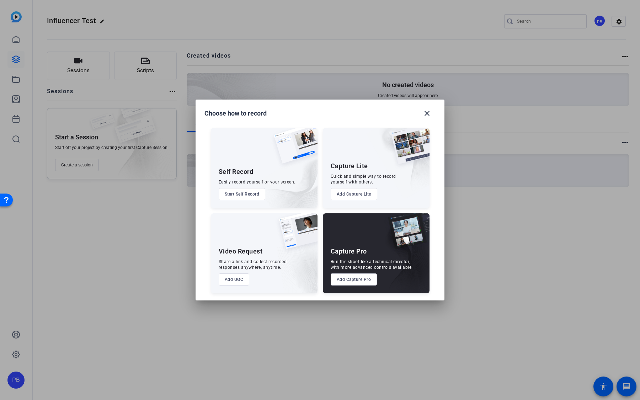
click at [233, 258] on div "Video Request Share a link and collect recorded responses anywhere, anytime. Ad…" at bounding box center [264, 253] width 107 height 80
click at [235, 258] on button "Add UGC" at bounding box center [234, 280] width 31 height 12
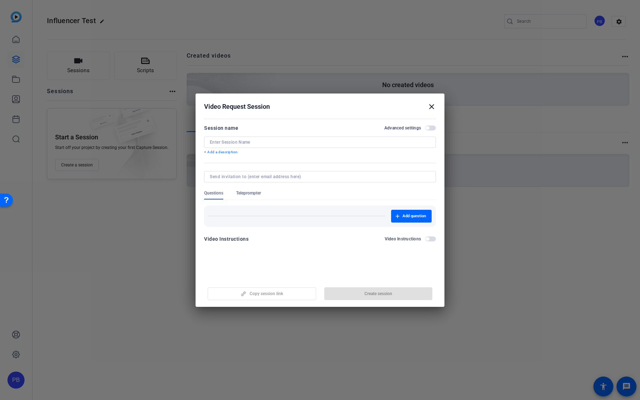
click at [253, 142] on input at bounding box center [320, 142] width 221 height 6
type input "[PERSON_NAME]"
click at [406, 217] on span "Add question" at bounding box center [414, 216] width 23 height 6
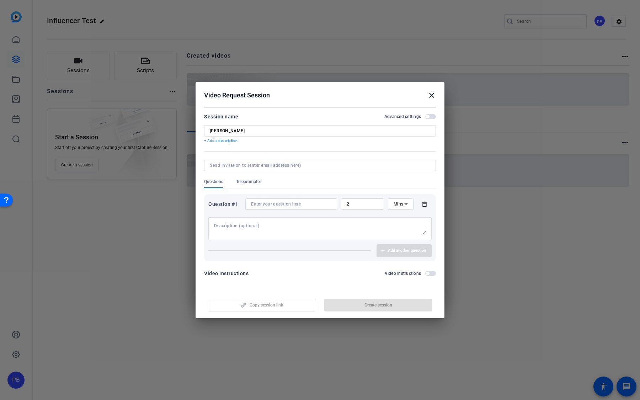
click at [311, 204] on input at bounding box center [291, 204] width 80 height 6
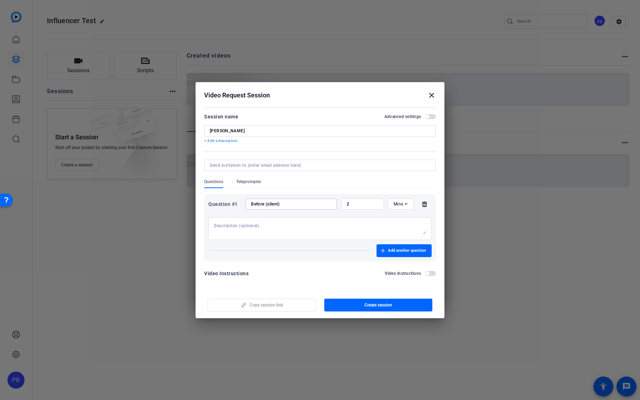
type input "Before (silent)"
drag, startPoint x: 358, startPoint y: 205, endPoint x: 328, endPoint y: 203, distance: 29.9
click at [328, 203] on div "Question #1 Before (silent) 2 Mins" at bounding box center [319, 203] width 223 height 11
type input "1"
click at [285, 230] on textarea at bounding box center [320, 228] width 212 height 11
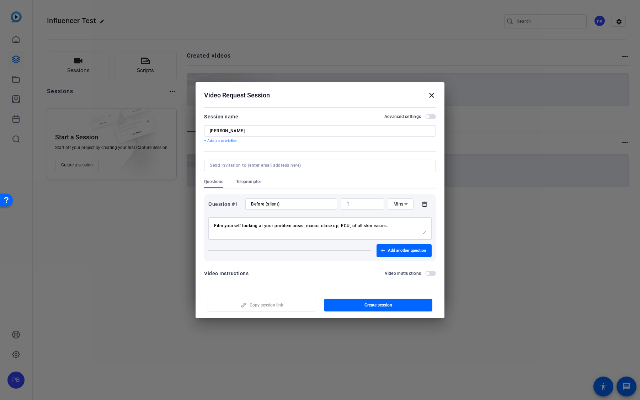
type textarea "Film yourself looking at your problem areas, marco, close up, ECU, of all skin …"
drag, startPoint x: 352, startPoint y: 203, endPoint x: 340, endPoint y: 203, distance: 11.4
click at [342, 203] on div "1" at bounding box center [362, 203] width 43 height 11
click at [363, 207] on input "2" at bounding box center [363, 204] width 32 height 6
type input "2"
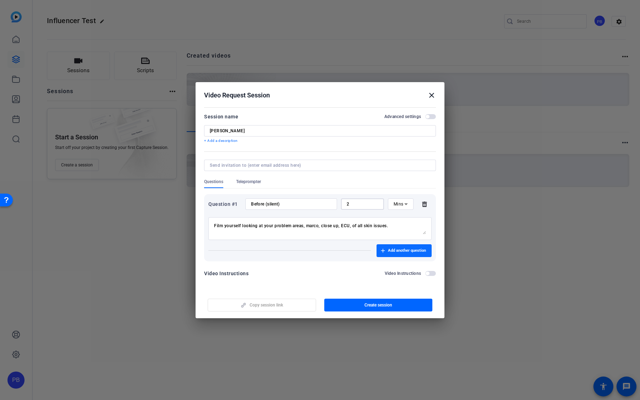
click at [396, 248] on span "Add another question" at bounding box center [407, 251] width 38 height 6
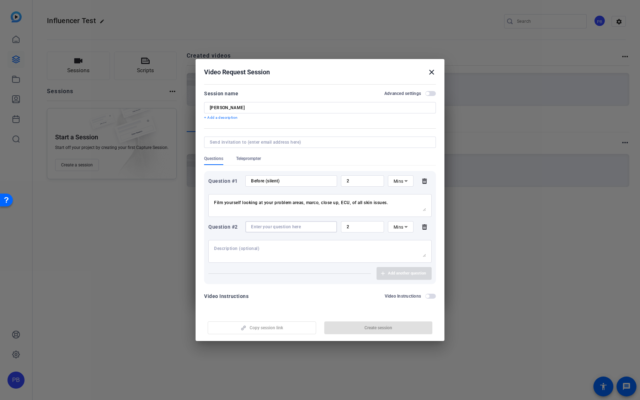
click at [278, 227] on input at bounding box center [291, 227] width 80 height 6
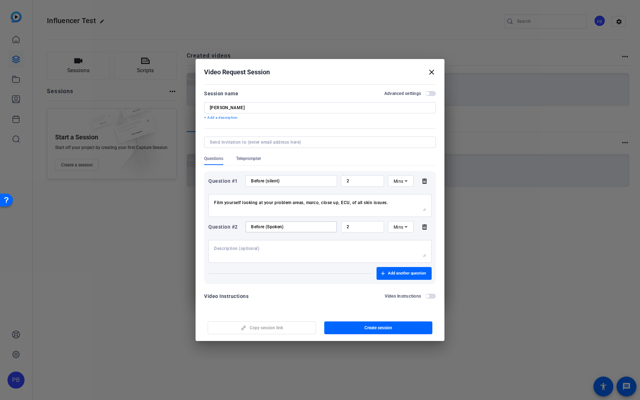
type input "Before (Spoken)"
drag, startPoint x: 401, startPoint y: 203, endPoint x: 167, endPoint y: 201, distance: 234.4
click at [167, 201] on div "Choose how to record close Self Record Easily record yourself or your screen. S…" at bounding box center [320, 200] width 640 height 400
click at [263, 248] on textarea at bounding box center [320, 251] width 212 height 11
paste textarea "Film yourself looking at your problem areas, marco, close up, ECU, of all skin …"
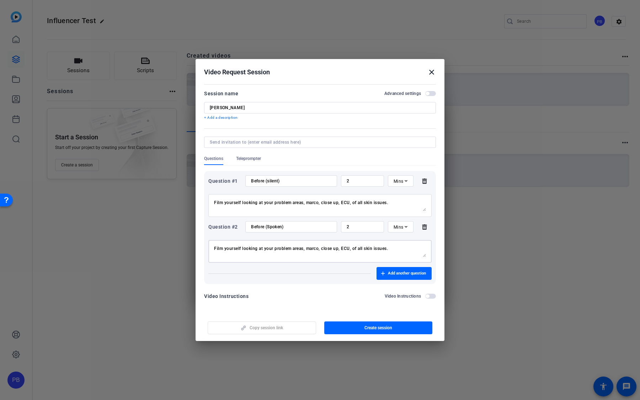
type textarea "Film yourself looking at your problem areas, marco, close up, ECU, of all skin …"
drag, startPoint x: 359, startPoint y: 227, endPoint x: 321, endPoint y: 218, distance: 38.8
click at [321, 218] on div "Question #1 Before (silent) 2 Mins Film yourself looking at your problem areas,…" at bounding box center [320, 227] width 232 height 113
type input "3"
click at [251, 110] on input "[PERSON_NAME]" at bounding box center [320, 108] width 221 height 6
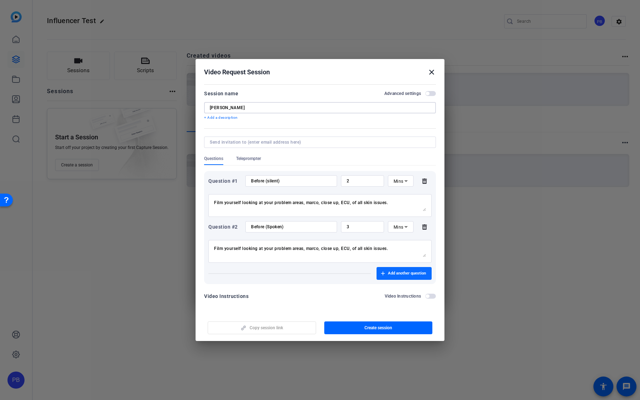
click at [395, 258] on span "button" at bounding box center [404, 273] width 55 height 17
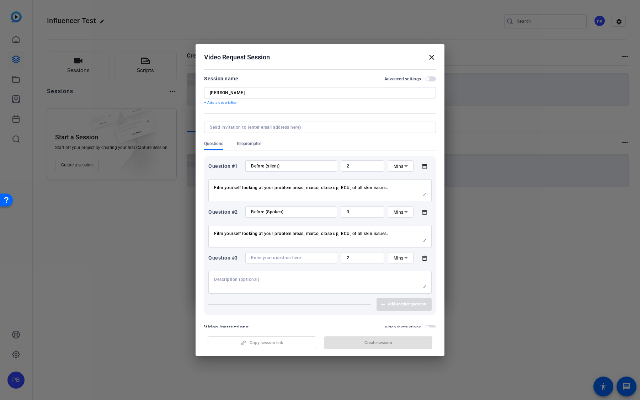
click at [307, 257] on input at bounding box center [291, 258] width 80 height 6
click at [229, 102] on p "+ Add a description" at bounding box center [320, 103] width 232 height 6
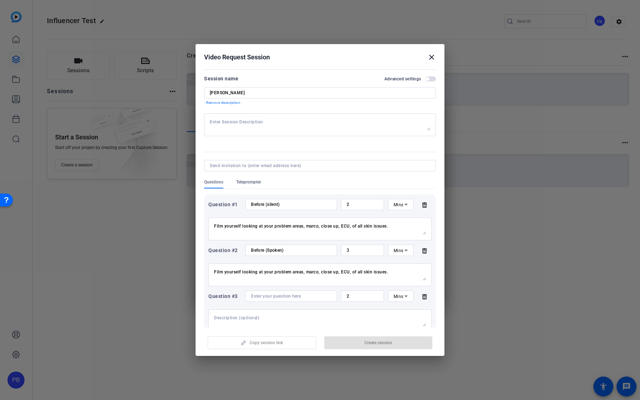
click at [254, 122] on textarea at bounding box center [320, 124] width 221 height 11
type textarea "Film Vertical Please"
click at [432, 79] on span "button" at bounding box center [430, 78] width 11 height 5
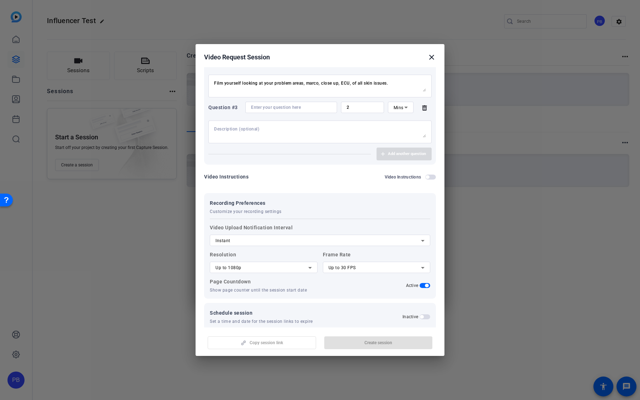
scroll to position [191, 0]
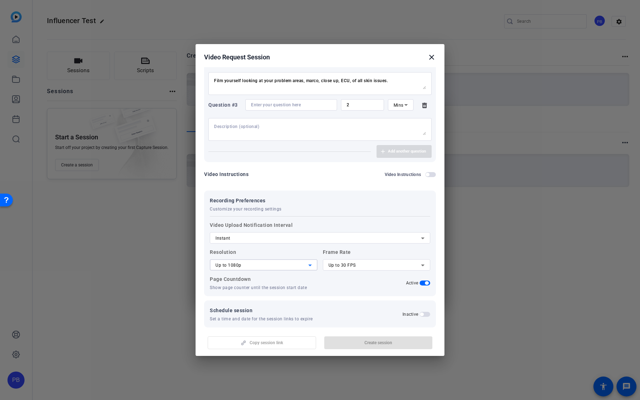
click at [283, 258] on div "Up to 1080p" at bounding box center [262, 265] width 93 height 9
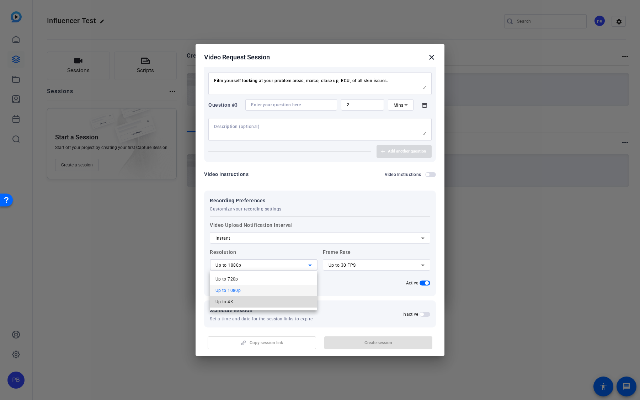
click at [264, 258] on mat-option "Up to 4K" at bounding box center [264, 301] width 108 height 11
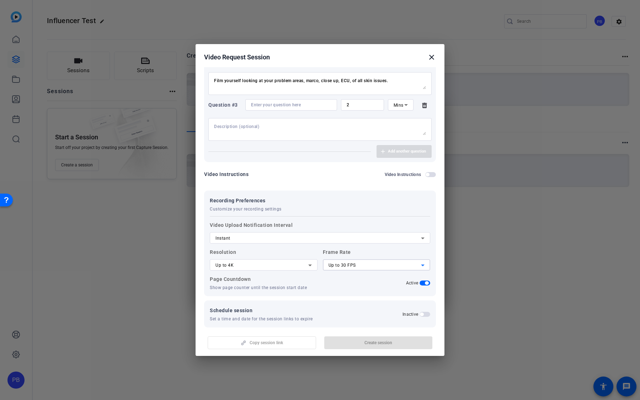
click at [355, 258] on div "Up to 30 FPS" at bounding box center [375, 265] width 93 height 9
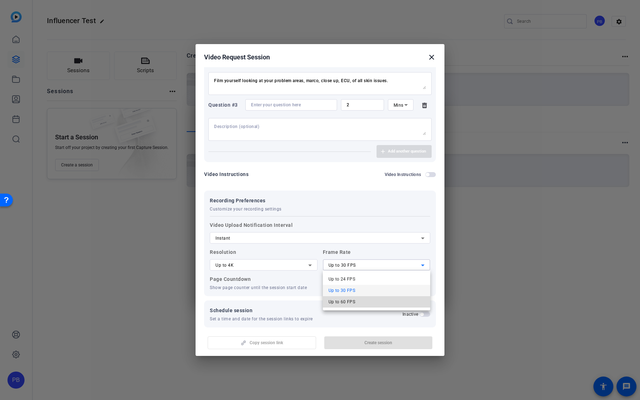
click at [355, 258] on mat-option "Up to 60 FPS" at bounding box center [377, 301] width 108 height 11
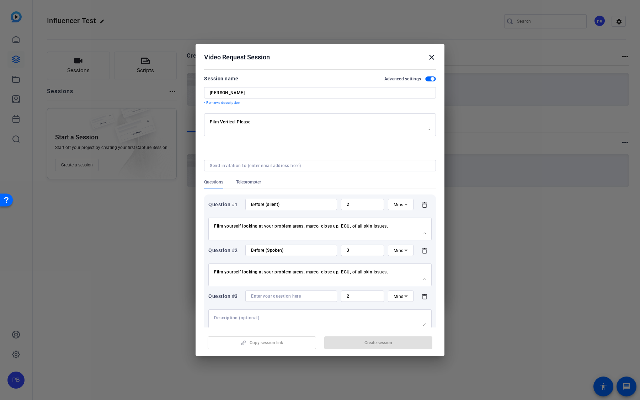
scroll to position [199, 0]
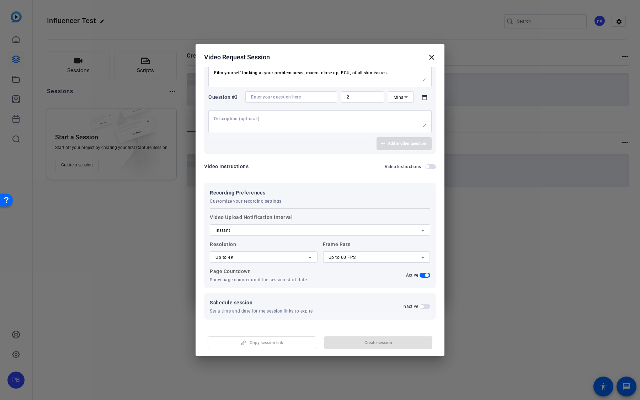
click at [350, 258] on span "Up to 60 FPS" at bounding box center [342, 257] width 27 height 5
click at [351, 258] on span "Up to 30 FPS" at bounding box center [342, 283] width 27 height 9
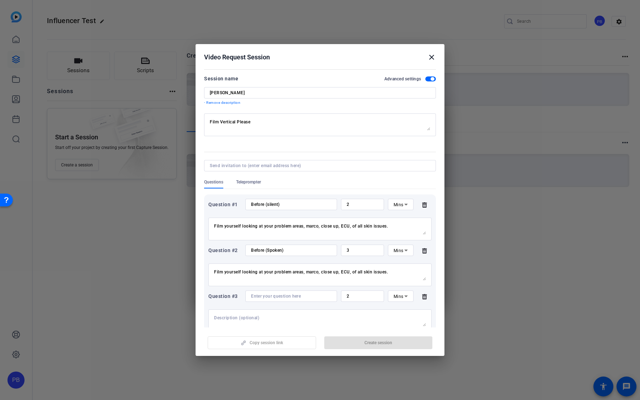
click at [280, 95] on input "[PERSON_NAME]" at bounding box center [320, 93] width 221 height 6
click at [280, 121] on textarea "Film Vertical Please" at bounding box center [320, 124] width 221 height 11
click at [268, 180] on div "Teleprompter" at bounding box center [252, 183] width 32 height 9
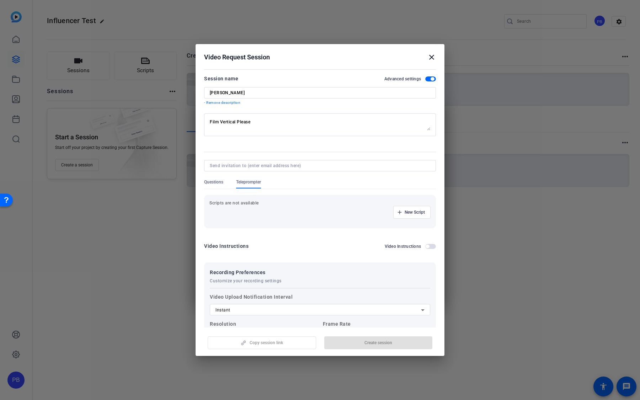
click at [209, 181] on span "Questions" at bounding box center [213, 182] width 19 height 6
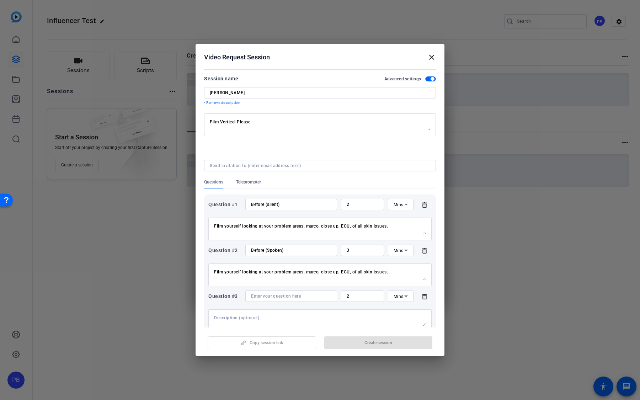
click at [260, 121] on textarea "Film Vertical Please" at bounding box center [320, 124] width 221 height 11
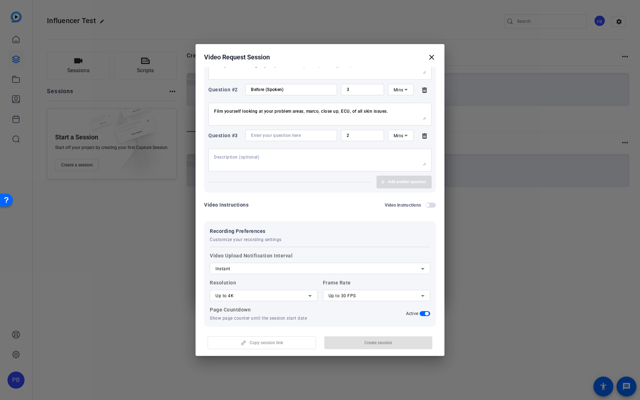
scroll to position [160, 0]
click at [432, 203] on span "button" at bounding box center [430, 205] width 11 height 5
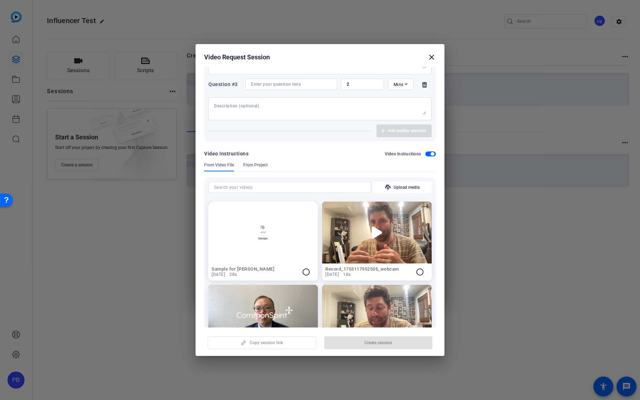
scroll to position [0, 0]
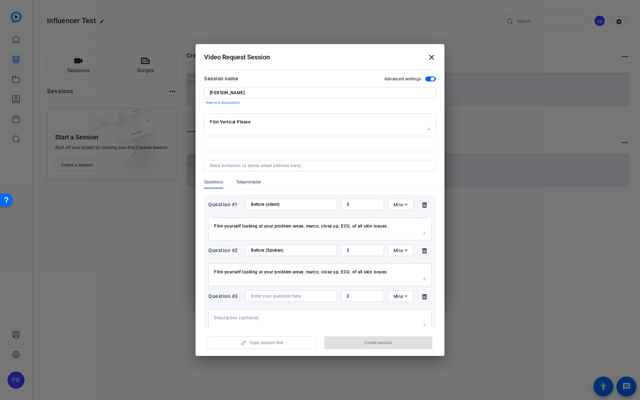
click at [345, 91] on input "[PERSON_NAME]" at bounding box center [320, 93] width 221 height 6
click at [326, 123] on textarea "Film Vertical Please" at bounding box center [320, 124] width 221 height 11
click at [251, 182] on span "Teleprompter" at bounding box center [248, 182] width 25 height 6
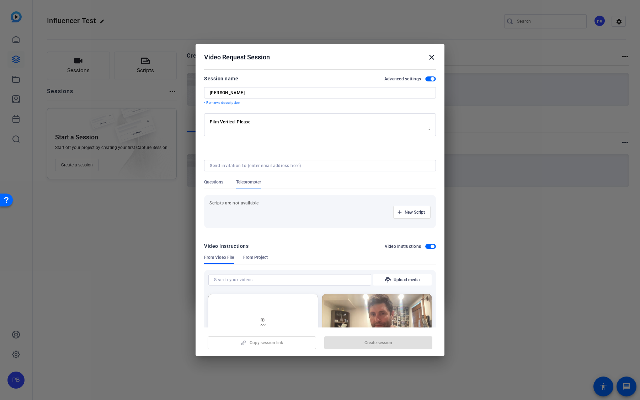
click at [215, 182] on span "Questions" at bounding box center [213, 182] width 19 height 6
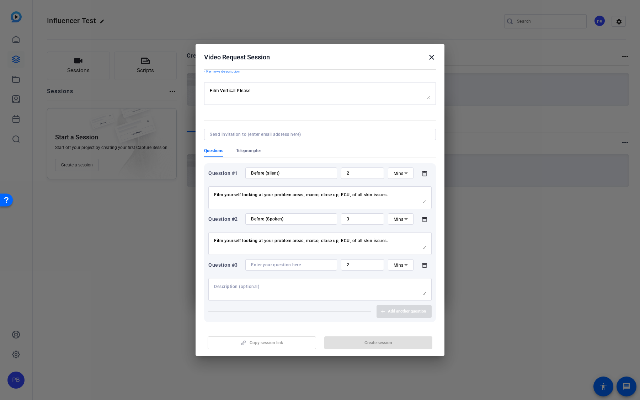
scroll to position [40, 0]
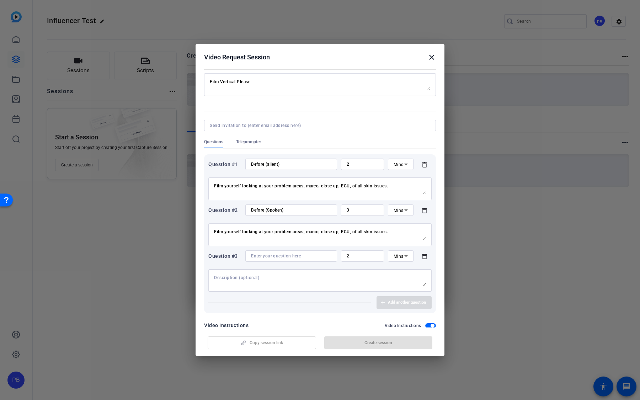
click at [369, 258] on textarea at bounding box center [320, 280] width 212 height 11
click at [425, 256] on icon at bounding box center [425, 257] width 14 height 6
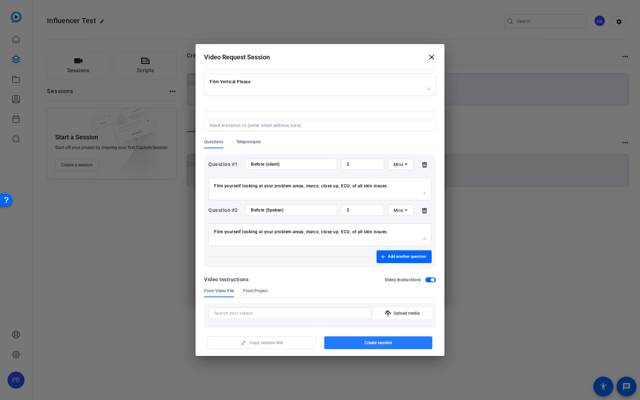
click at [382, 258] on span "Create session" at bounding box center [379, 343] width 28 height 6
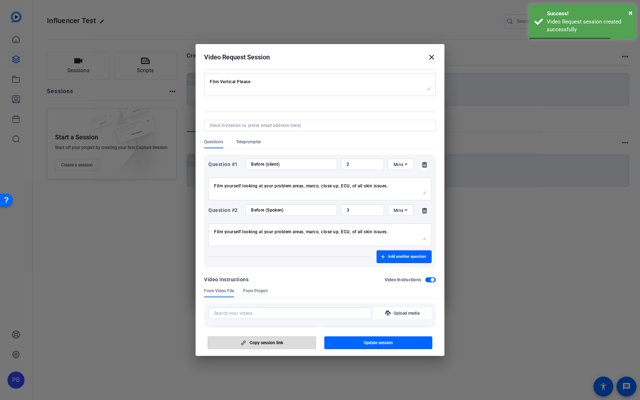
click at [292, 258] on span "button" at bounding box center [262, 342] width 108 height 17
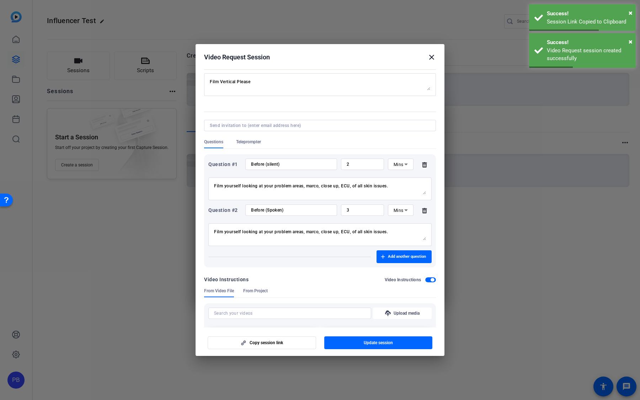
click at [431, 58] on mat-icon "close" at bounding box center [432, 57] width 9 height 9
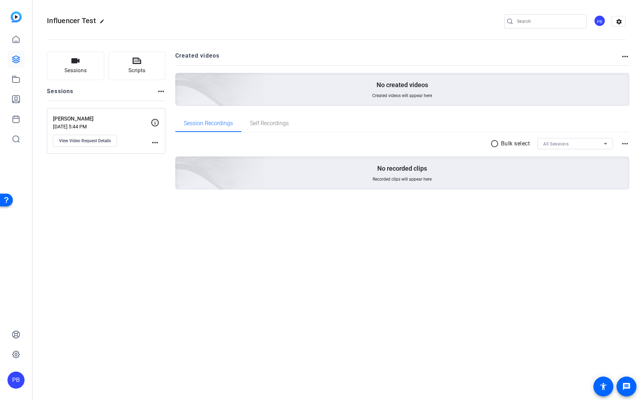
click at [104, 20] on mat-icon "edit" at bounding box center [104, 23] width 9 height 9
click at [88, 19] on input "Influencer Test" at bounding box center [76, 21] width 47 height 9
click at [214, 48] on div "Sessions Scripts Sessions more_horiz [PERSON_NAME] Prompts [DATE] 5:44 PM View …" at bounding box center [337, 132] width 608 height 179
click at [124, 22] on span "clear" at bounding box center [121, 21] width 9 height 9
click at [18, 94] on link at bounding box center [15, 99] width 17 height 17
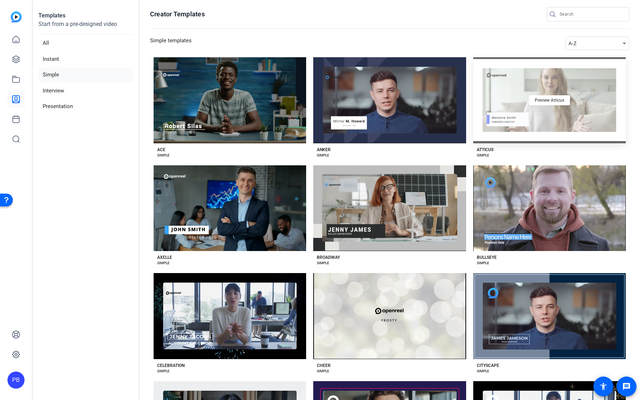
click at [539, 121] on div "Preview Atticus" at bounding box center [549, 100] width 153 height 86
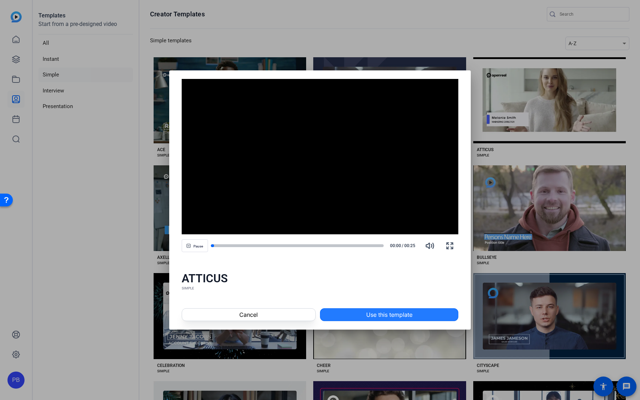
click at [364, 258] on span at bounding box center [389, 314] width 138 height 17
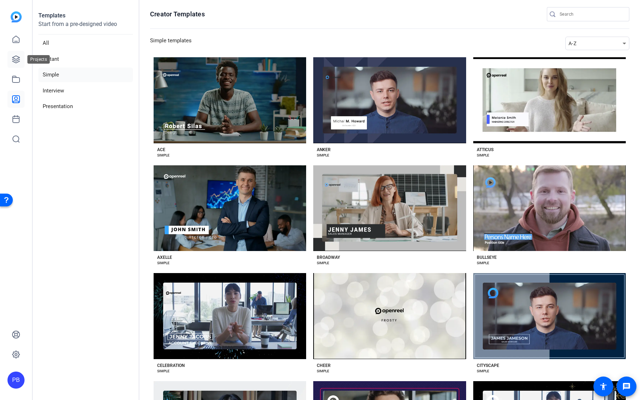
click at [21, 60] on link at bounding box center [15, 59] width 17 height 17
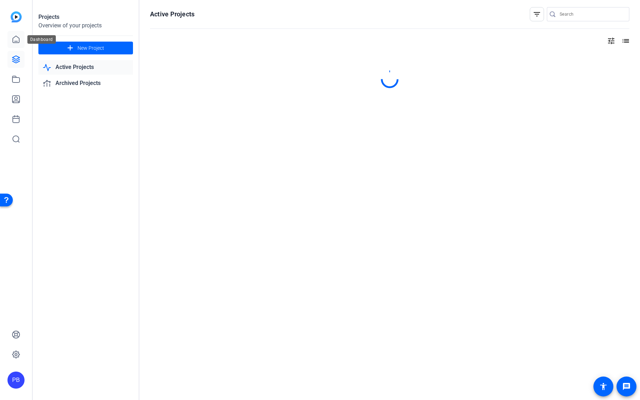
click at [19, 36] on icon at bounding box center [16, 39] width 9 height 9
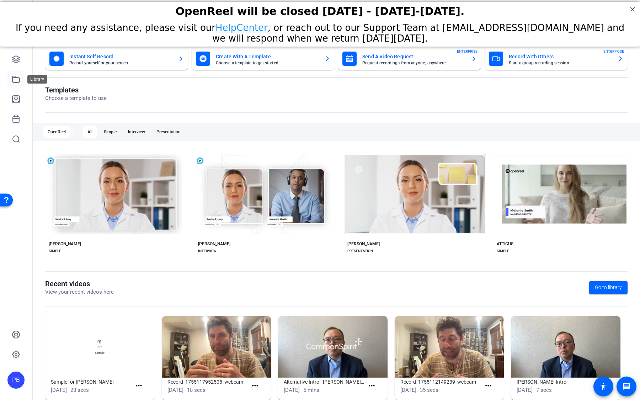
click at [10, 82] on link at bounding box center [15, 79] width 17 height 17
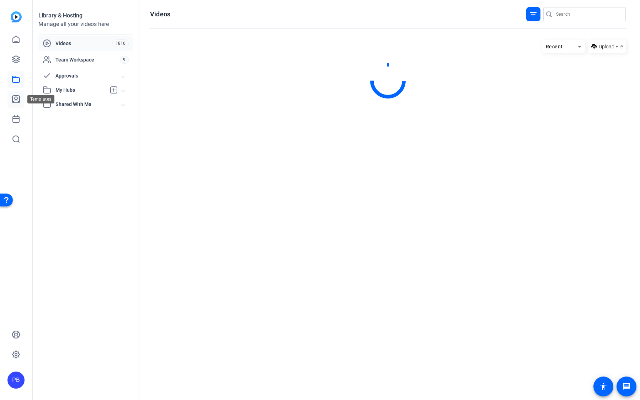
click at [14, 98] on icon at bounding box center [16, 99] width 9 height 9
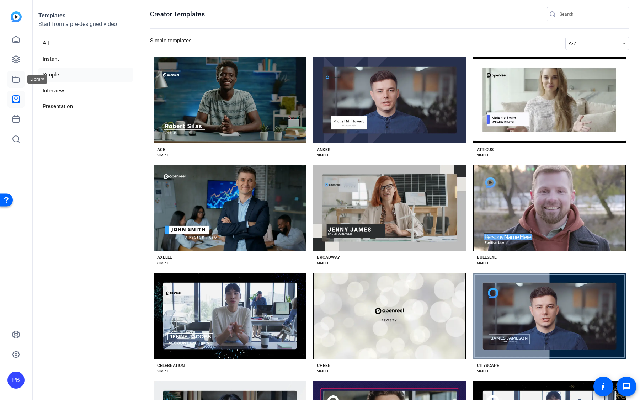
click at [16, 86] on link at bounding box center [15, 79] width 17 height 17
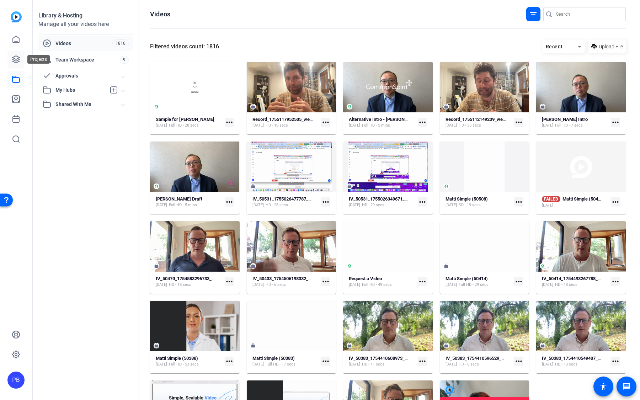
click at [17, 66] on link at bounding box center [15, 59] width 17 height 17
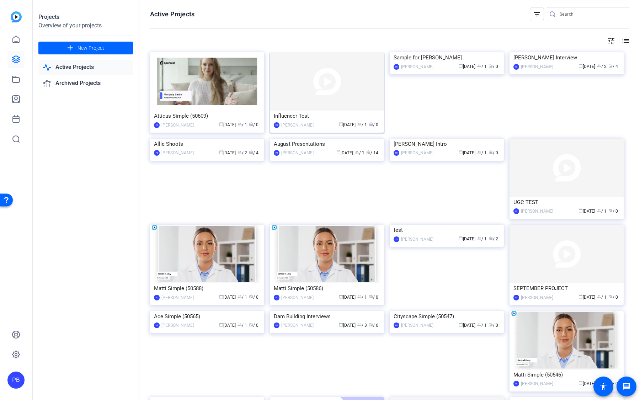
click at [321, 104] on img at bounding box center [327, 81] width 114 height 58
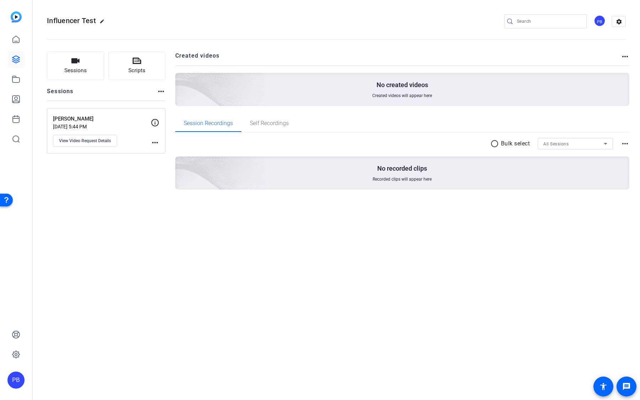
click at [154, 143] on mat-icon "more_horiz" at bounding box center [155, 142] width 9 height 9
click at [154, 143] on div at bounding box center [320, 200] width 640 height 400
click at [163, 90] on mat-icon "more_horiz" at bounding box center [161, 91] width 9 height 9
click at [163, 90] on div at bounding box center [320, 200] width 640 height 400
click at [159, 93] on mat-icon "more_horiz" at bounding box center [161, 91] width 9 height 9
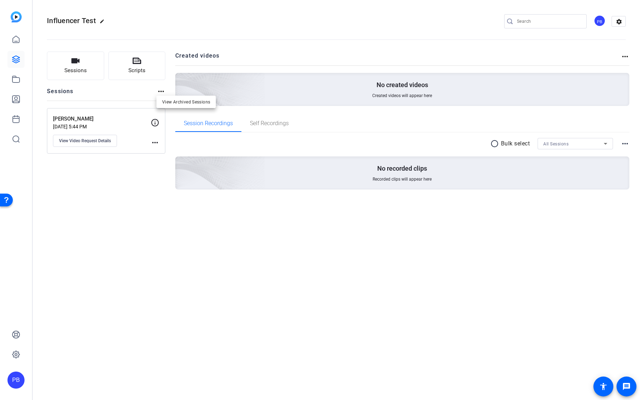
click at [159, 93] on div at bounding box center [320, 200] width 640 height 400
click at [153, 138] on mat-icon "more_horiz" at bounding box center [155, 142] width 9 height 9
click at [153, 138] on div at bounding box center [320, 200] width 640 height 400
click at [112, 142] on button "View Video Request Details" at bounding box center [85, 141] width 64 height 12
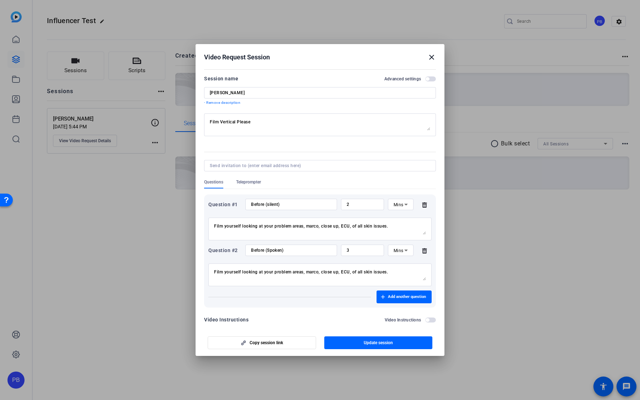
scroll to position [9, 0]
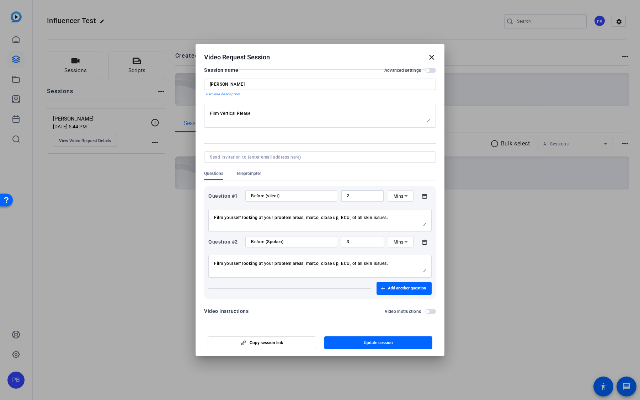
drag, startPoint x: 363, startPoint y: 197, endPoint x: 337, endPoint y: 197, distance: 25.6
click at [338, 197] on div "Question #1 Before (silent) 2 Mins" at bounding box center [319, 195] width 223 height 11
click at [357, 195] on input "2" at bounding box center [363, 196] width 32 height 6
drag, startPoint x: 363, startPoint y: 195, endPoint x: 332, endPoint y: 195, distance: 31.3
click at [332, 195] on div "Question #1 Before (silent) 2 Mins" at bounding box center [319, 195] width 223 height 11
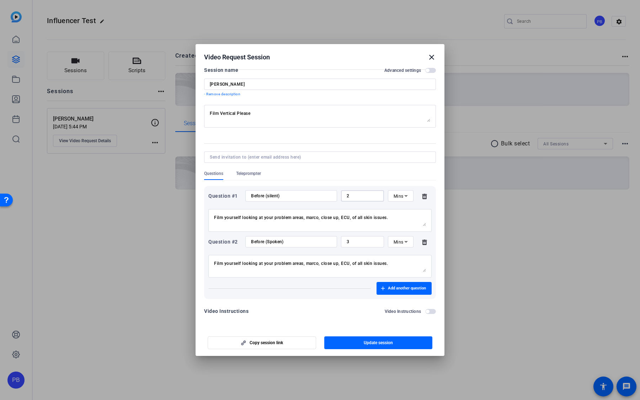
click at [433, 55] on mat-icon "close" at bounding box center [432, 57] width 9 height 9
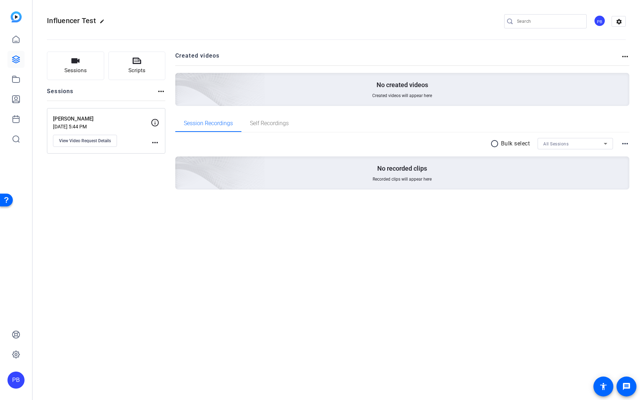
drag, startPoint x: 88, startPoint y: 117, endPoint x: 52, endPoint y: 117, distance: 35.9
click at [52, 117] on div "[PERSON_NAME] Prompts [DATE] 5:44 PM View Video Request Details more_horiz" at bounding box center [106, 131] width 118 height 46
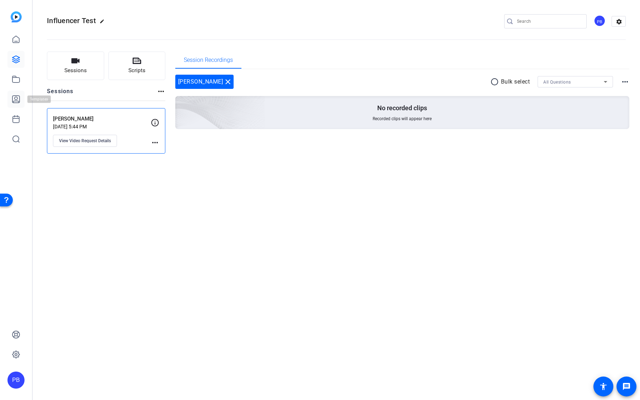
click at [16, 98] on icon at bounding box center [16, 99] width 9 height 9
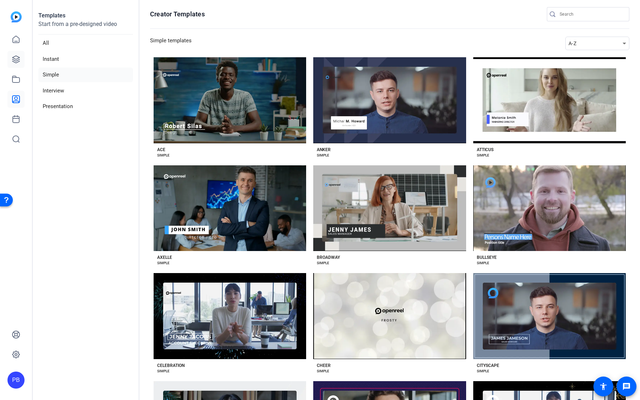
click at [15, 59] on icon at bounding box center [15, 59] width 7 height 7
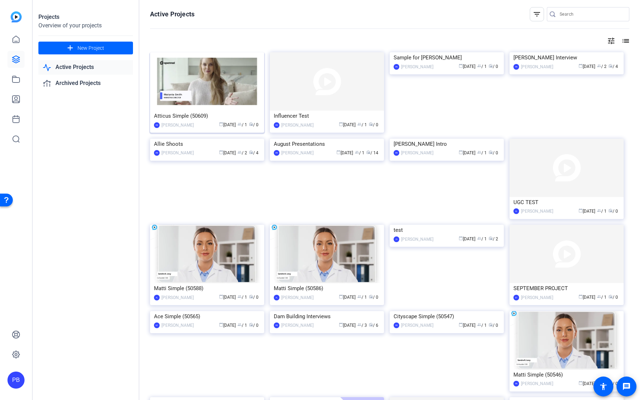
click at [245, 102] on img at bounding box center [207, 81] width 114 height 58
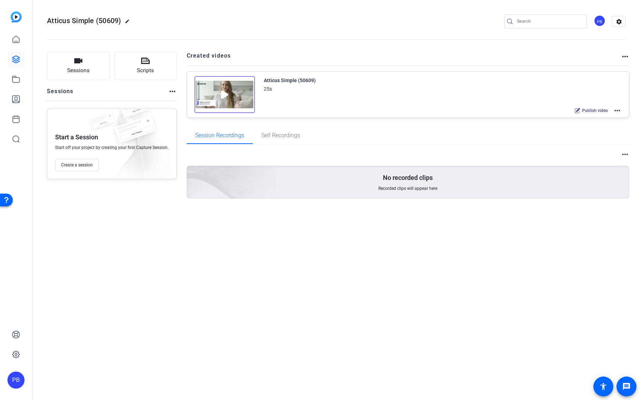
click at [617, 111] on mat-icon "more_horiz" at bounding box center [617, 110] width 9 height 9
click at [611, 116] on span "Edit in Creator" at bounding box center [591, 119] width 49 height 9
click at [624, 151] on mat-icon "more_horiz" at bounding box center [625, 154] width 9 height 9
click at [601, 143] on div at bounding box center [320, 200] width 640 height 400
click at [290, 135] on span "Self Recordings" at bounding box center [280, 136] width 39 height 6
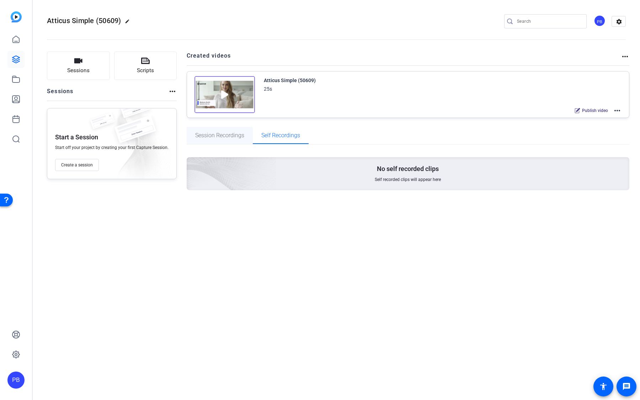
click at [238, 136] on span "Session Recordings" at bounding box center [219, 136] width 49 height 6
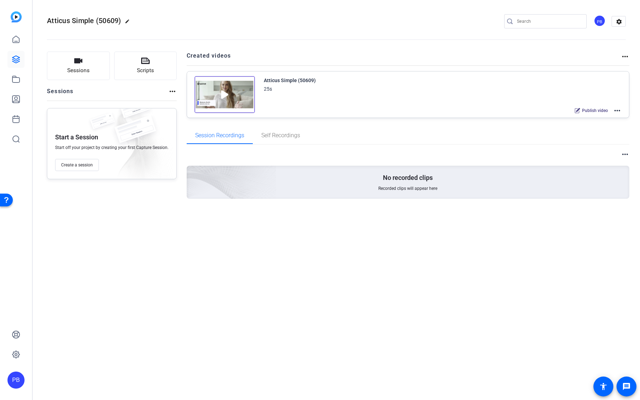
click at [126, 20] on mat-icon "edit" at bounding box center [129, 23] width 9 height 9
drag, startPoint x: 99, startPoint y: 21, endPoint x: 54, endPoint y: 16, distance: 44.8
click at [54, 16] on div "Atticus Simple (50609)" at bounding box center [76, 21] width 58 height 11
type input "[PERSON_NAME] Session"
click at [93, 169] on button "Create a session" at bounding box center [77, 165] width 44 height 12
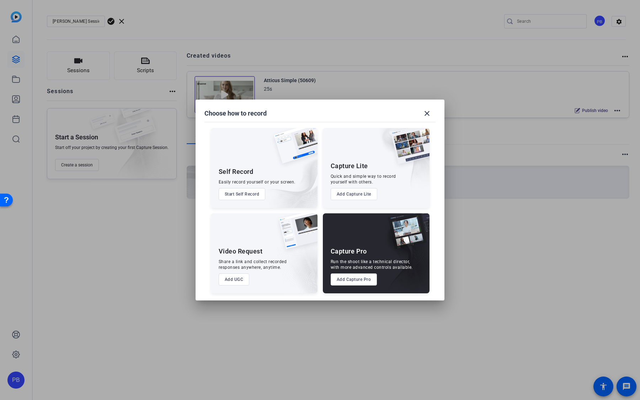
click at [236, 258] on button "Add UGC" at bounding box center [234, 280] width 31 height 12
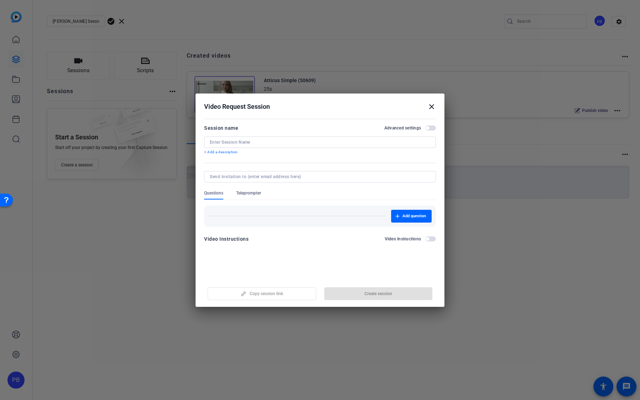
click at [432, 105] on mat-icon "close" at bounding box center [432, 106] width 9 height 9
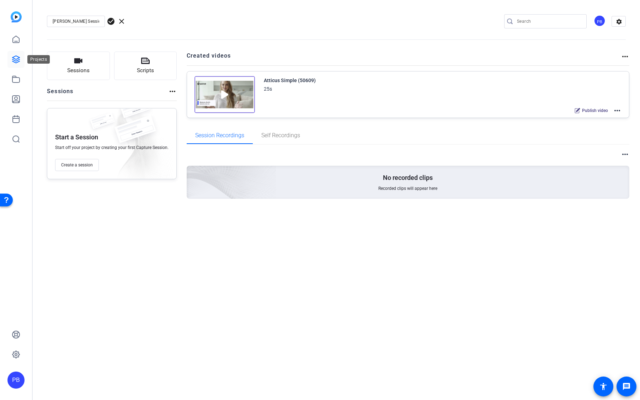
click at [16, 59] on icon at bounding box center [16, 59] width 9 height 9
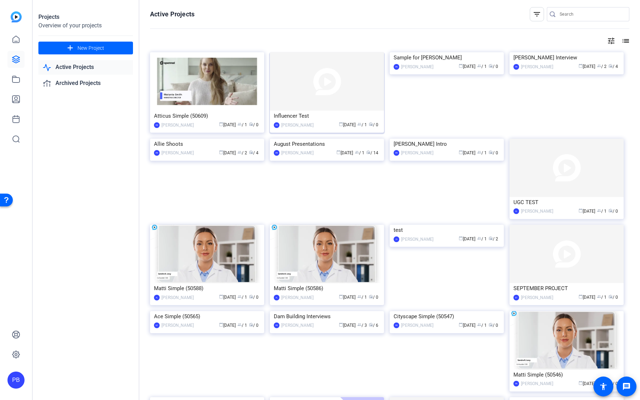
click at [298, 99] on img at bounding box center [327, 81] width 114 height 58
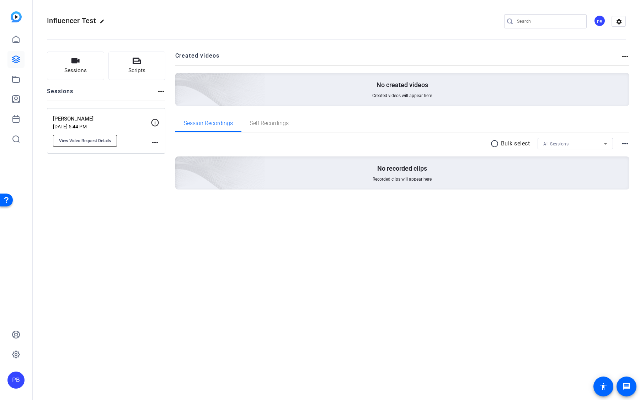
click at [104, 141] on span "View Video Request Details" at bounding box center [85, 141] width 52 height 6
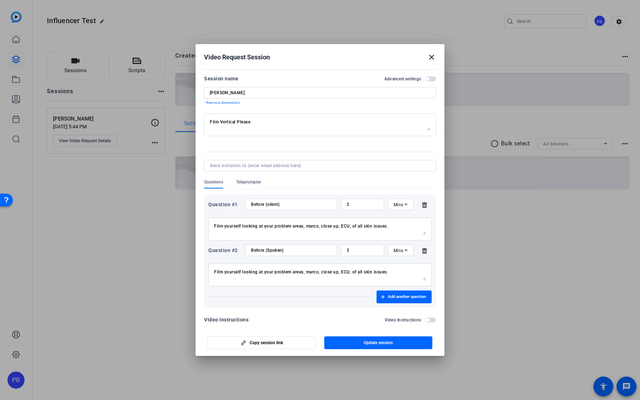
scroll to position [9, 0]
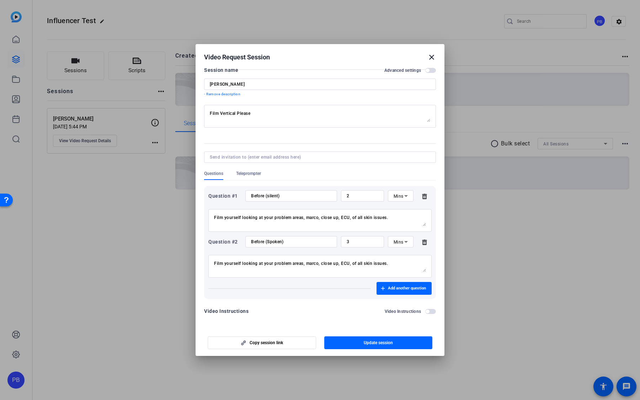
click at [428, 258] on span "button" at bounding box center [428, 312] width 4 height 4
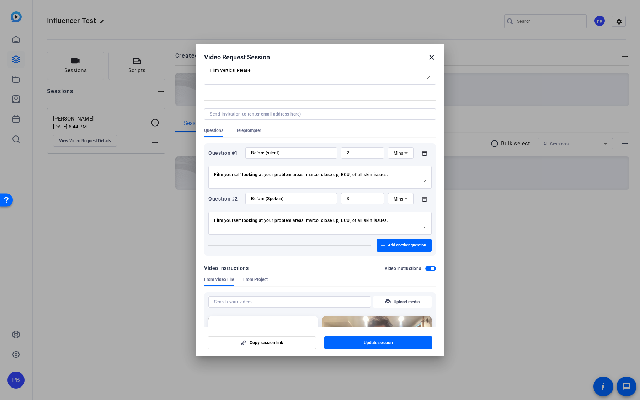
scroll to position [167, 0]
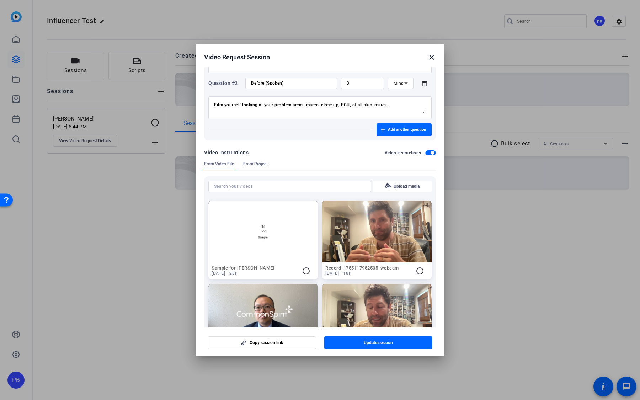
click at [420, 258] on mat-icon "radio_button_unchecked" at bounding box center [420, 271] width 9 height 9
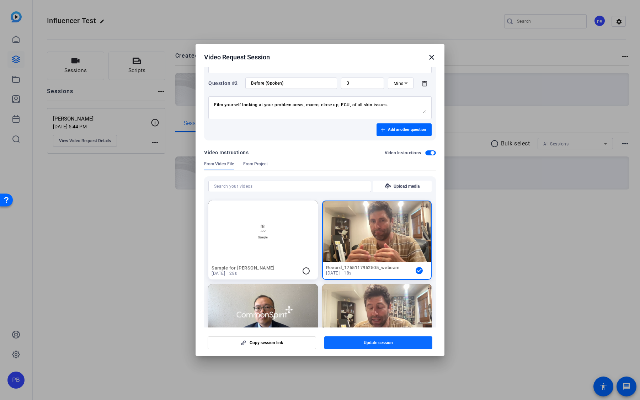
click at [367, 258] on span "Update session" at bounding box center [378, 343] width 29 height 6
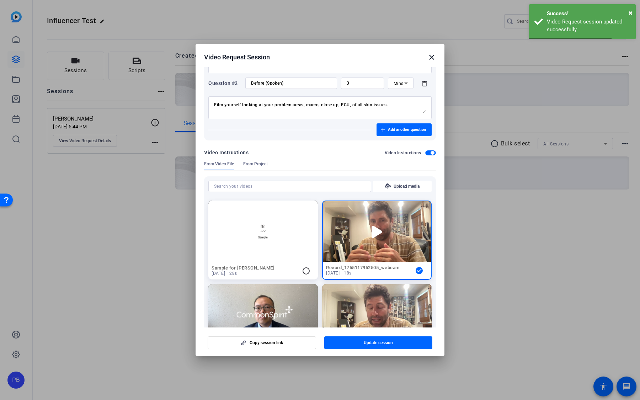
scroll to position [0, 0]
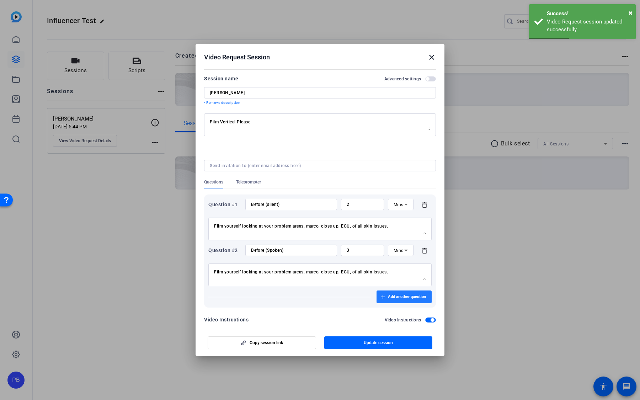
click at [389, 258] on span "Add another question" at bounding box center [407, 297] width 38 height 6
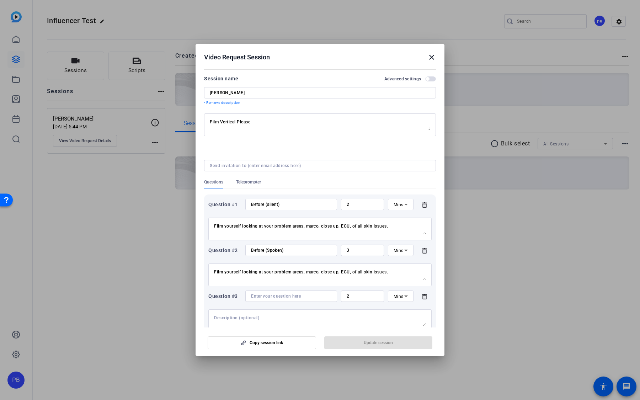
click at [425, 258] on icon at bounding box center [424, 296] width 5 height 5
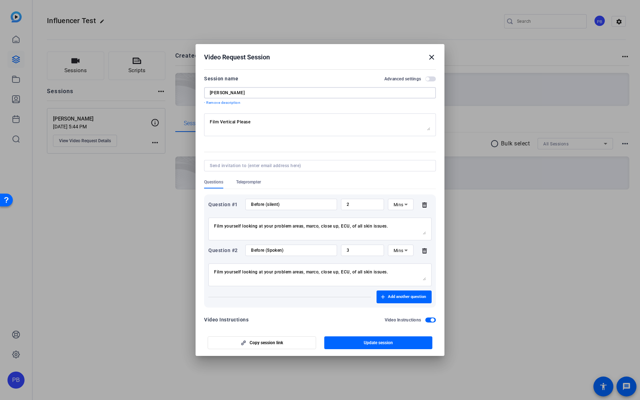
click at [218, 93] on input "[PERSON_NAME]" at bounding box center [320, 93] width 221 height 6
click at [376, 258] on span "Update session" at bounding box center [378, 343] width 29 height 6
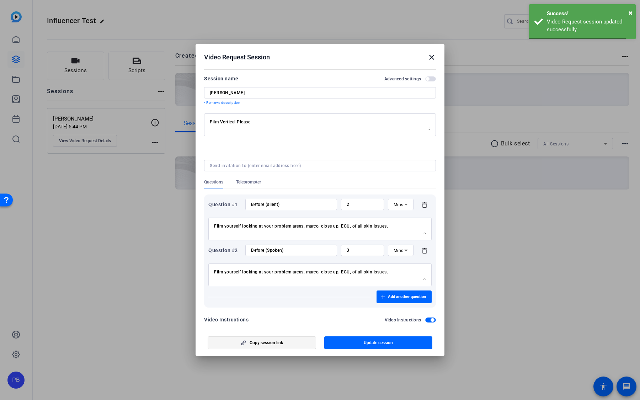
click at [299, 258] on span "button" at bounding box center [262, 342] width 108 height 17
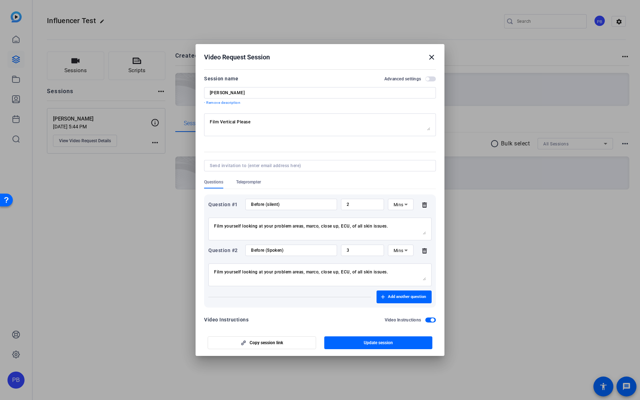
click at [431, 62] on h2 "Video Request Session close" at bounding box center [320, 55] width 249 height 23
click at [431, 56] on mat-icon "close" at bounding box center [432, 57] width 9 height 9
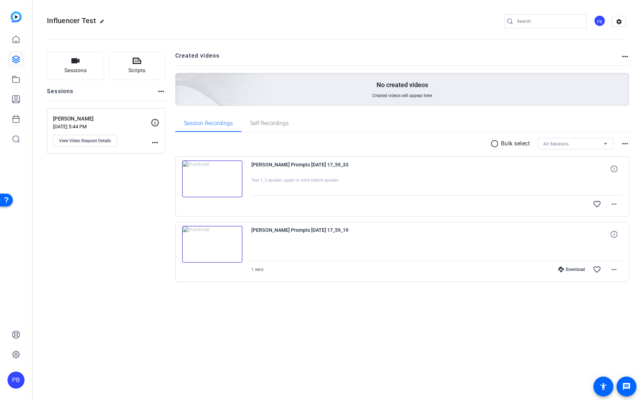
drag, startPoint x: 352, startPoint y: 229, endPoint x: 257, endPoint y: 224, distance: 95.1
click at [257, 224] on div "Wade Sara Prompts 2025-08-13 17_59_19 1 secs Download favorite_border more_horiz" at bounding box center [402, 252] width 455 height 60
click at [259, 240] on span "[PERSON_NAME] Prompts [DATE] 17_59_19" at bounding box center [317, 234] width 132 height 17
drag, startPoint x: 263, startPoint y: 229, endPoint x: 246, endPoint y: 229, distance: 17.4
click at [246, 229] on div "Wade Sara Prompts 2025-08-13 17_59_19 1 secs Download favorite_border more_horiz" at bounding box center [402, 252] width 455 height 60
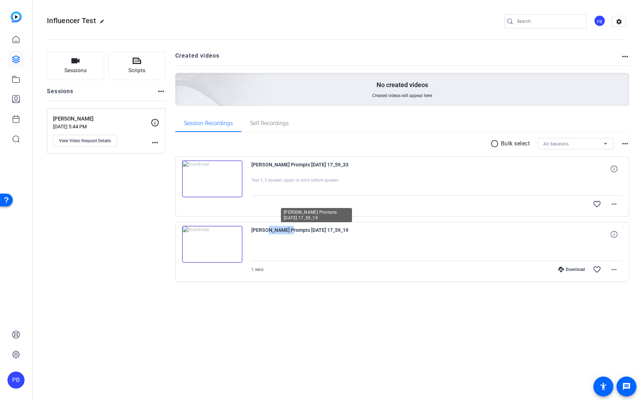
drag, startPoint x: 264, startPoint y: 230, endPoint x: 288, endPoint y: 231, distance: 23.8
click at [288, 231] on span "[PERSON_NAME] Prompts [DATE] 17_59_19" at bounding box center [317, 234] width 132 height 17
drag, startPoint x: 297, startPoint y: 229, endPoint x: 329, endPoint y: 229, distance: 32.0
click at [329, 229] on span "[PERSON_NAME] Prompts [DATE] 17_59_19" at bounding box center [317, 234] width 132 height 17
drag, startPoint x: 334, startPoint y: 230, endPoint x: 347, endPoint y: 230, distance: 13.5
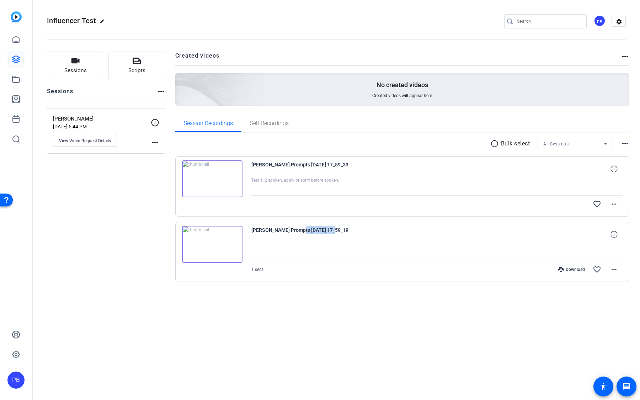
click at [347, 230] on span "[PERSON_NAME] Prompts [DATE] 17_59_19" at bounding box center [317, 234] width 132 height 17
click at [616, 269] on mat-icon "more_horiz" at bounding box center [614, 269] width 9 height 9
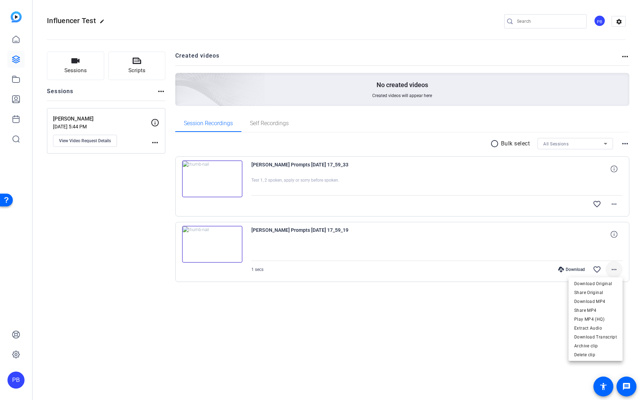
click at [615, 269] on div at bounding box center [320, 200] width 640 height 400
click at [573, 268] on div "Download" at bounding box center [572, 270] width 34 height 6
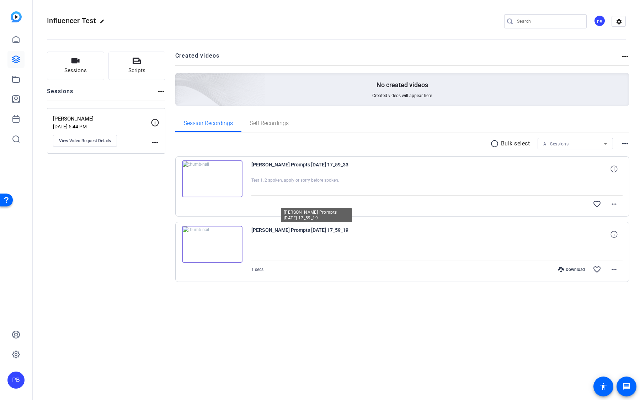
drag, startPoint x: 264, startPoint y: 229, endPoint x: 297, endPoint y: 229, distance: 32.7
click at [297, 229] on span "Wade Sara Prompts 2025-08-13 17_59_19" at bounding box center [317, 234] width 132 height 17
click at [71, 214] on div "Sessions Scripts Sessions more_horiz Sara Prompts Aug 13, 2025 @ 5:44 PM View V…" at bounding box center [106, 178] width 118 height 253
click at [96, 231] on div "Sessions Scripts Sessions more_horiz Sara Prompts Aug 13, 2025 @ 5:44 PM View V…" at bounding box center [106, 178] width 118 height 253
click at [592, 116] on div "Session Recordings Self Recordings" at bounding box center [402, 123] width 455 height 17
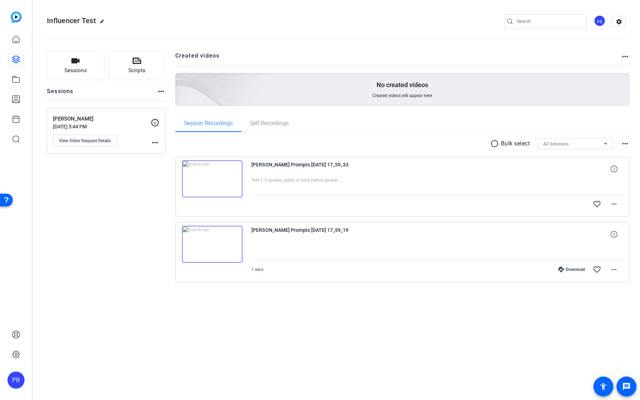
click at [105, 265] on div "Sessions Scripts Sessions more_horiz Sara Prompts Aug 13, 2025 @ 5:44 PM View V…" at bounding box center [106, 178] width 118 height 253
click at [336, 245] on div at bounding box center [437, 252] width 372 height 18
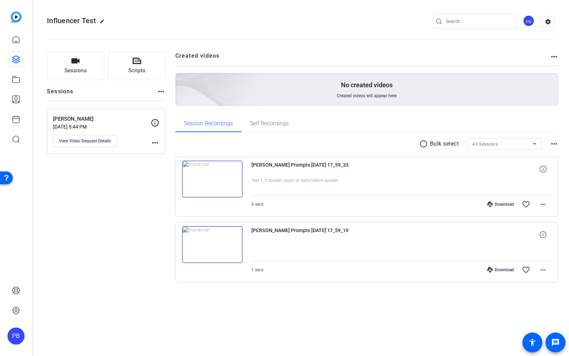
click at [525, 50] on div "Sessions Scripts Sessions more_horiz [PERSON_NAME] Prompts [DATE] 5:44 PM View …" at bounding box center [301, 178] width 536 height 271
click at [17, 63] on icon at bounding box center [16, 59] width 9 height 9
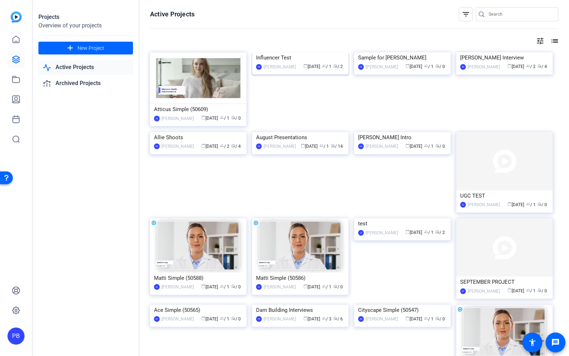
click at [324, 52] on img at bounding box center [300, 52] width 96 height 0
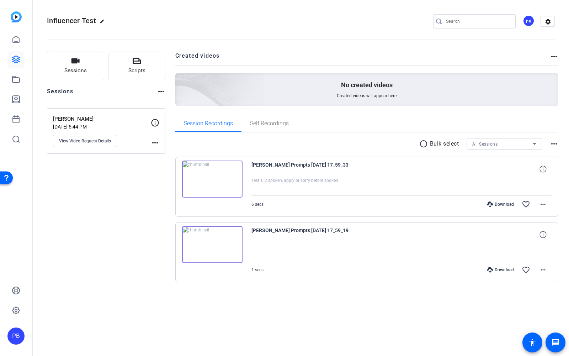
drag, startPoint x: 351, startPoint y: 160, endPoint x: 252, endPoint y: 160, distance: 99.6
click at [252, 160] on span "[PERSON_NAME] Prompts [DATE] 17_59_33" at bounding box center [317, 168] width 132 height 17
drag, startPoint x: 95, startPoint y: 20, endPoint x: 47, endPoint y: 19, distance: 47.7
click at [47, 19] on span "Influencer Test" at bounding box center [71, 20] width 49 height 9
click at [115, 138] on button "View Video Request Details" at bounding box center [85, 141] width 64 height 12
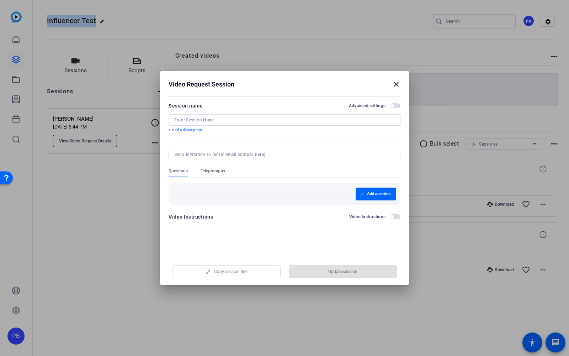
type input "[PERSON_NAME]"
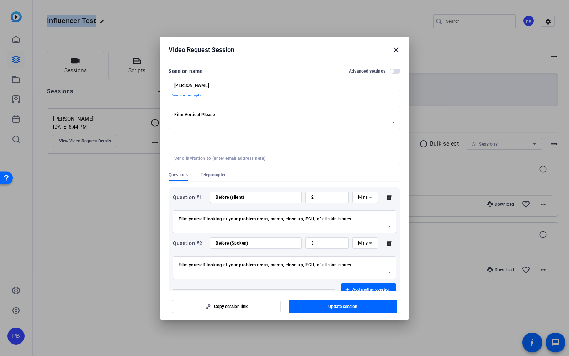
click at [399, 48] on mat-icon "close" at bounding box center [396, 50] width 9 height 9
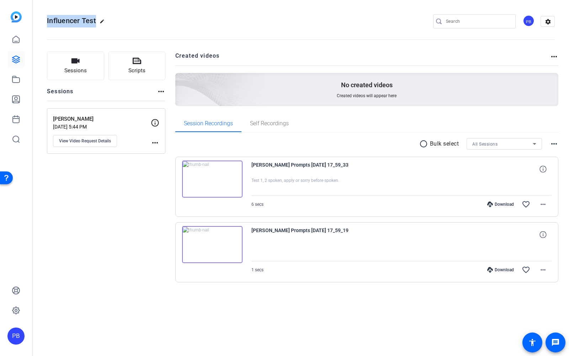
click at [153, 140] on mat-icon "more_horiz" at bounding box center [155, 142] width 9 height 9
click at [153, 141] on div at bounding box center [284, 178] width 569 height 356
click at [155, 122] on icon at bounding box center [155, 122] width 9 height 9
click at [137, 162] on div "Sessions Scripts Sessions more_horiz [PERSON_NAME] Prompts [DATE] 5:44 PM View …" at bounding box center [106, 178] width 118 height 253
click at [87, 76] on button "Sessions" at bounding box center [75, 66] width 57 height 28
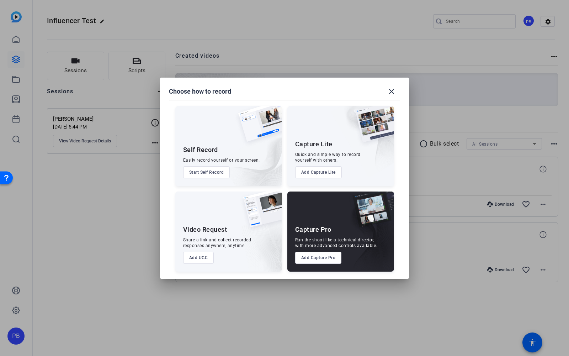
click at [203, 257] on button "Add UGC" at bounding box center [198, 257] width 31 height 12
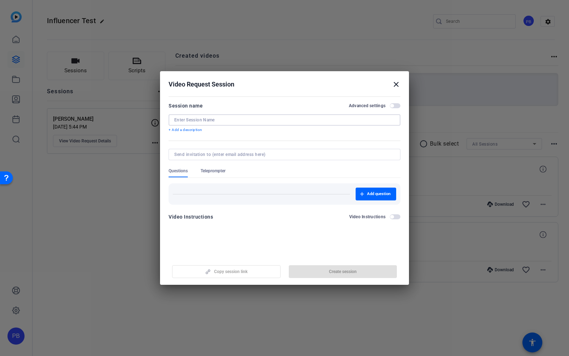
click at [227, 120] on input at bounding box center [284, 120] width 221 height 6
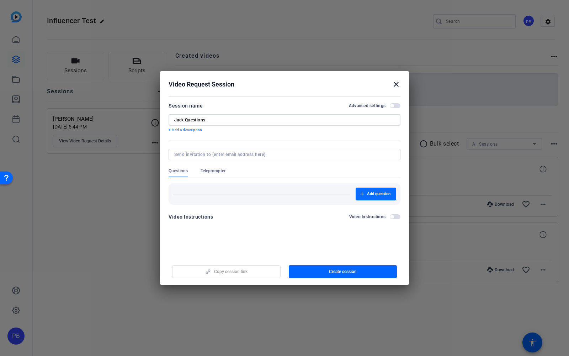
type input "Jack Questions"
click at [367, 194] on span "Add question" at bounding box center [378, 194] width 23 height 6
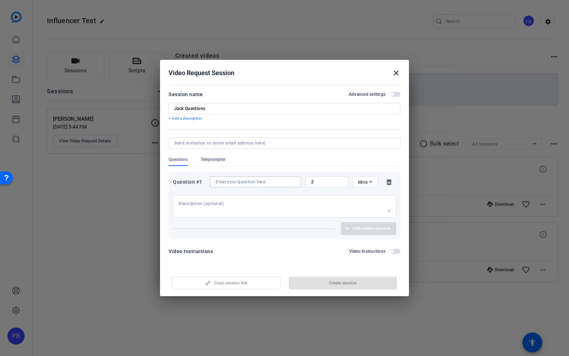
click at [274, 183] on input at bounding box center [256, 182] width 80 height 6
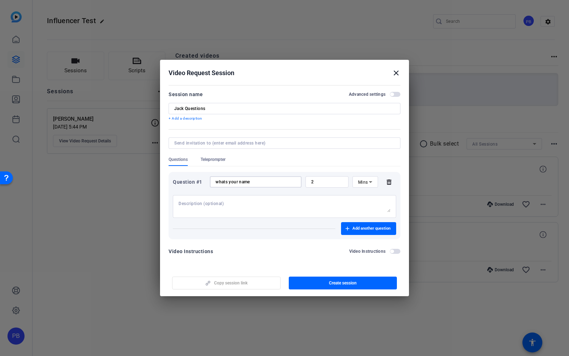
type input "whats your name"
click at [399, 251] on span "button" at bounding box center [395, 251] width 11 height 5
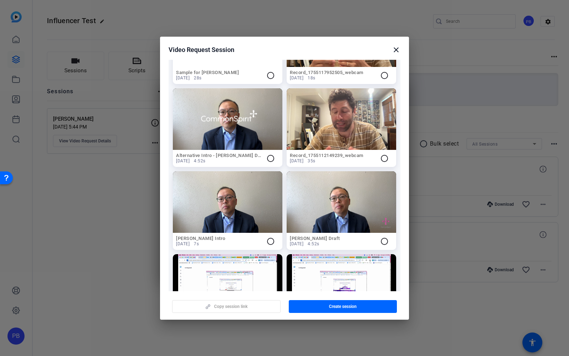
scroll to position [339, 0]
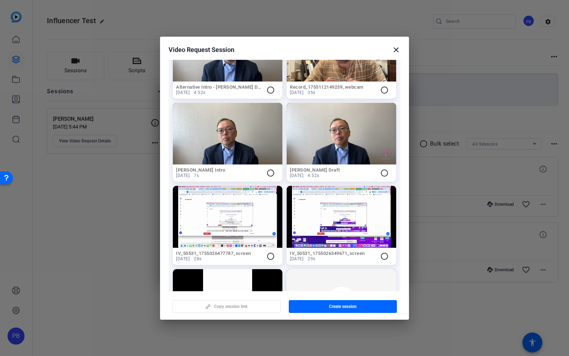
click at [395, 49] on mat-icon "close" at bounding box center [396, 50] width 9 height 9
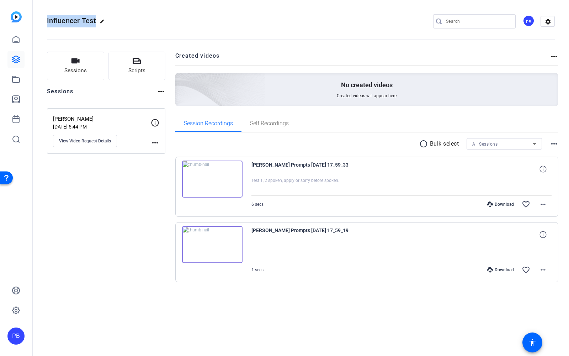
drag, startPoint x: 95, startPoint y: 21, endPoint x: 44, endPoint y: 17, distance: 51.0
click at [44, 17] on mat-toolbar "Influencer Test edit PB settings" at bounding box center [301, 21] width 536 height 43
drag, startPoint x: 347, startPoint y: 165, endPoint x: 248, endPoint y: 163, distance: 98.9
click at [248, 163] on div "[PERSON_NAME] Prompts [DATE] 17_59_33 Test 1, 2 spoken, apply or sorry before s…" at bounding box center [366, 187] width 383 height 60
click at [131, 200] on div "Sessions Scripts Sessions more_horiz [PERSON_NAME] Prompts [DATE] 5:44 PM View …" at bounding box center [106, 178] width 118 height 253
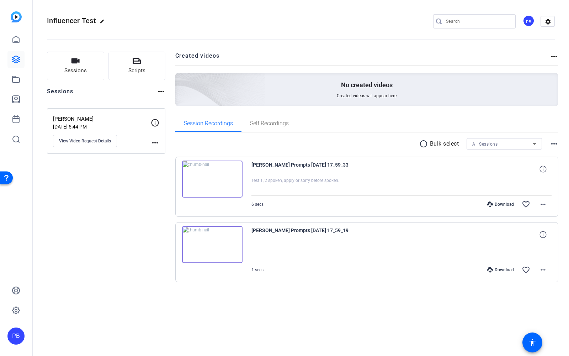
click at [491, 143] on span "All Sessions" at bounding box center [484, 144] width 25 height 5
click at [490, 118] on div at bounding box center [284, 178] width 569 height 356
click at [89, 76] on button "Sessions" at bounding box center [75, 66] width 57 height 28
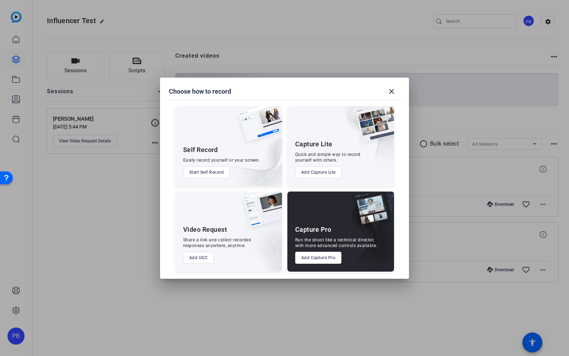
click at [200, 257] on button "Add UGC" at bounding box center [198, 257] width 31 height 12
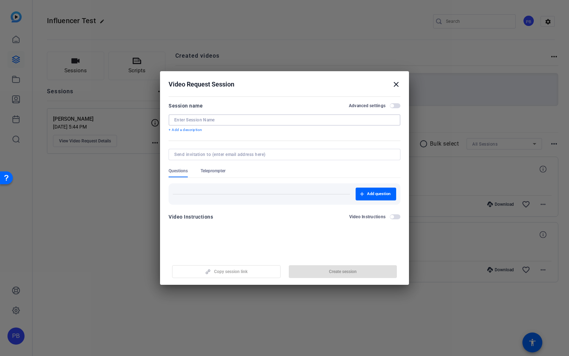
click at [215, 120] on input at bounding box center [284, 120] width 221 height 6
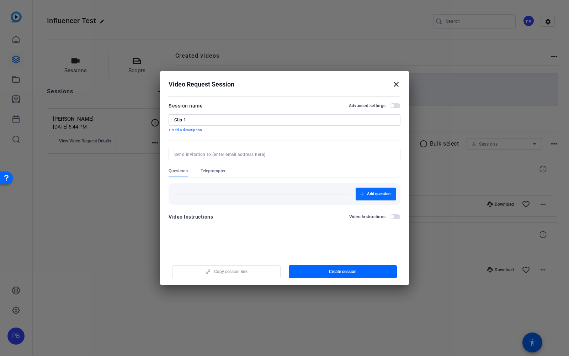
type input "Clip 1"
click at [370, 191] on span "Add question" at bounding box center [378, 194] width 23 height 6
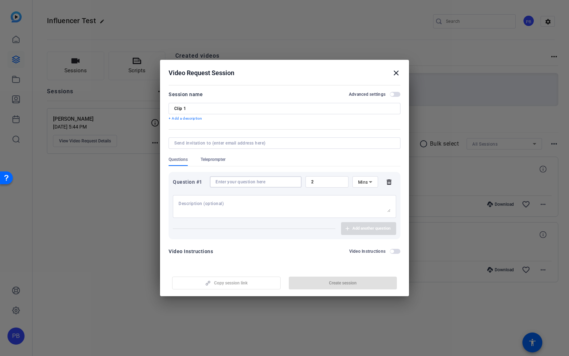
click at [261, 184] on input at bounding box center [256, 182] width 80 height 6
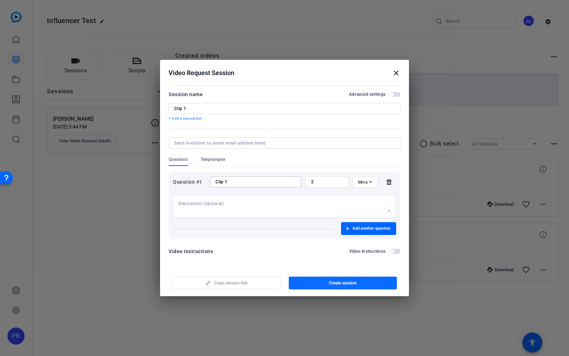
type input "Clip 1"
click at [357, 280] on span "Create session" at bounding box center [343, 283] width 28 height 6
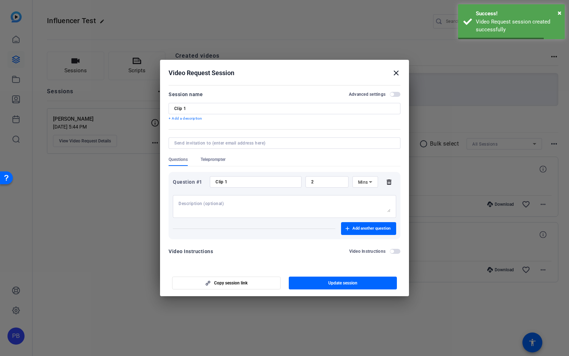
click at [396, 76] on mat-icon "close" at bounding box center [396, 73] width 9 height 9
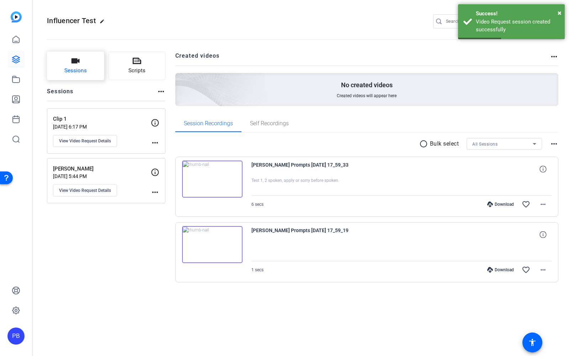
click at [88, 68] on button "Sessions" at bounding box center [75, 66] width 57 height 28
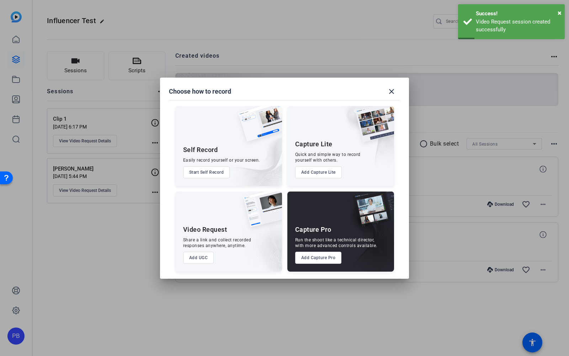
click at [202, 258] on button "Add UGC" at bounding box center [198, 257] width 31 height 12
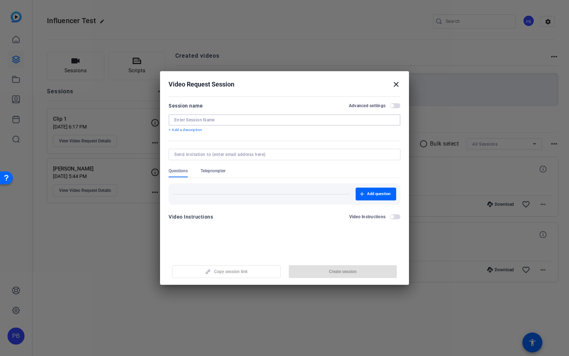
click at [238, 119] on input at bounding box center [284, 120] width 221 height 6
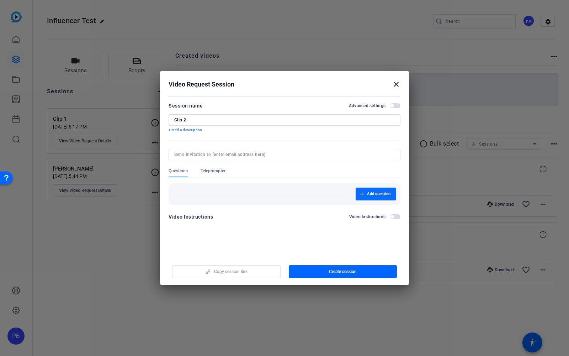
type input "Clip 2"
click at [374, 194] on span "Add question" at bounding box center [378, 194] width 23 height 6
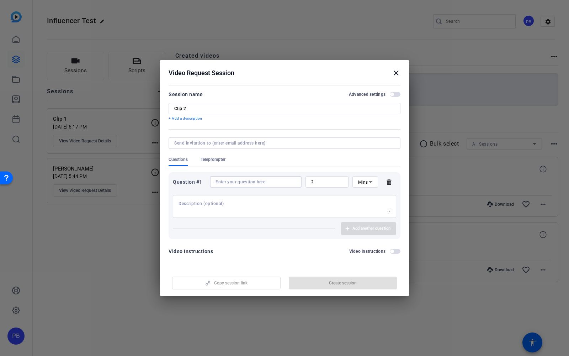
click at [239, 182] on input at bounding box center [256, 182] width 80 height 6
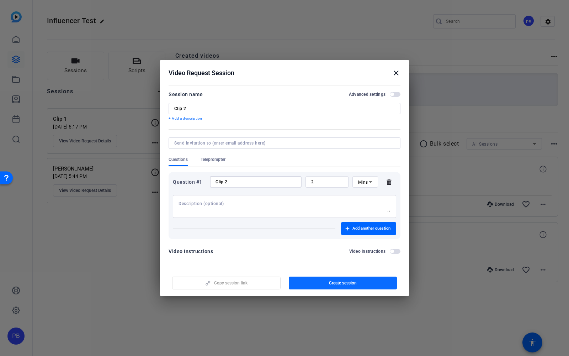
type input "Clip 2"
click at [341, 283] on span "Create session" at bounding box center [343, 283] width 28 height 6
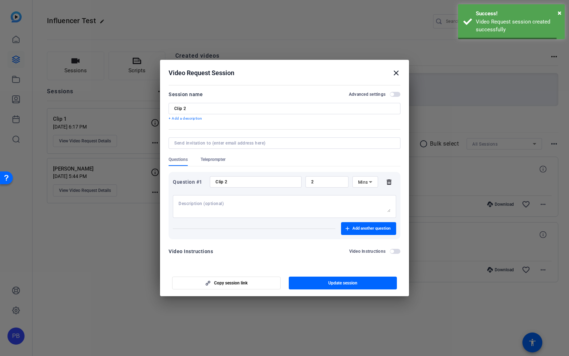
click at [395, 75] on mat-icon "close" at bounding box center [396, 73] width 9 height 9
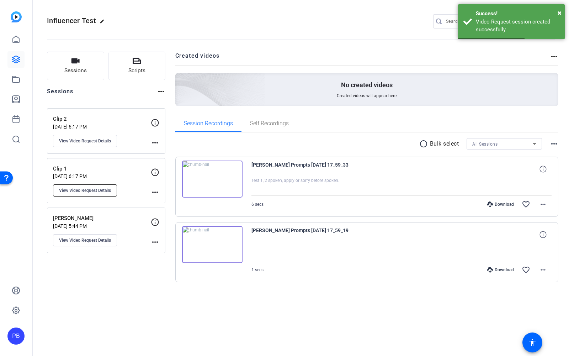
click at [100, 191] on span "View Video Request Details" at bounding box center [85, 190] width 52 height 6
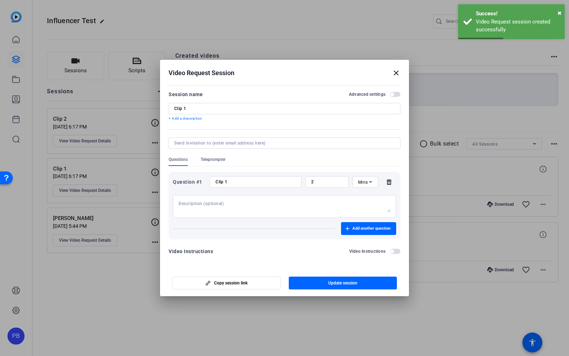
click at [105, 138] on div at bounding box center [284, 178] width 569 height 356
click at [394, 71] on mat-icon "close" at bounding box center [396, 73] width 9 height 9
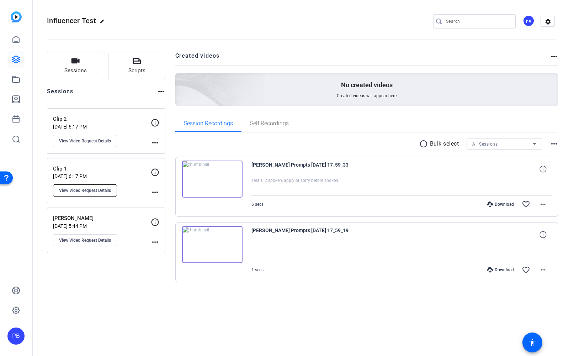
click at [100, 191] on span "View Video Request Details" at bounding box center [85, 190] width 52 height 6
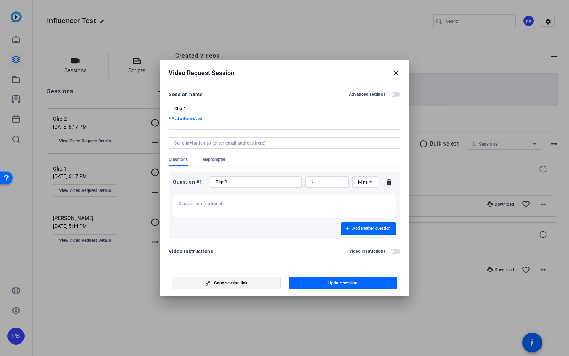
click at [240, 286] on span "button" at bounding box center [227, 282] width 108 height 17
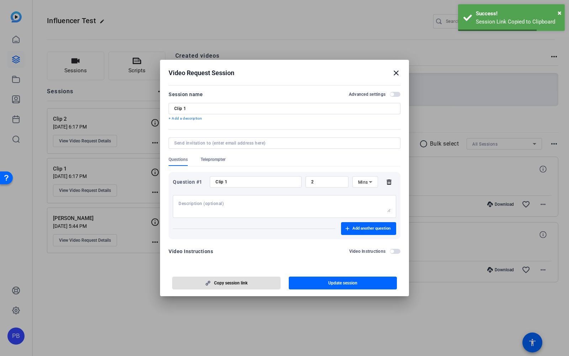
click at [401, 79] on h2 "Video Request Session close" at bounding box center [284, 71] width 249 height 23
click at [395, 73] on mat-icon "close" at bounding box center [396, 73] width 9 height 9
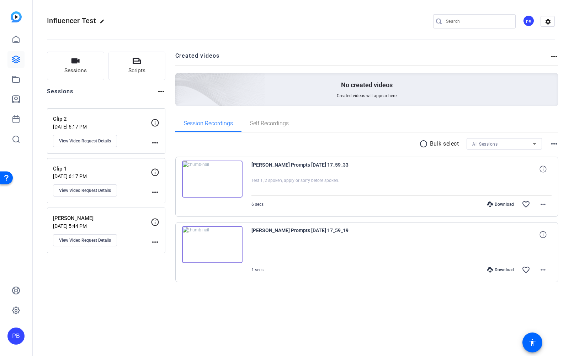
click at [155, 242] on mat-icon "more_horiz" at bounding box center [155, 242] width 9 height 9
click at [127, 282] on div at bounding box center [284, 178] width 569 height 356
click at [89, 241] on span "View Video Request Details" at bounding box center [85, 240] width 52 height 6
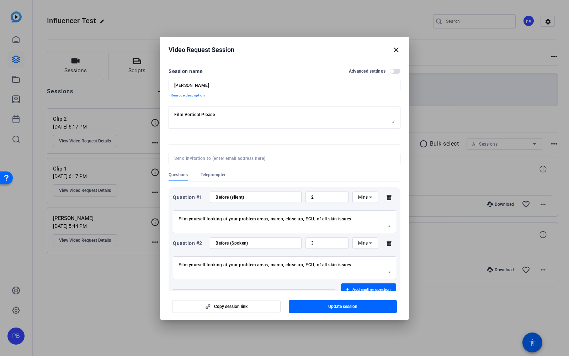
click at [392, 52] on mat-icon "close" at bounding box center [396, 50] width 9 height 9
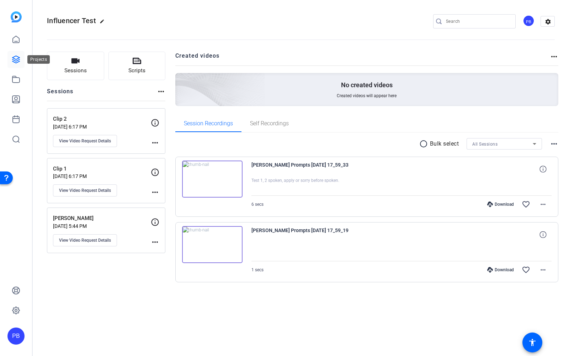
click at [17, 58] on icon at bounding box center [16, 59] width 9 height 9
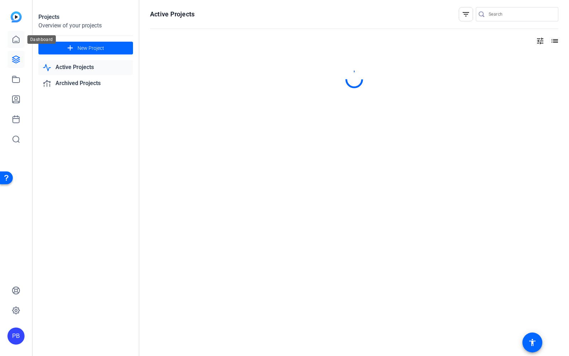
click at [17, 39] on icon at bounding box center [16, 39] width 9 height 9
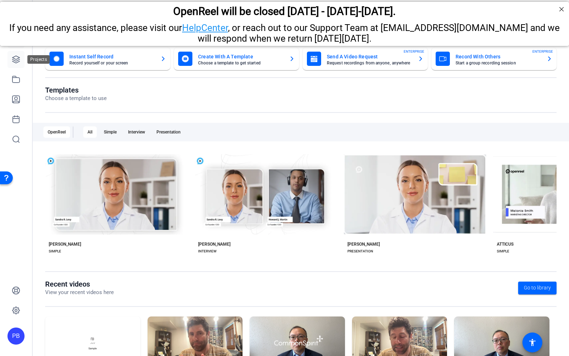
click at [17, 65] on link at bounding box center [15, 59] width 17 height 17
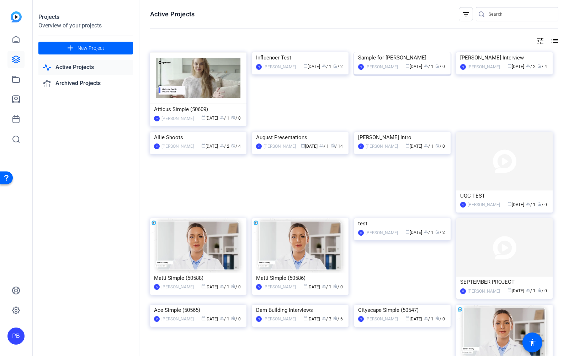
click at [396, 52] on img at bounding box center [402, 52] width 96 height 0
click at [315, 132] on img at bounding box center [300, 132] width 96 height 0
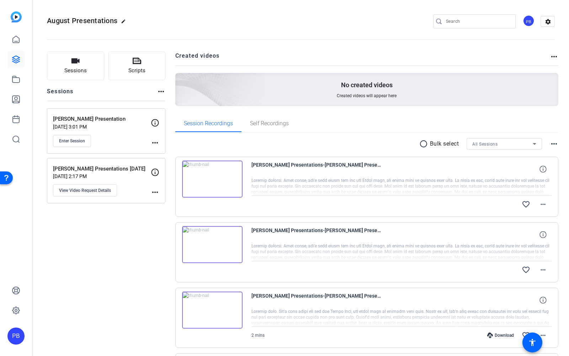
click at [215, 181] on img at bounding box center [212, 178] width 60 height 37
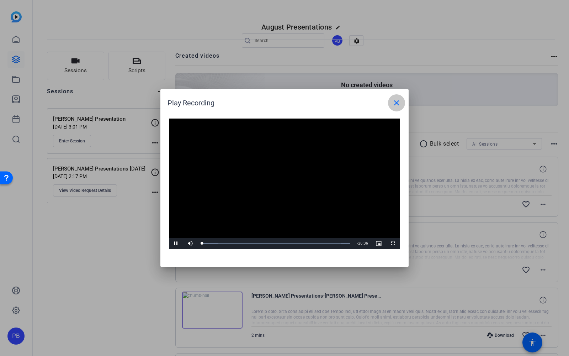
click at [397, 100] on mat-icon "close" at bounding box center [396, 103] width 9 height 9
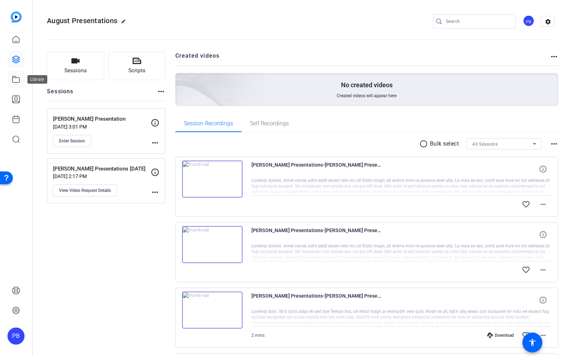
click at [14, 78] on icon at bounding box center [15, 79] width 7 height 6
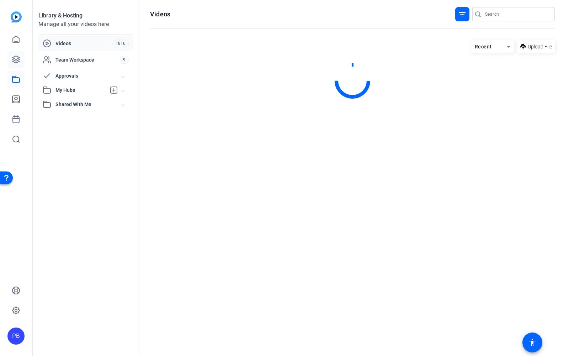
click at [16, 64] on link at bounding box center [15, 59] width 17 height 17
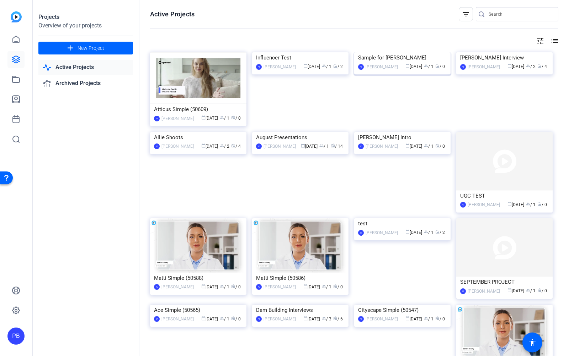
click at [385, 63] on div "Sample for [PERSON_NAME]" at bounding box center [402, 57] width 89 height 11
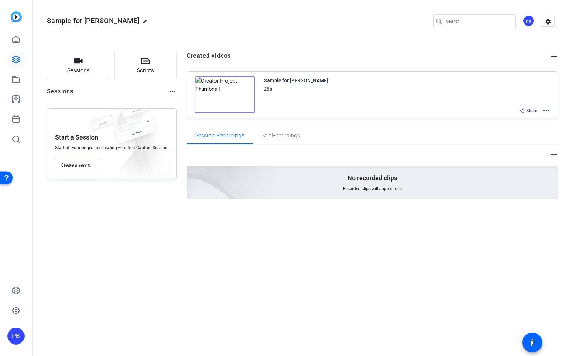
click at [548, 112] on mat-icon "more_horiz" at bounding box center [546, 110] width 9 height 9
click at [537, 136] on span "Duplicate in new Project" at bounding box center [520, 136] width 49 height 9
click at [547, 108] on mat-icon "more_horiz" at bounding box center [546, 110] width 9 height 9
click at [547, 108] on div at bounding box center [284, 178] width 569 height 356
click at [17, 61] on icon at bounding box center [16, 59] width 9 height 9
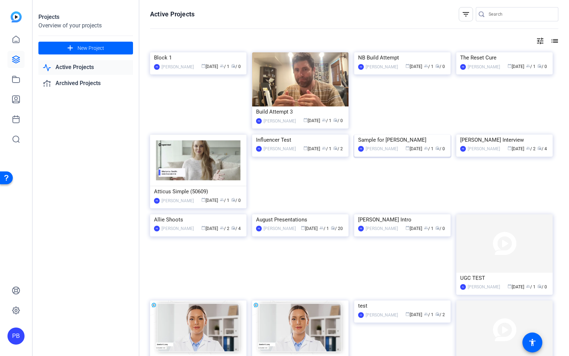
click at [387, 134] on img at bounding box center [402, 134] width 96 height 0
click at [316, 214] on img at bounding box center [300, 214] width 96 height 0
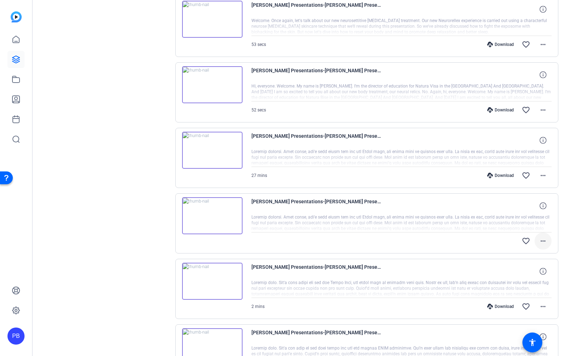
scroll to position [438, 0]
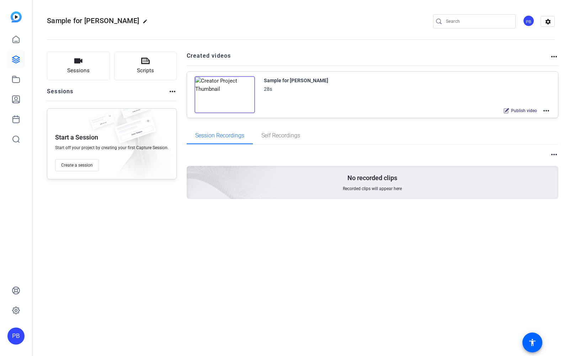
click at [143, 22] on mat-icon "edit" at bounding box center [147, 23] width 9 height 9
click at [97, 21] on input "Sample for [PERSON_NAME]" at bounding box center [76, 21] width 47 height 9
drag, startPoint x: 54, startPoint y: 22, endPoint x: 105, endPoint y: 23, distance: 51.6
click at [105, 23] on div "Sample for [PERSON_NAME] - Copy check_circle clear" at bounding box center [95, 21] width 96 height 11
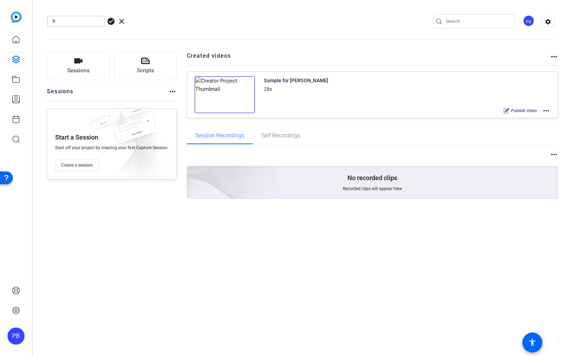
scroll to position [0, 0]
type input "Reset Cure"
click at [112, 22] on span "check_circle" at bounding box center [111, 21] width 9 height 9
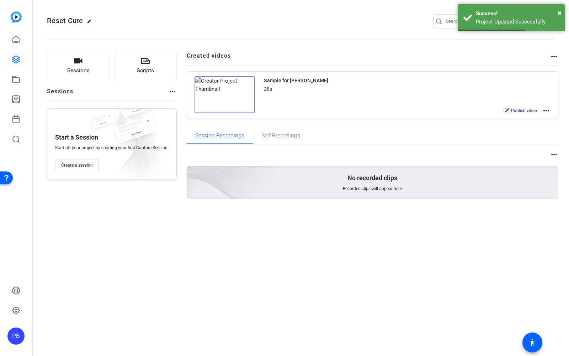
click at [546, 111] on mat-icon "more_horiz" at bounding box center [546, 110] width 9 height 9
click at [538, 118] on span "Edit in Creator" at bounding box center [520, 118] width 49 height 9
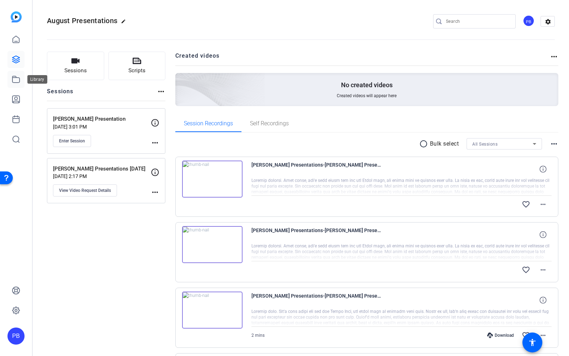
click at [15, 79] on icon at bounding box center [16, 79] width 9 height 9
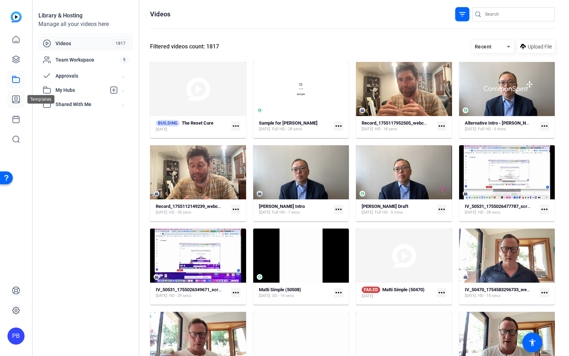
click at [17, 99] on icon at bounding box center [15, 99] width 7 height 7
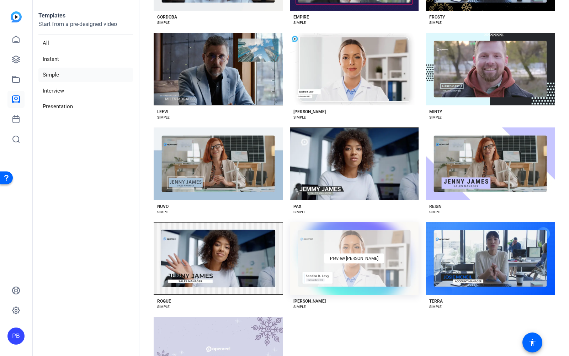
scroll to position [301, 0]
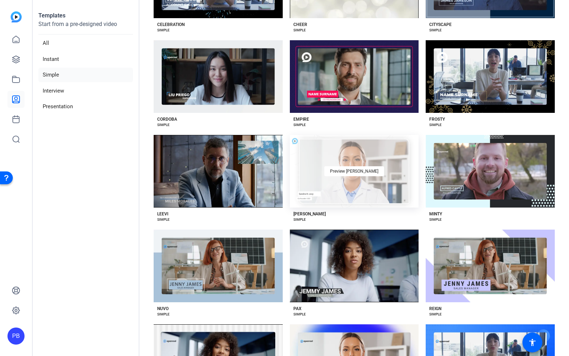
click at [315, 172] on div "Preview [PERSON_NAME]" at bounding box center [354, 171] width 129 height 73
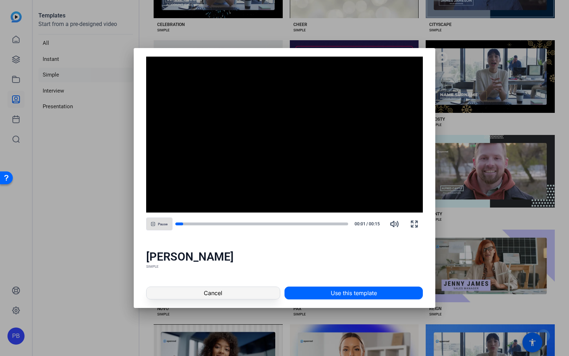
click at [254, 291] on span at bounding box center [213, 292] width 133 height 17
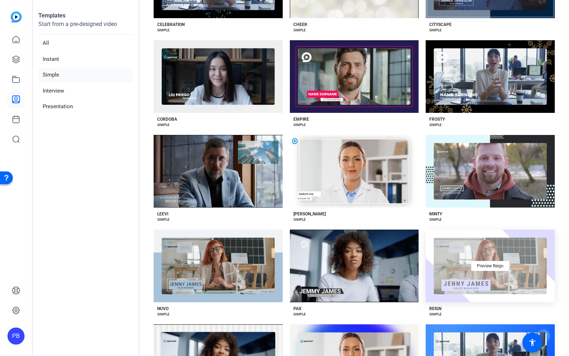
click at [468, 275] on div "Preview Reign" at bounding box center [490, 265] width 129 height 73
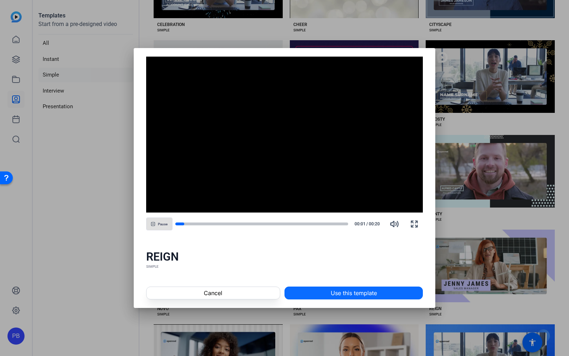
click at [333, 290] on span "Use this template" at bounding box center [354, 292] width 46 height 9
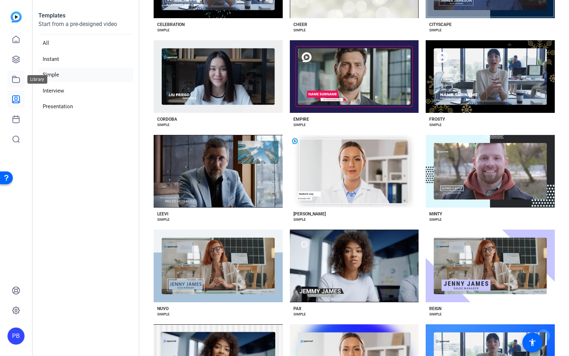
click at [16, 83] on icon at bounding box center [16, 79] width 9 height 9
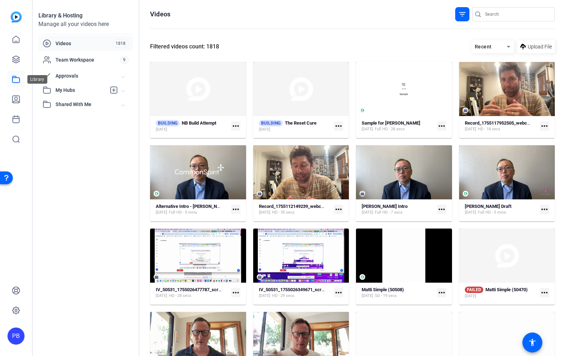
click at [18, 80] on icon at bounding box center [16, 79] width 9 height 9
click at [17, 102] on icon at bounding box center [15, 99] width 7 height 7
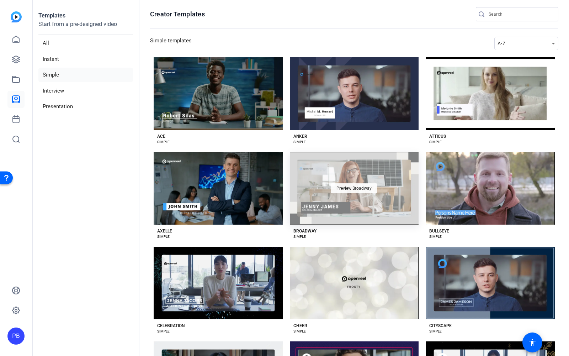
click at [337, 184] on div "Preview Broadway" at bounding box center [354, 188] width 47 height 10
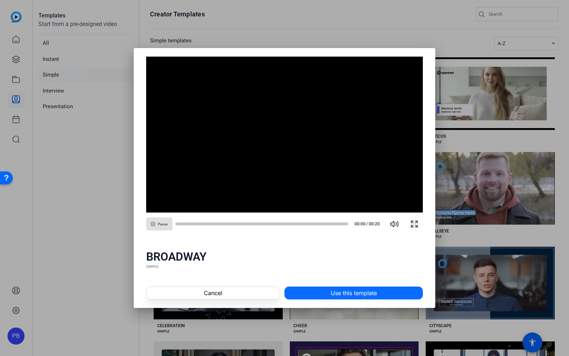
click at [325, 298] on span at bounding box center [354, 292] width 138 height 17
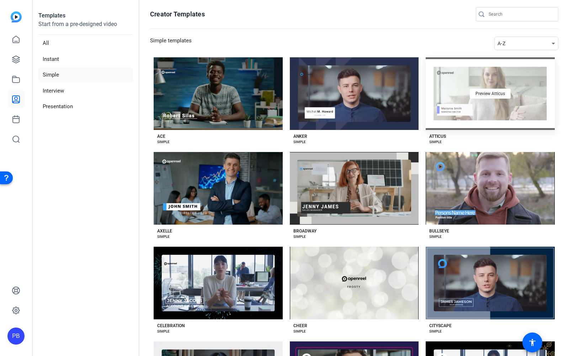
click at [463, 112] on div "Preview Atticus" at bounding box center [490, 93] width 129 height 73
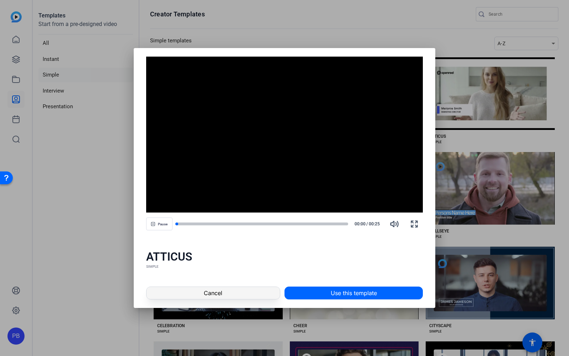
click at [265, 298] on span at bounding box center [213, 292] width 133 height 17
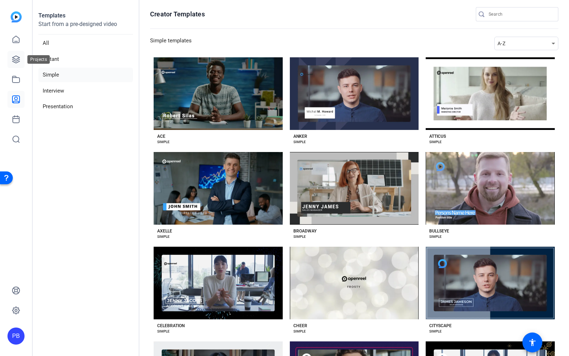
click at [18, 61] on icon at bounding box center [16, 59] width 9 height 9
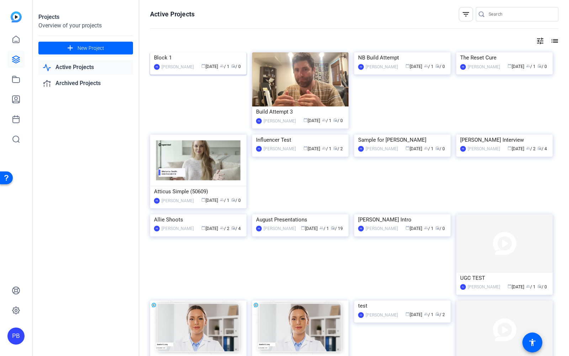
click at [226, 52] on img at bounding box center [198, 52] width 96 height 0
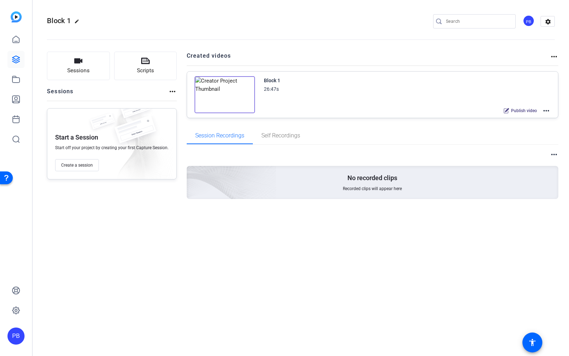
click at [548, 108] on mat-icon "more_horiz" at bounding box center [546, 110] width 9 height 9
click at [531, 117] on span "Edit in Creator" at bounding box center [520, 118] width 49 height 9
click at [14, 94] on link at bounding box center [15, 99] width 17 height 17
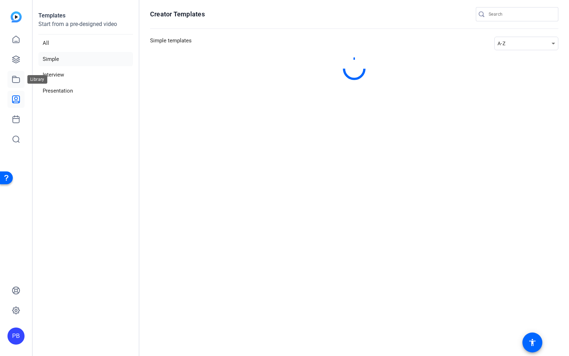
click at [14, 77] on icon at bounding box center [15, 79] width 7 height 6
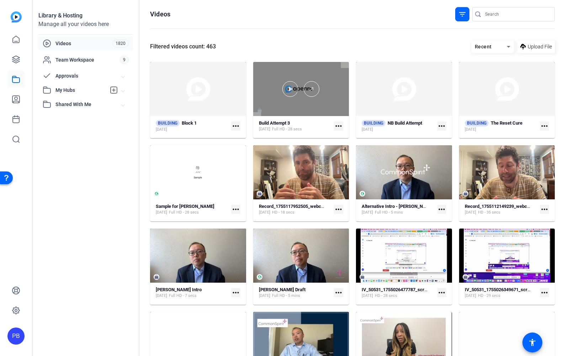
click at [312, 112] on div at bounding box center [301, 89] width 96 height 54
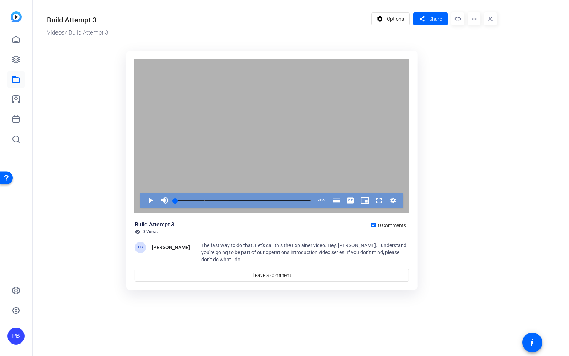
click at [476, 18] on mat-icon "more_horiz" at bounding box center [474, 18] width 13 height 13
click at [484, 38] on span "Edit in Creator" at bounding box center [488, 40] width 30 height 9
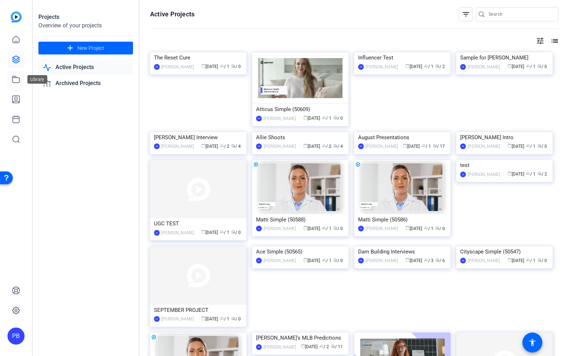
click at [18, 80] on icon at bounding box center [16, 79] width 9 height 9
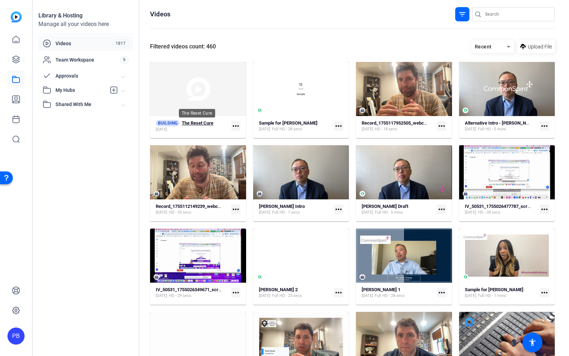
click at [198, 123] on strong "The Reset Cure" at bounding box center [198, 122] width 32 height 5
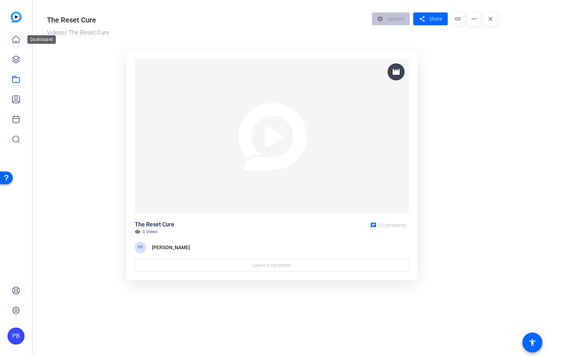
click at [16, 38] on icon at bounding box center [16, 39] width 9 height 9
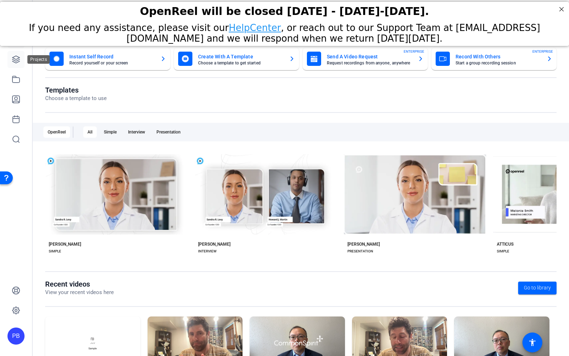
click at [17, 63] on icon at bounding box center [16, 59] width 9 height 9
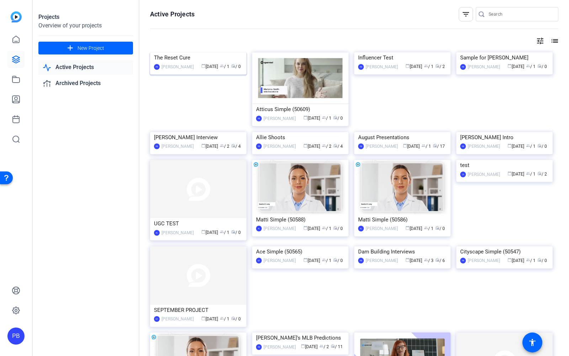
click at [195, 52] on img at bounding box center [198, 52] width 96 height 0
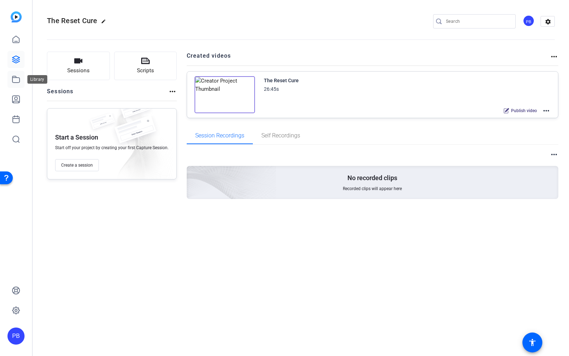
click at [17, 81] on icon at bounding box center [16, 79] width 9 height 9
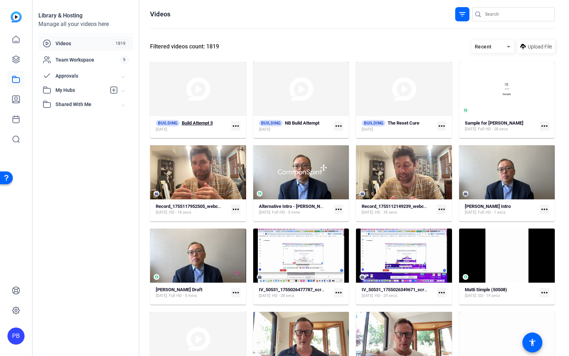
click at [203, 123] on strong "Build Attempt 3" at bounding box center [197, 122] width 31 height 5
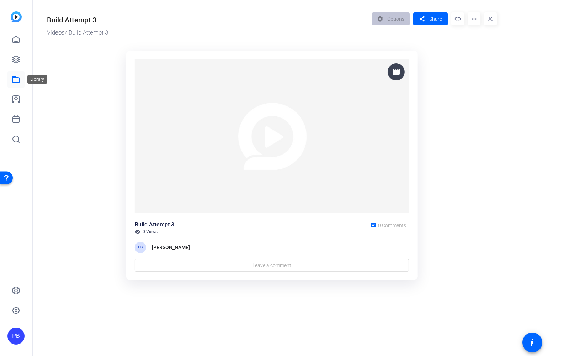
click at [13, 81] on icon at bounding box center [16, 79] width 9 height 9
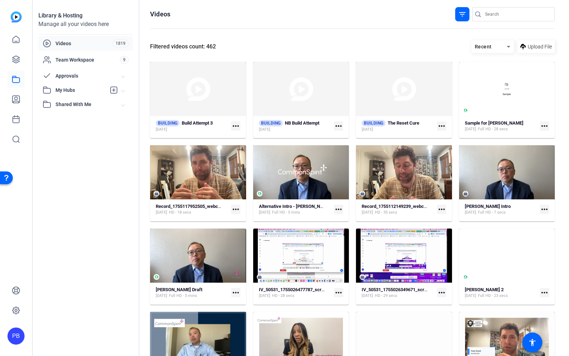
click at [235, 127] on mat-icon "more_horiz" at bounding box center [235, 125] width 9 height 9
click at [234, 118] on div at bounding box center [284, 178] width 569 height 356
click at [11, 65] on link at bounding box center [15, 59] width 17 height 17
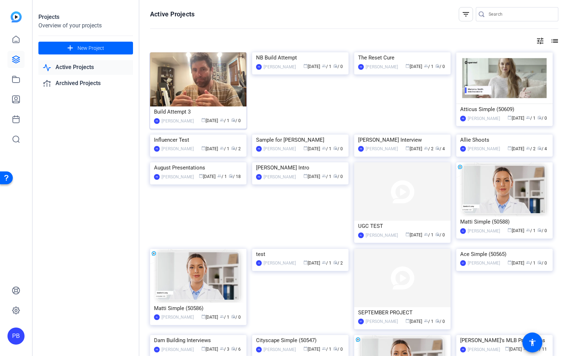
click at [223, 100] on img at bounding box center [198, 79] width 96 height 54
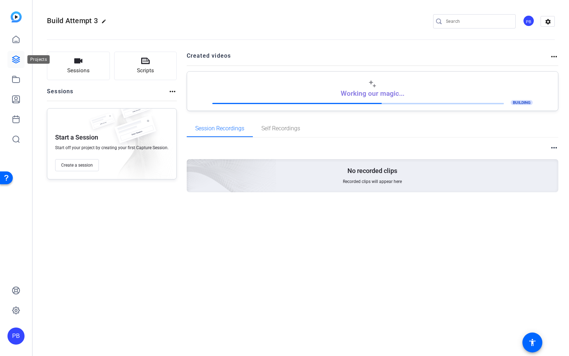
click at [17, 60] on icon at bounding box center [16, 59] width 9 height 9
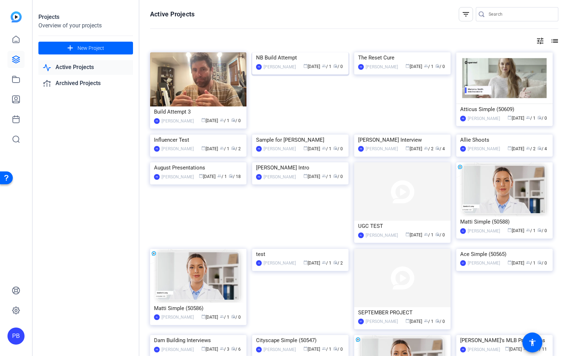
click at [318, 52] on img at bounding box center [300, 52] width 96 height 0
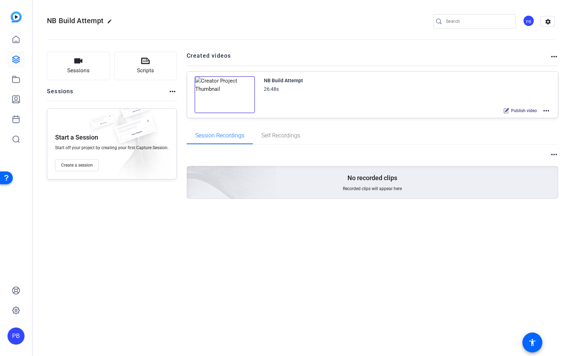
click at [548, 109] on mat-icon "more_horiz" at bounding box center [546, 110] width 9 height 9
click at [544, 89] on div at bounding box center [284, 178] width 569 height 356
click at [18, 55] on link at bounding box center [15, 59] width 17 height 17
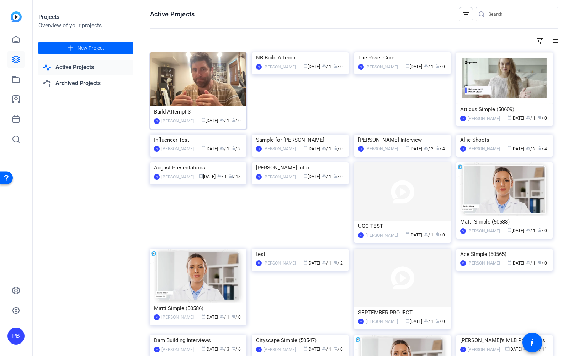
click at [174, 96] on img at bounding box center [198, 79] width 96 height 54
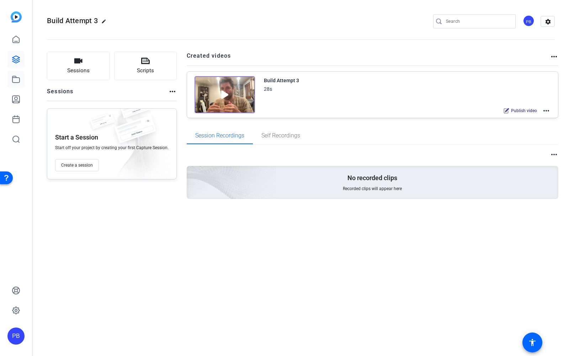
click at [14, 78] on icon at bounding box center [16, 79] width 9 height 9
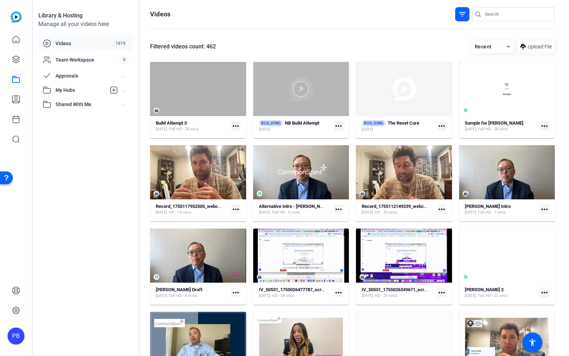
click at [279, 110] on div at bounding box center [301, 89] width 96 height 54
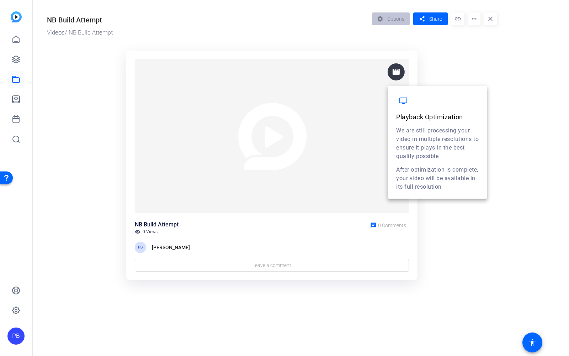
click at [396, 74] on mat-icon "movie" at bounding box center [396, 72] width 9 height 9
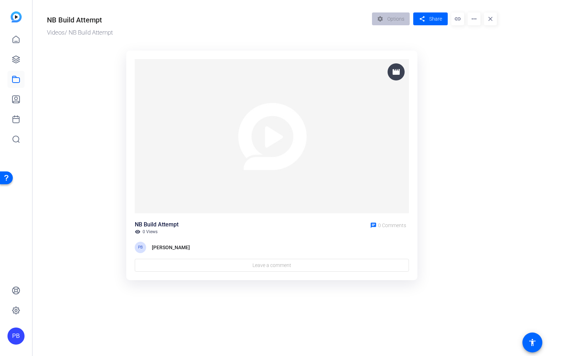
click at [439, 79] on ktd-grid "movie NB Build Attempt visibility 0 Views chat 0 Comments PB Peter Bradt Leave …" at bounding box center [272, 165] width 450 height 238
click at [20, 103] on link at bounding box center [15, 99] width 17 height 17
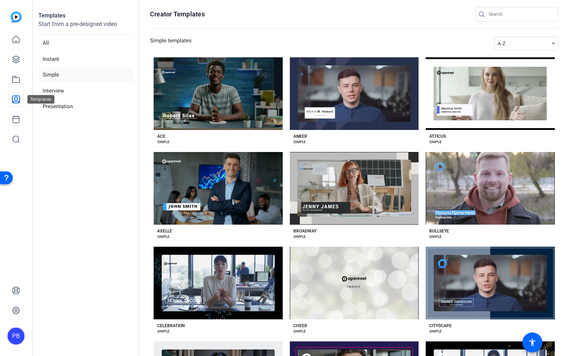
click at [15, 98] on icon at bounding box center [16, 99] width 9 height 9
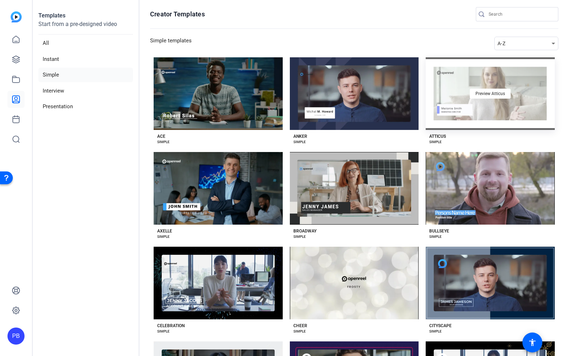
click at [472, 127] on div "Preview Atticus" at bounding box center [490, 93] width 129 height 73
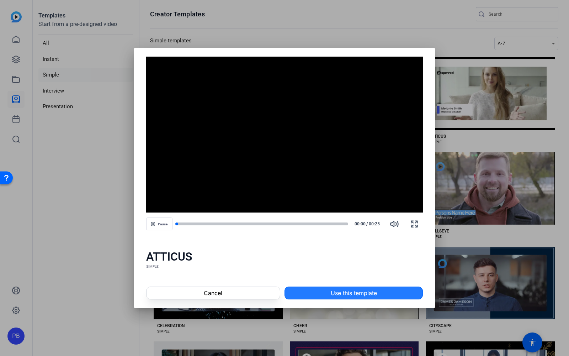
click at [343, 290] on span "Use this template" at bounding box center [354, 292] width 46 height 9
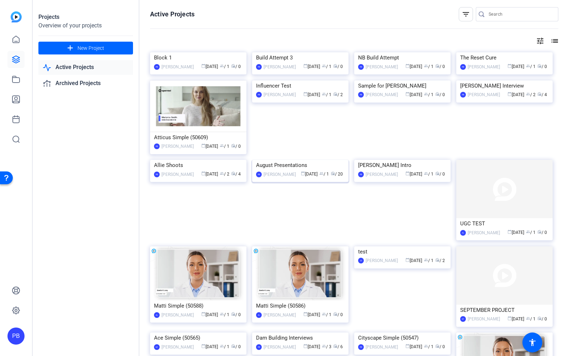
click at [311, 160] on img at bounding box center [300, 160] width 96 height 0
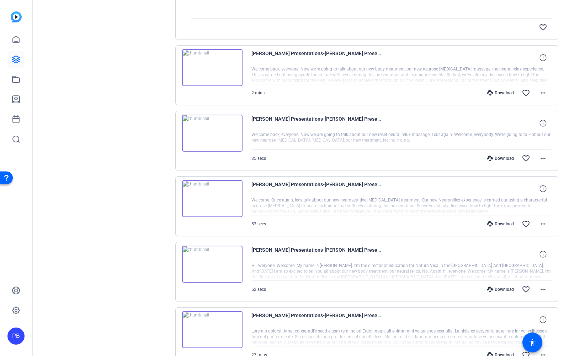
scroll to position [305, 0]
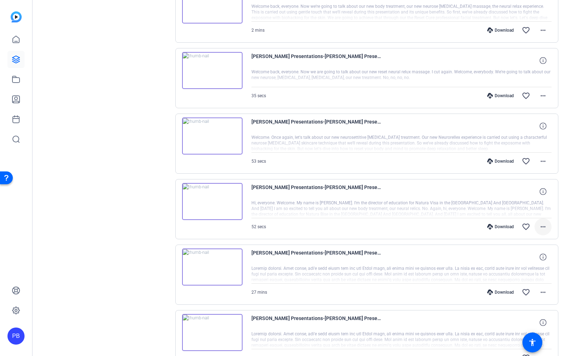
click at [548, 221] on span at bounding box center [543, 226] width 17 height 17
click at [466, 234] on div at bounding box center [284, 178] width 569 height 356
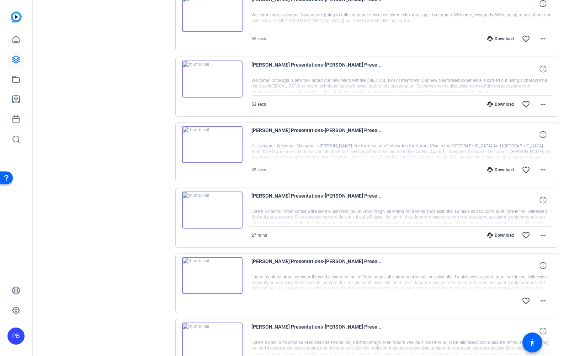
scroll to position [371, 0]
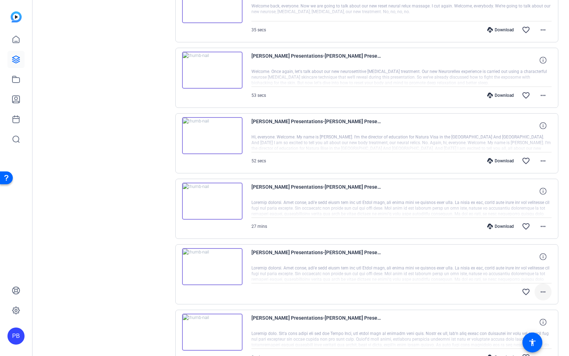
click at [540, 288] on mat-icon "more_horiz" at bounding box center [543, 291] width 9 height 9
click at [541, 304] on span "Download Original" at bounding box center [524, 302] width 43 height 9
click at [16, 80] on icon at bounding box center [16, 79] width 9 height 9
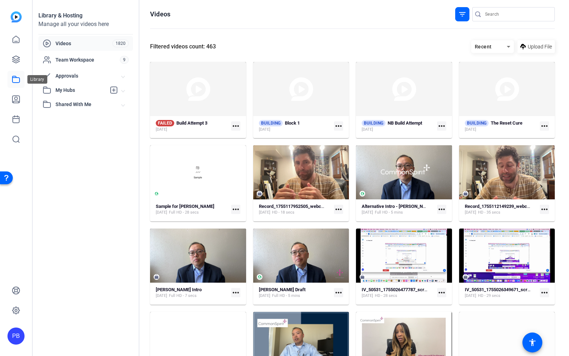
click at [17, 81] on icon at bounding box center [16, 79] width 9 height 9
click at [522, 50] on icon at bounding box center [523, 46] width 6 height 9
